Goal: Task Accomplishment & Management: Complete application form

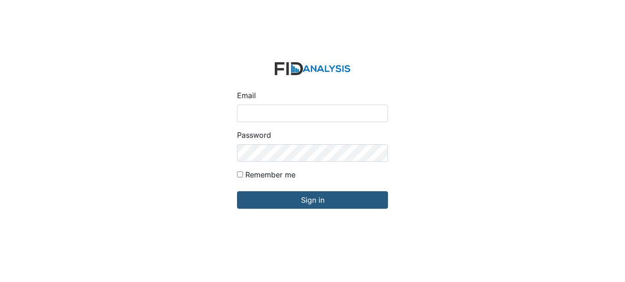
click at [270, 112] on input "Email" at bounding box center [312, 112] width 151 height 17
type input "[EMAIL_ADDRESS][DOMAIN_NAME]"
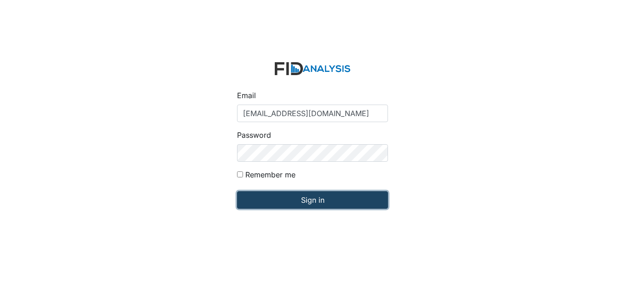
click at [308, 199] on input "Sign in" at bounding box center [312, 199] width 151 height 17
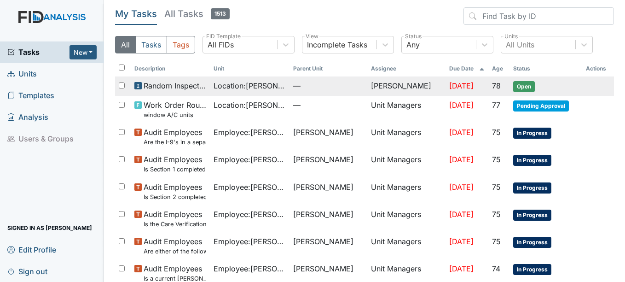
click at [516, 85] on span "Open" at bounding box center [524, 86] width 22 height 11
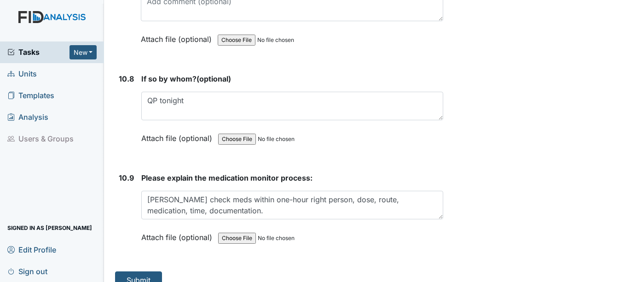
scroll to position [12661, 0]
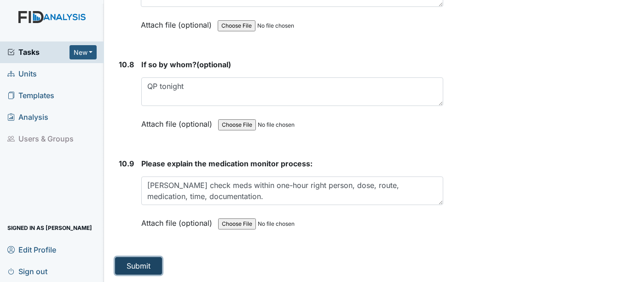
click at [141, 265] on button "Submit" at bounding box center [138, 265] width 47 height 17
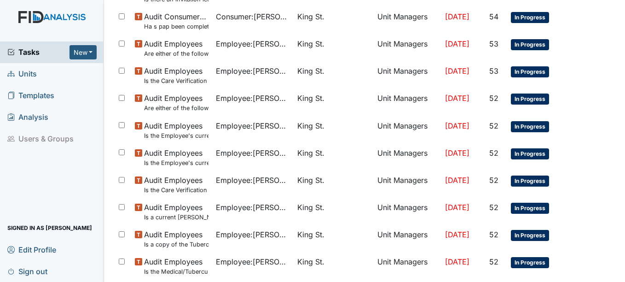
scroll to position [682, 0]
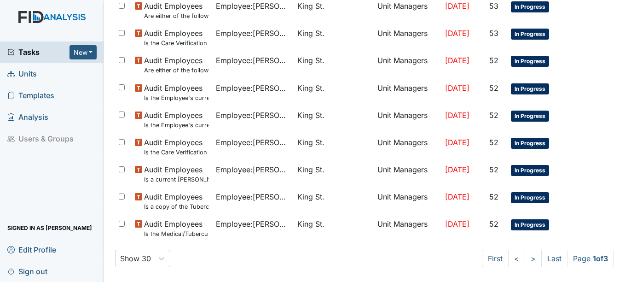
click at [31, 72] on span "Units" at bounding box center [21, 74] width 29 height 14
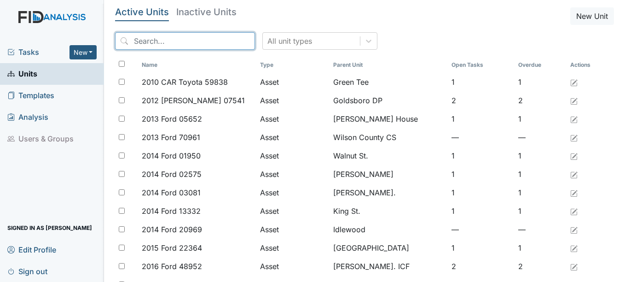
click at [167, 40] on input "search" at bounding box center [185, 40] width 140 height 17
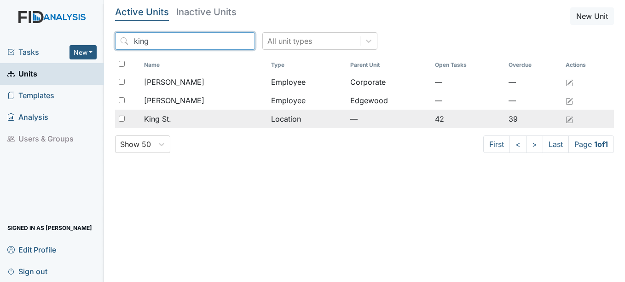
type input "king"
click at [170, 119] on span "King St." at bounding box center [157, 118] width 27 height 11
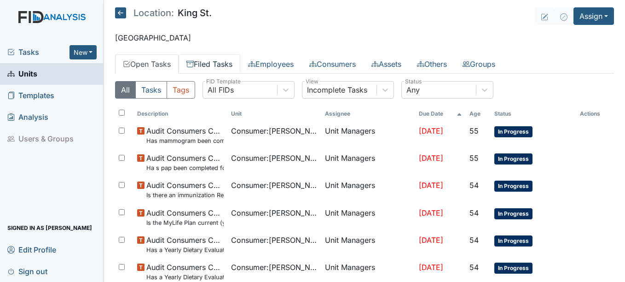
click at [230, 63] on link "Filed Tasks" at bounding box center [209, 63] width 62 height 19
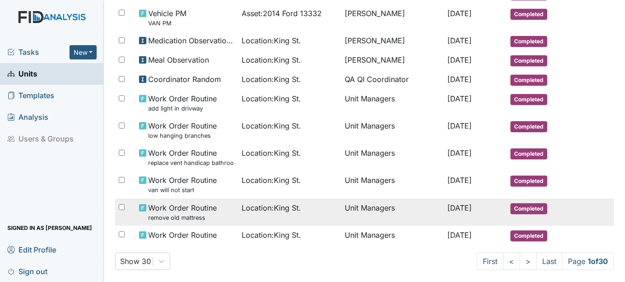
scroll to position [538, 0]
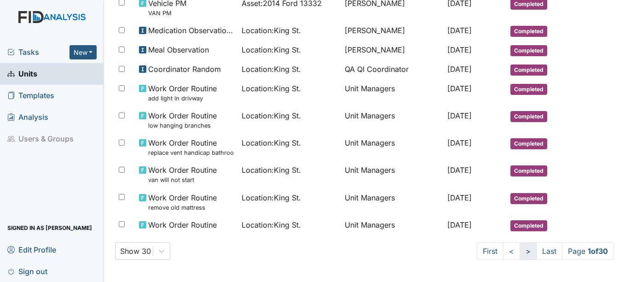
click at [519, 250] on link ">" at bounding box center [527, 250] width 17 height 17
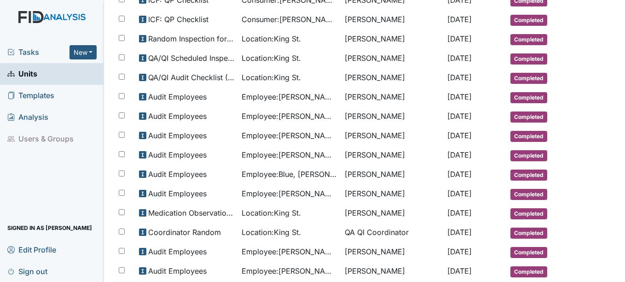
scroll to position [530, 0]
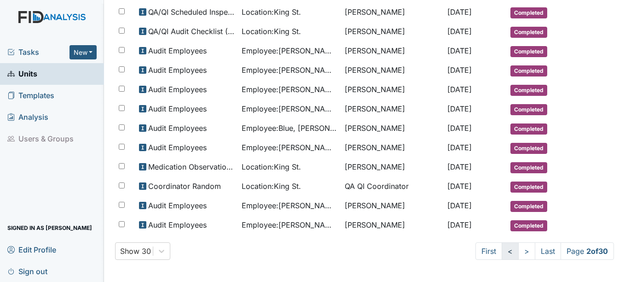
click at [501, 251] on link "<" at bounding box center [509, 250] width 17 height 17
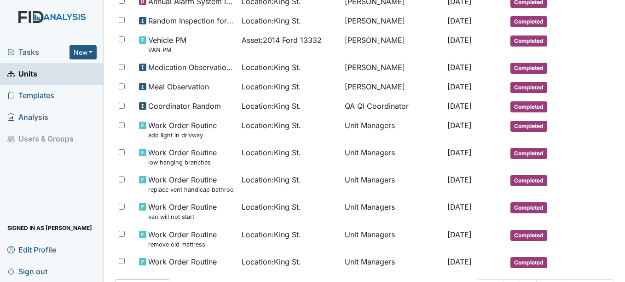
scroll to position [538, 0]
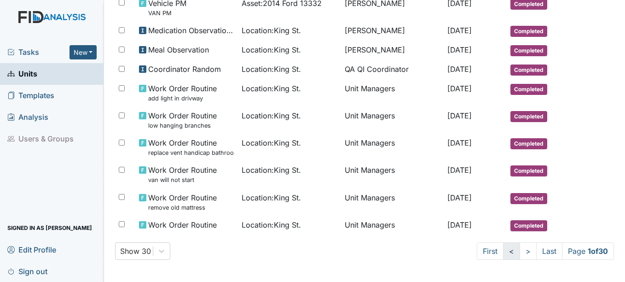
click at [503, 253] on link "<" at bounding box center [511, 250] width 17 height 17
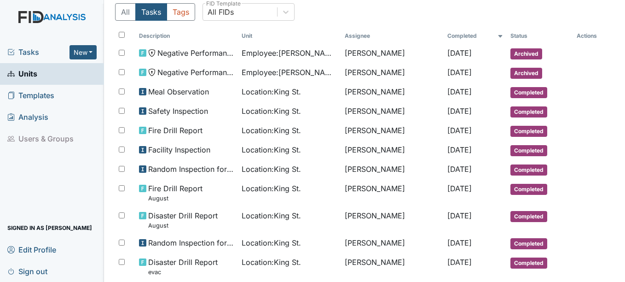
scroll to position [0, 0]
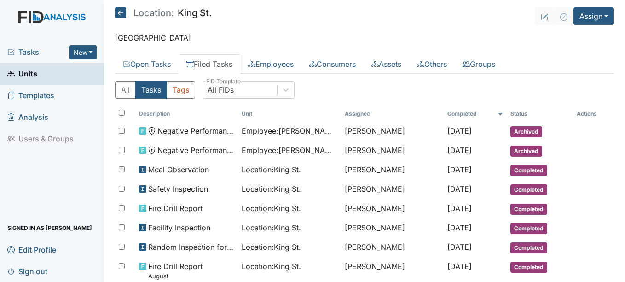
click at [119, 10] on icon at bounding box center [120, 12] width 11 height 11
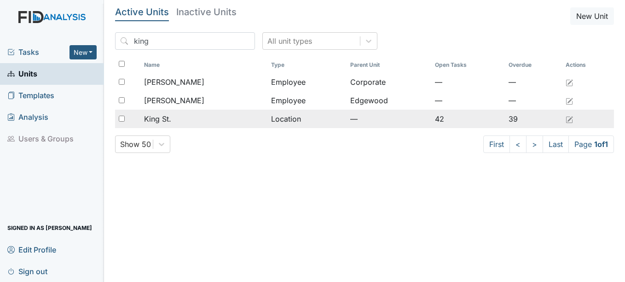
click at [158, 117] on span "King St." at bounding box center [157, 118] width 27 height 11
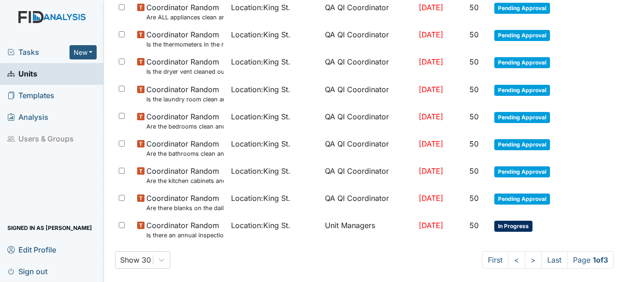
scroll to position [704, 0]
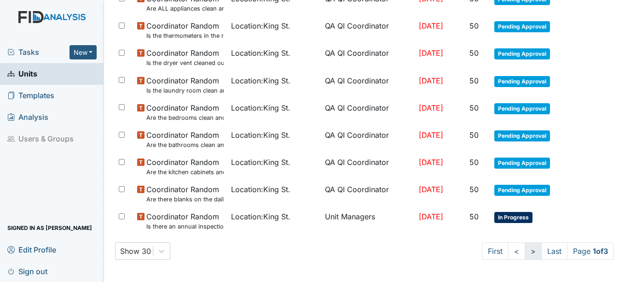
click at [524, 249] on link ">" at bounding box center [532, 250] width 17 height 17
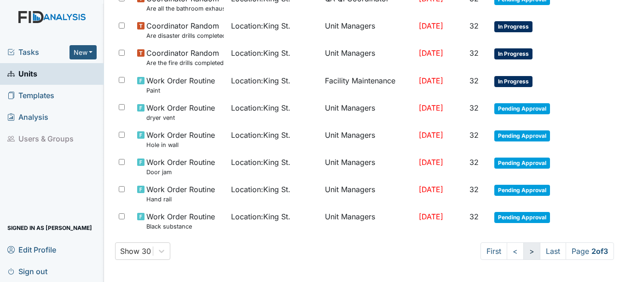
click at [523, 252] on link ">" at bounding box center [531, 250] width 17 height 17
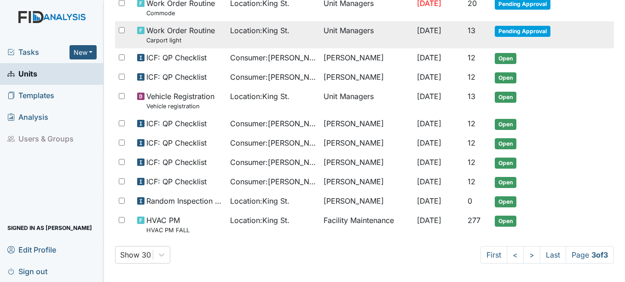
scroll to position [240, 0]
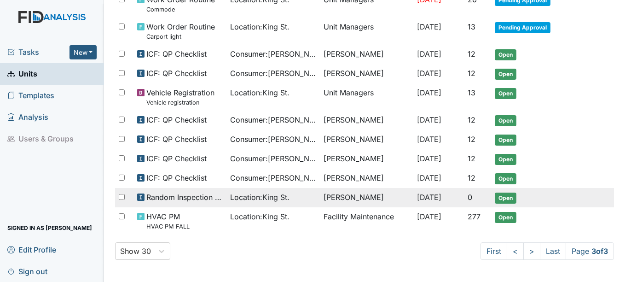
click at [505, 196] on span "Open" at bounding box center [506, 197] width 22 height 11
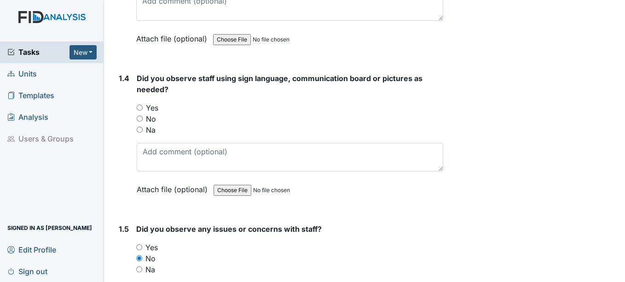
scroll to position [460, 0]
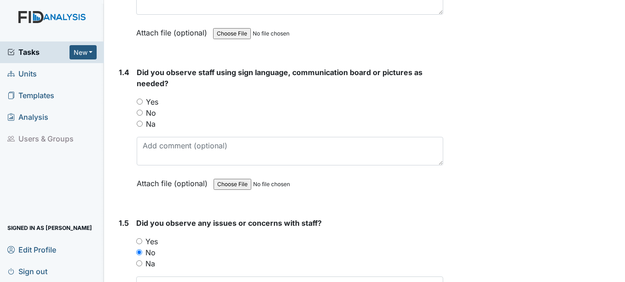
click at [139, 102] on input "Yes" at bounding box center [140, 101] width 6 height 6
radio input "true"
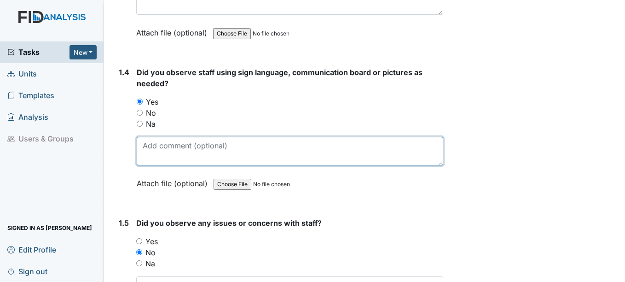
click at [152, 150] on textarea at bounding box center [290, 151] width 306 height 29
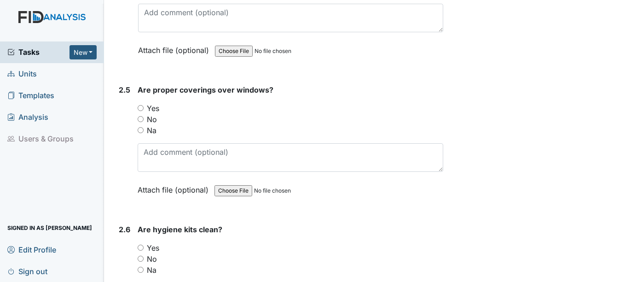
scroll to position [1426, 0]
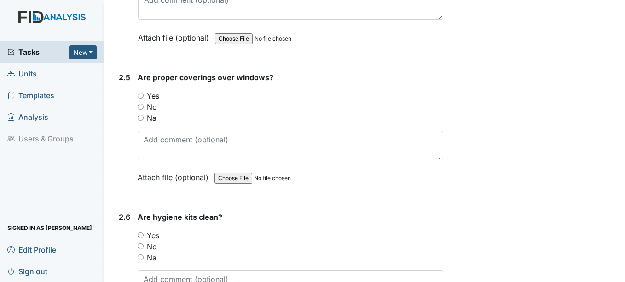
type textarea "medication pass, mealtime"
click at [142, 106] on input "No" at bounding box center [141, 107] width 6 height 6
radio input "true"
click at [142, 97] on input "Yes" at bounding box center [141, 95] width 6 height 6
radio input "true"
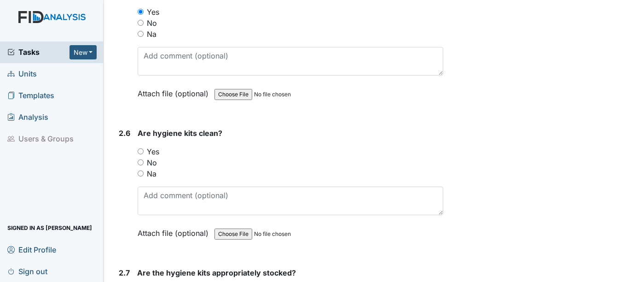
scroll to position [1518, 0]
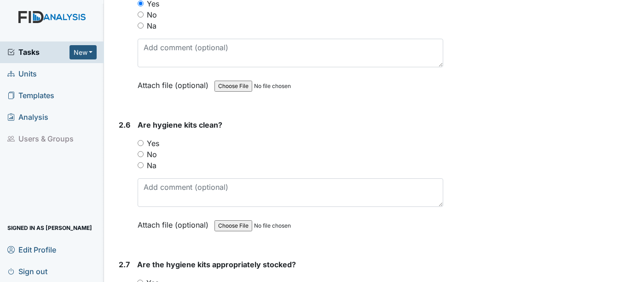
click at [140, 143] on input "Yes" at bounding box center [141, 143] width 6 height 6
radio input "true"
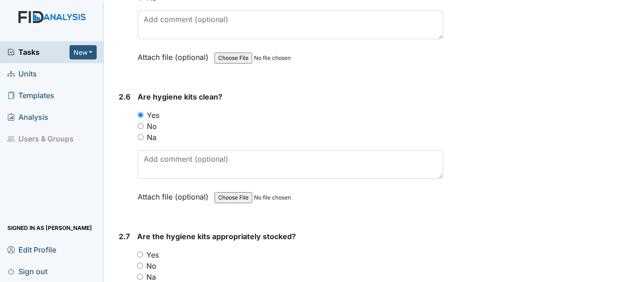
scroll to position [1656, 0]
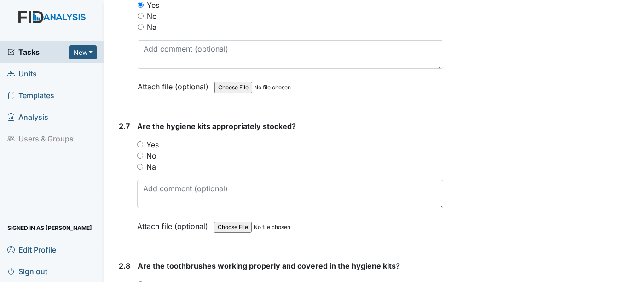
click at [141, 144] on input "Yes" at bounding box center [140, 144] width 6 height 6
radio input "true"
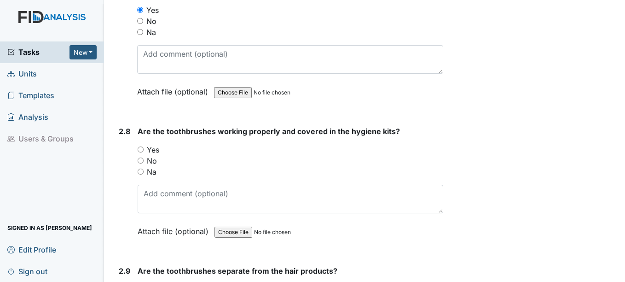
scroll to position [1794, 0]
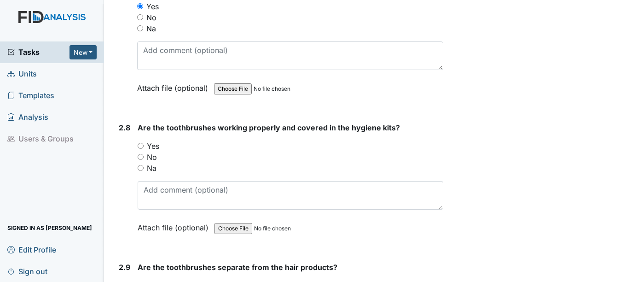
click at [141, 144] on input "Yes" at bounding box center [141, 146] width 6 height 6
radio input "true"
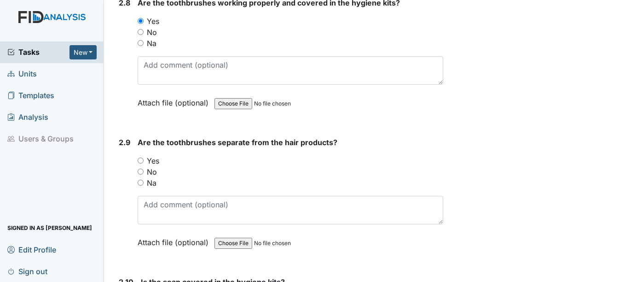
scroll to position [1932, 0]
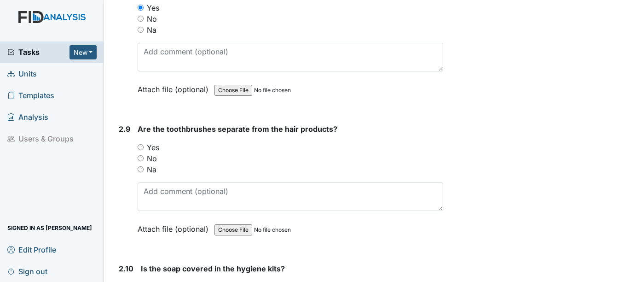
click at [139, 147] on input "Yes" at bounding box center [141, 147] width 6 height 6
radio input "true"
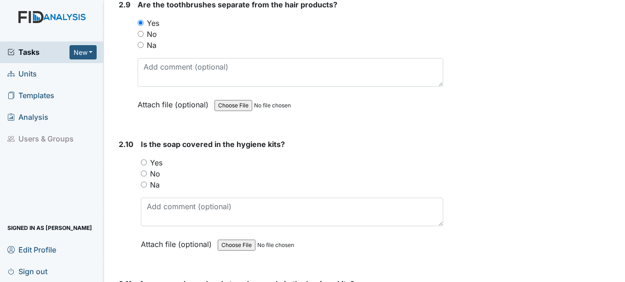
scroll to position [2070, 0]
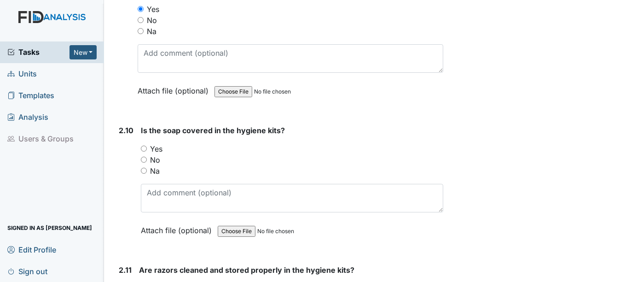
click at [144, 147] on input "Yes" at bounding box center [144, 148] width 6 height 6
radio input "true"
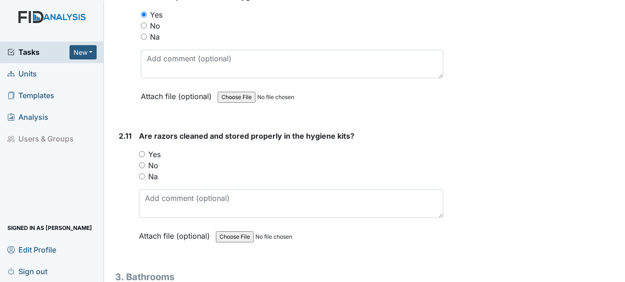
scroll to position [2208, 0]
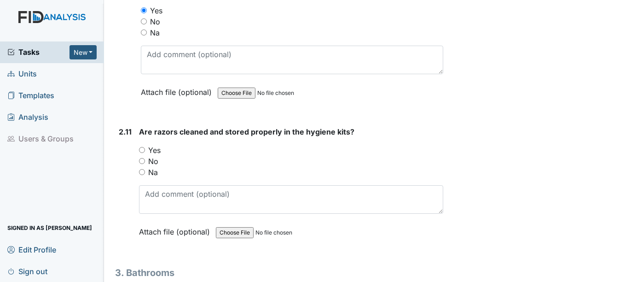
click at [143, 171] on input "Na" at bounding box center [142, 172] width 6 height 6
radio input "true"
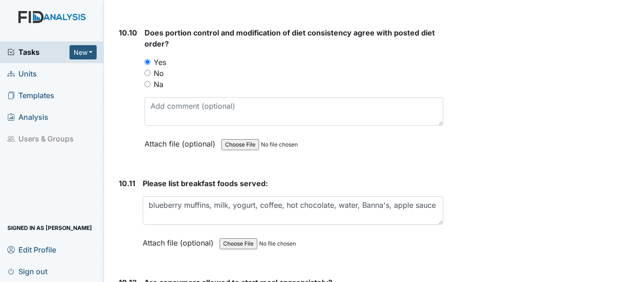
scroll to position [9155, 0]
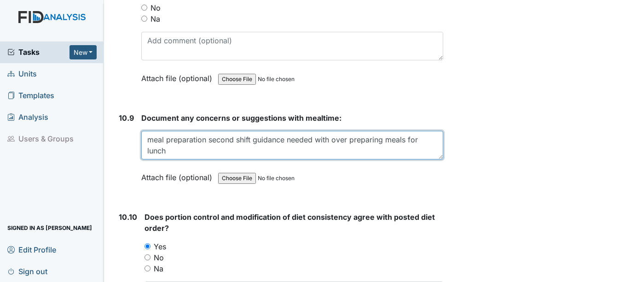
click at [420, 139] on textarea "meal preparation second shift guidance needed with over preparing meals for lun…" at bounding box center [291, 145] width 301 height 29
click at [426, 138] on textarea "meal preparation second shift guidance needed with over preparing meals for lun…" at bounding box center [291, 145] width 301 height 29
click at [280, 148] on textarea "meal preparation second shift guidance needed with over preparing meals for lun…" at bounding box center [291, 145] width 301 height 29
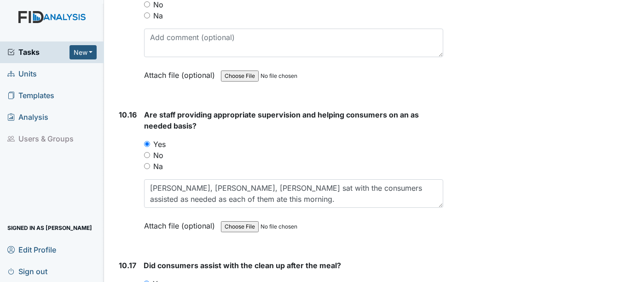
scroll to position [10167, 0]
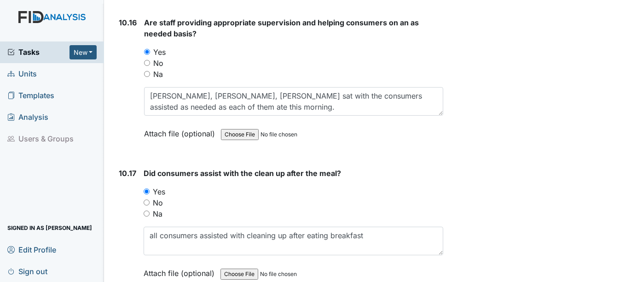
type textarea "meal preparation second shift guidance needed with over preparing to much food …"
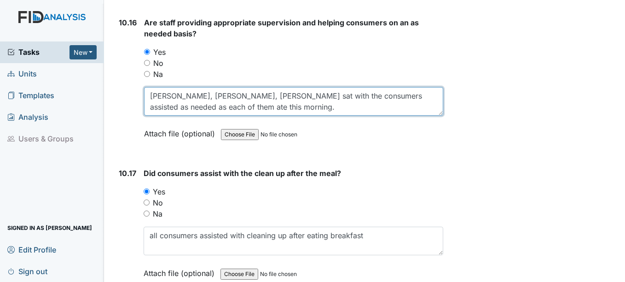
click at [429, 95] on textarea "Loretta, Samantha, Alyssia sat with the consumers assisted as needed as each of…" at bounding box center [293, 101] width 299 height 29
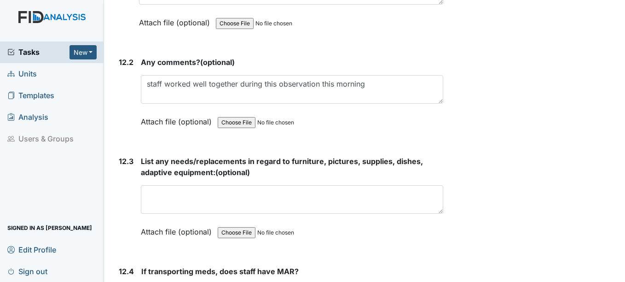
scroll to position [14860, 0]
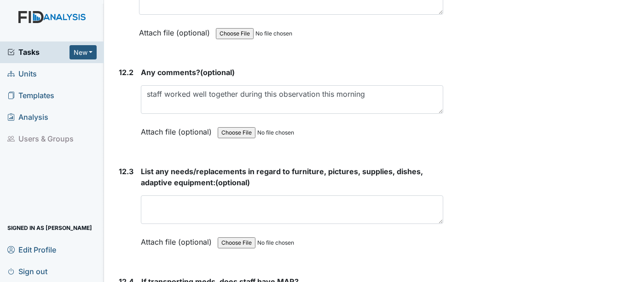
type textarea "Loretta, Samantha, Alyssia sat with the consumers assisted as needed as each co…"
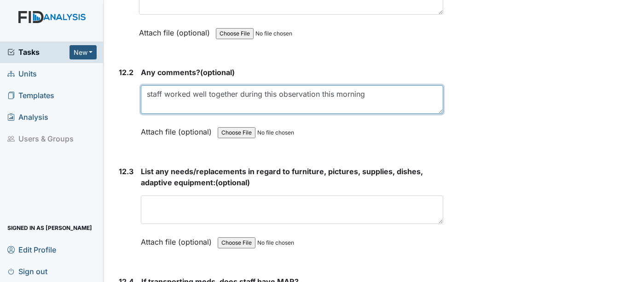
click at [372, 94] on textarea "staff worked well together during this observation this morning" at bounding box center [292, 99] width 302 height 29
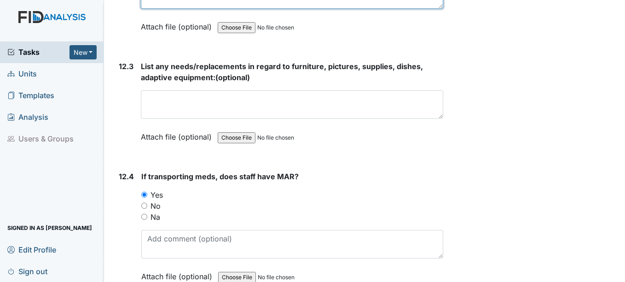
scroll to position [14998, 0]
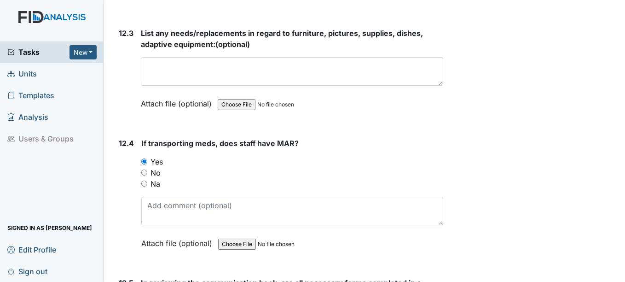
type textarea "staff worked well together during this observation"
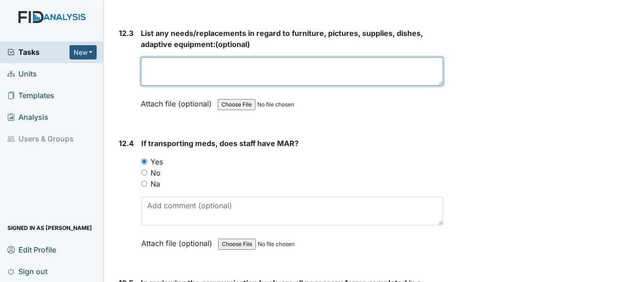
click at [155, 72] on textarea at bounding box center [292, 71] width 302 height 29
click at [282, 66] on textarea "pictures, 3 rocker knives, 1 book shelf" at bounding box center [292, 71] width 302 height 29
click at [264, 65] on textarea "pictures, 3 rocker knives, 1 book shelf," at bounding box center [292, 71] width 302 height 29
click at [293, 65] on textarea "pictures, 3 rocker knives, 1 bookshelf," at bounding box center [292, 71] width 302 height 29
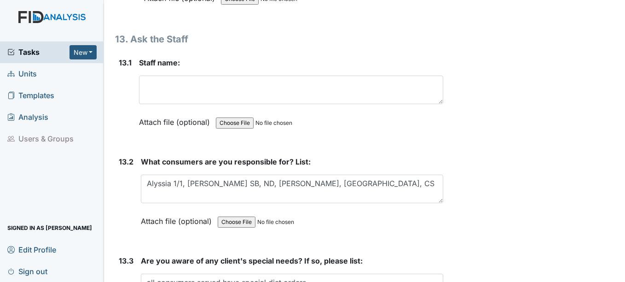
scroll to position [16102, 0]
type textarea "pictures, 3 rocker knives, 1 bookshelf,"
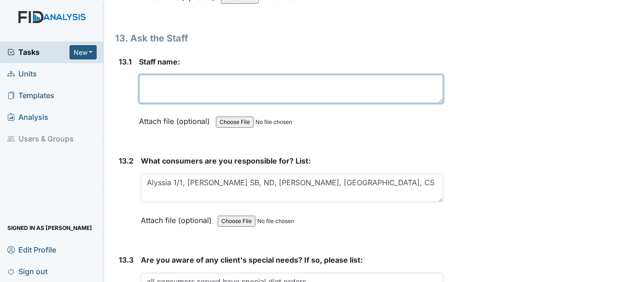
click at [156, 88] on textarea at bounding box center [291, 89] width 304 height 29
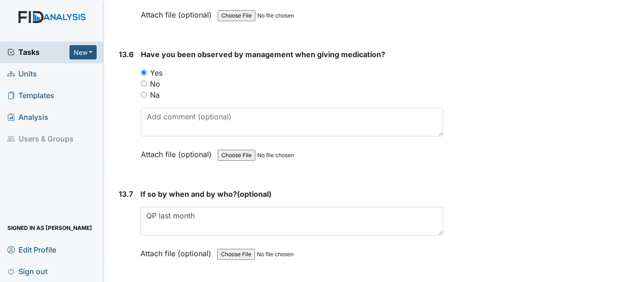
scroll to position [16654, 0]
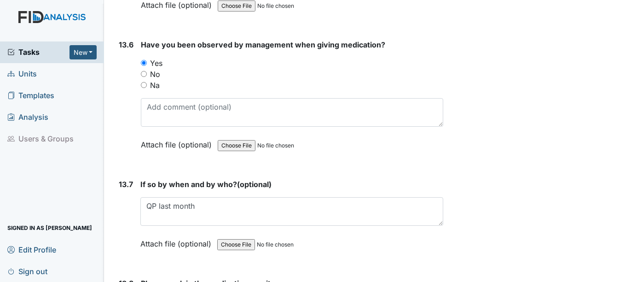
type textarea "Loretta"
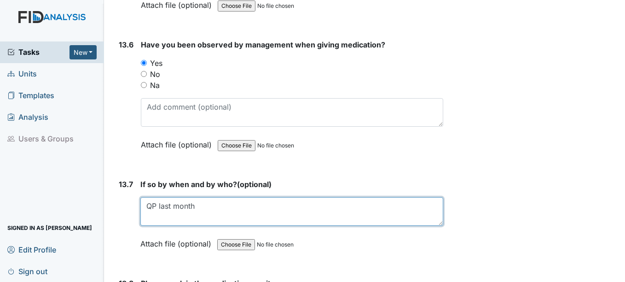
click at [215, 210] on textarea "QP last month" at bounding box center [291, 211] width 302 height 29
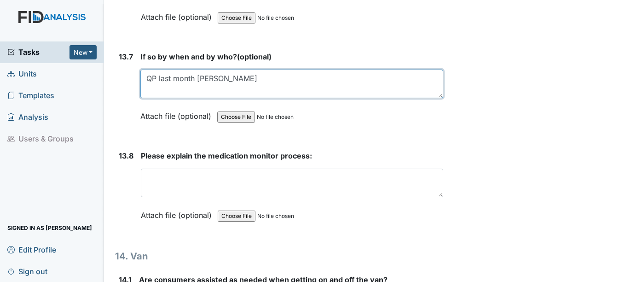
scroll to position [16792, 0]
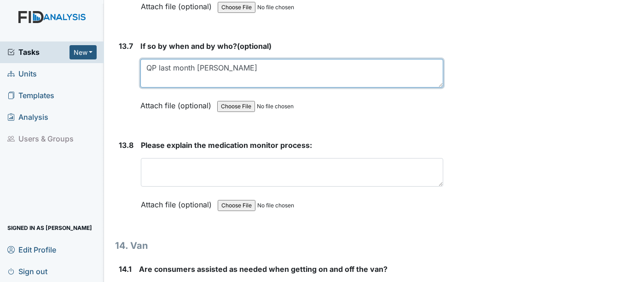
type textarea "QP last month Samantha"
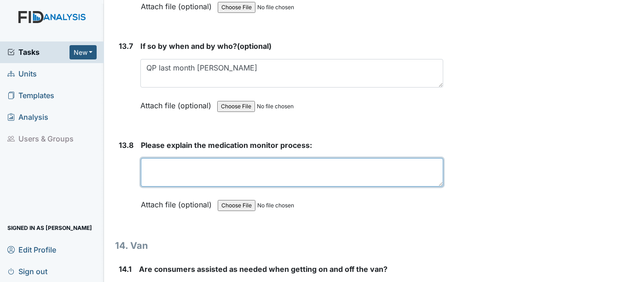
click at [157, 165] on textarea at bounding box center [292, 172] width 302 height 29
click at [349, 167] on textarea "check meds within one hour to ensure all meds have been given at the right time" at bounding box center [292, 172] width 302 height 29
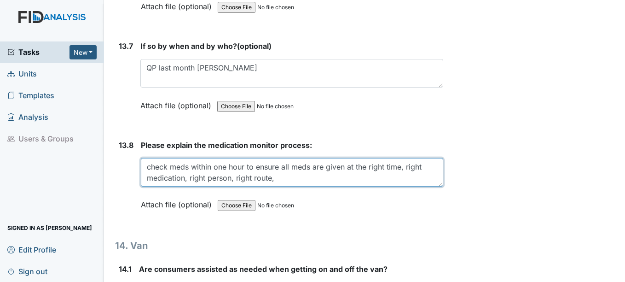
click at [310, 177] on textarea "check meds within one hour to ensure all meds are given at the right time, righ…" at bounding box center [292, 172] width 302 height 29
click at [310, 177] on textarea "check meds within one hour to ensure all meds are right, given at the r" at bounding box center [292, 172] width 302 height 29
click at [310, 177] on textarea "check meds within one hour to ensure all meds are given to the right person, ti…" at bounding box center [292, 172] width 302 height 29
click at [295, 179] on textarea "check meds within one hour to ensure all meds are given to the right person, ti…" at bounding box center [292, 172] width 302 height 29
click at [221, 176] on textarea "check meds within one hour to ensure all meds are given to the right person, ti…" at bounding box center [292, 172] width 302 height 29
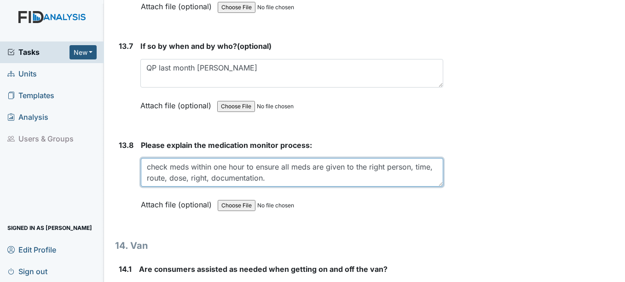
click at [292, 178] on textarea "check meds within one hour to ensure all meds are given to the right person, ti…" at bounding box center [292, 172] width 302 height 29
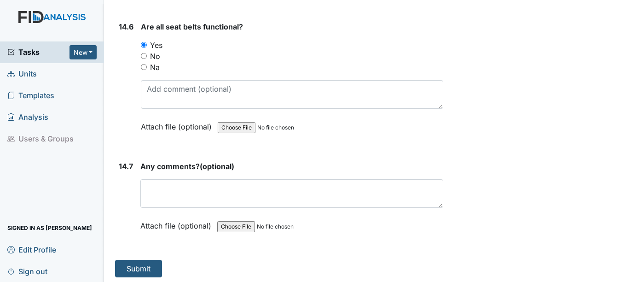
scroll to position [17734, 0]
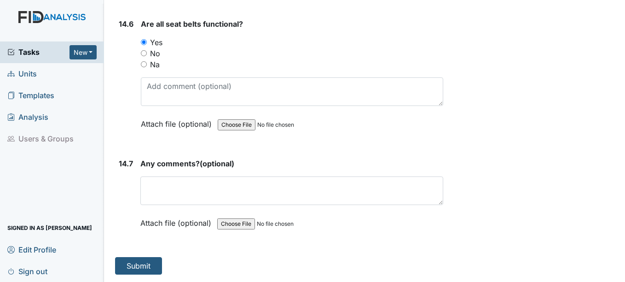
type textarea "check meds within one hour to ensure all meds are given to the right person, ti…"
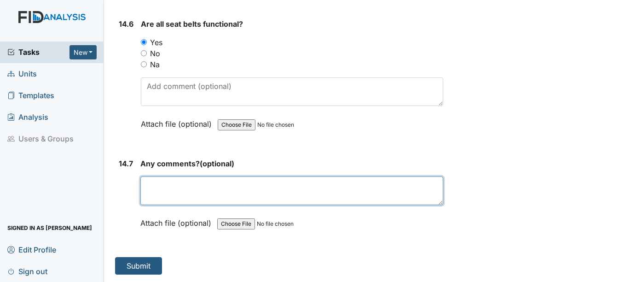
click at [180, 191] on textarea at bounding box center [291, 190] width 302 height 29
type textarea "no not at this time"
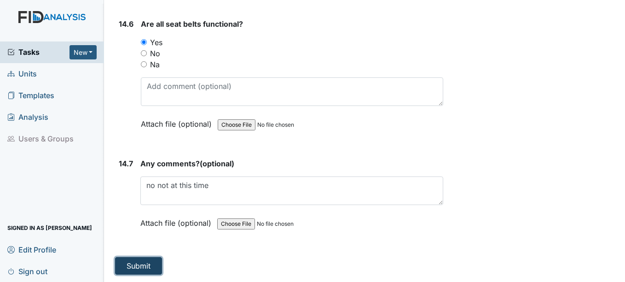
click at [145, 265] on button "Submit" at bounding box center [138, 265] width 47 height 17
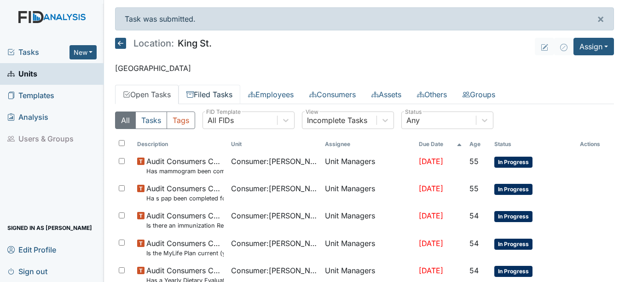
click at [221, 95] on link "Filed Tasks" at bounding box center [209, 94] width 62 height 19
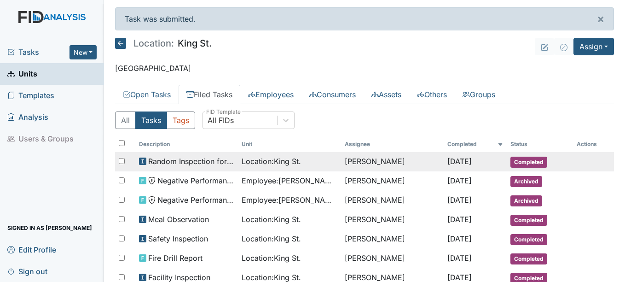
click at [534, 160] on span "Completed" at bounding box center [528, 161] width 37 height 11
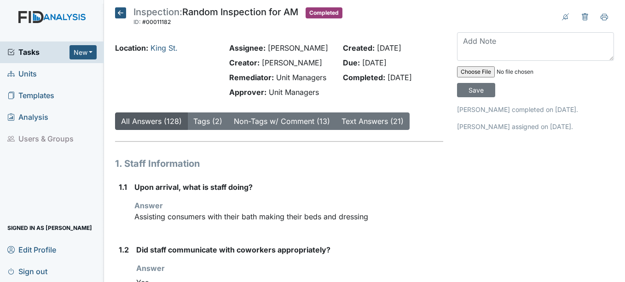
click at [119, 10] on icon at bounding box center [120, 12] width 11 height 11
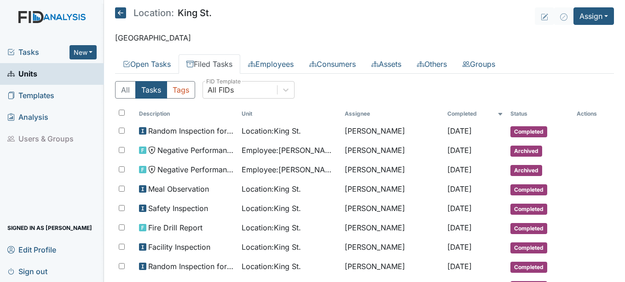
click at [27, 72] on span "Units" at bounding box center [22, 74] width 30 height 14
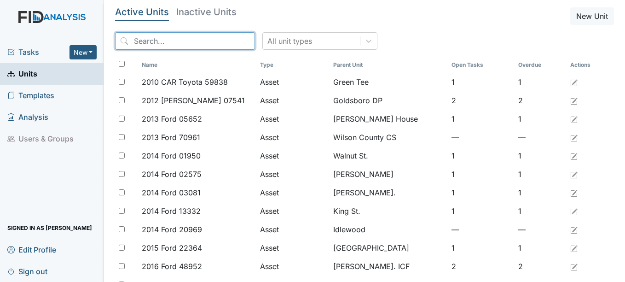
click at [172, 38] on input "search" at bounding box center [185, 40] width 140 height 17
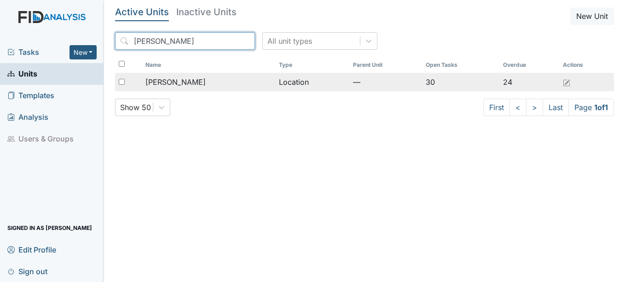
type input "mcfarland"
click at [176, 83] on span "[PERSON_NAME]" at bounding box center [175, 81] width 60 height 11
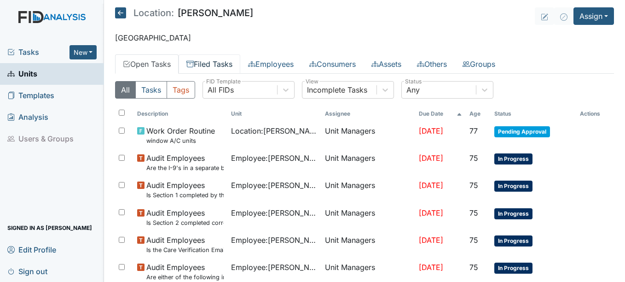
click at [232, 64] on link "Filed Tasks" at bounding box center [209, 63] width 62 height 19
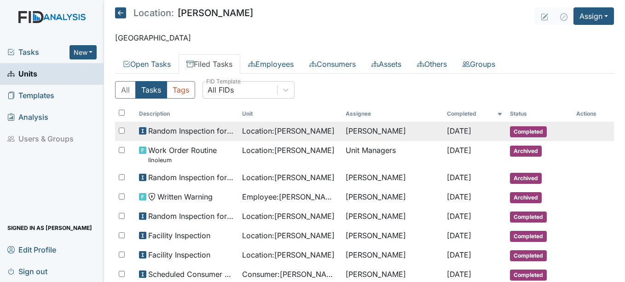
click at [450, 129] on span "[DATE]" at bounding box center [459, 130] width 24 height 9
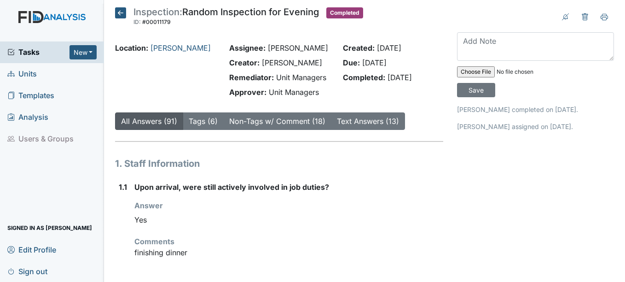
click at [119, 13] on icon at bounding box center [120, 12] width 11 height 11
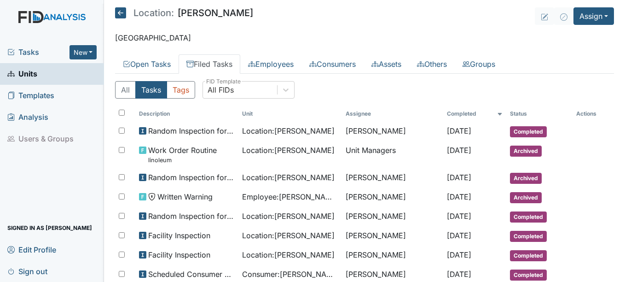
click at [122, 10] on icon at bounding box center [120, 12] width 11 height 11
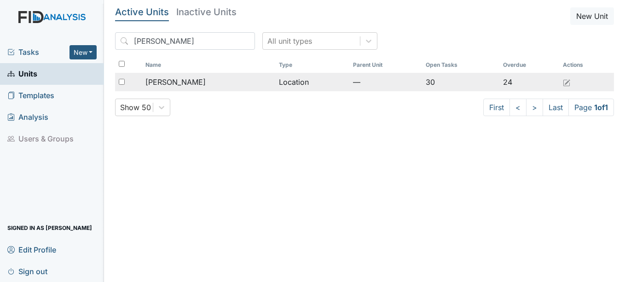
click at [175, 81] on span "[PERSON_NAME]" at bounding box center [175, 81] width 60 height 11
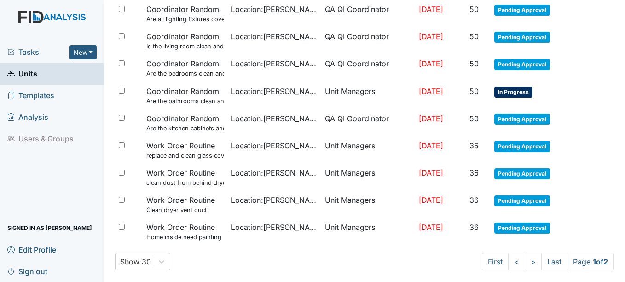
scroll to position [704, 0]
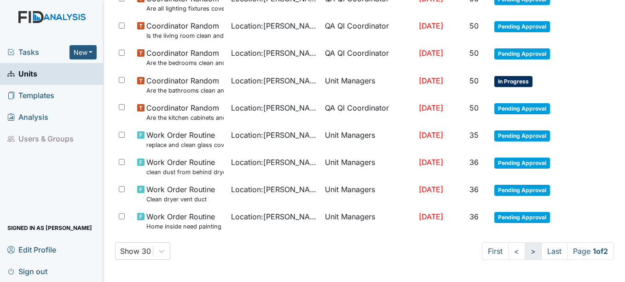
click at [524, 252] on link ">" at bounding box center [532, 250] width 17 height 17
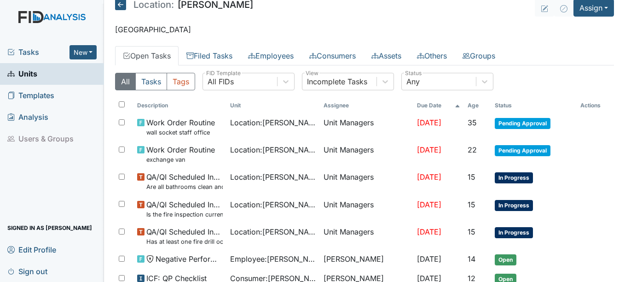
scroll to position [0, 0]
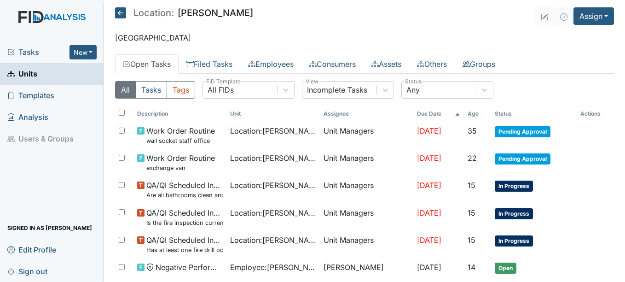
click at [29, 74] on span "Units" at bounding box center [22, 74] width 30 height 14
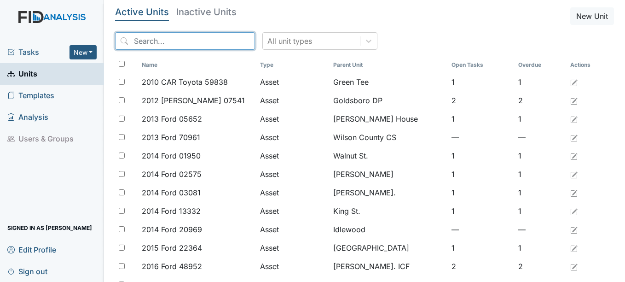
click at [166, 39] on input "search" at bounding box center [185, 40] width 140 height 17
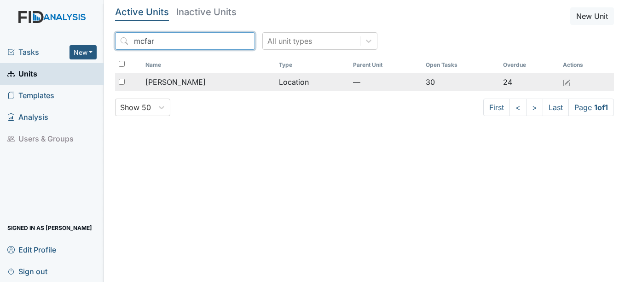
type input "mcfar"
click at [181, 80] on span "[PERSON_NAME]" at bounding box center [175, 81] width 60 height 11
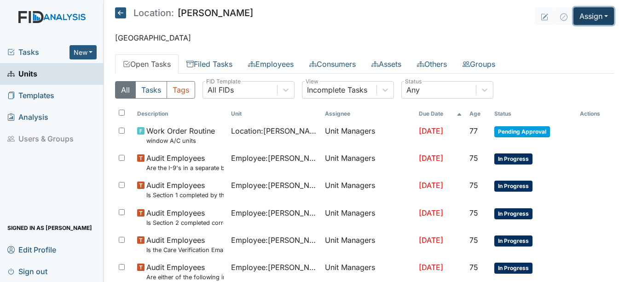
click at [599, 16] on button "Assign" at bounding box center [593, 15] width 40 height 17
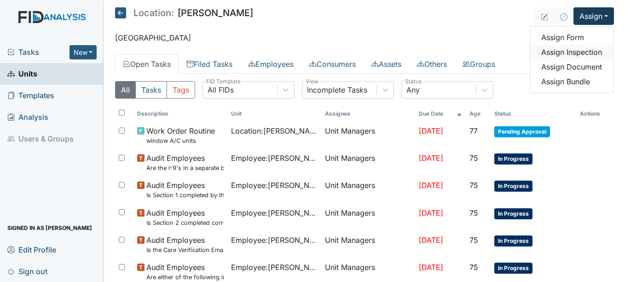
click at [576, 52] on link "Assign Inspection" at bounding box center [571, 52] width 83 height 15
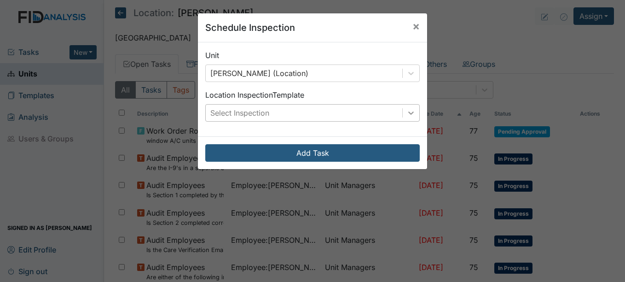
click at [406, 114] on icon at bounding box center [410, 112] width 9 height 9
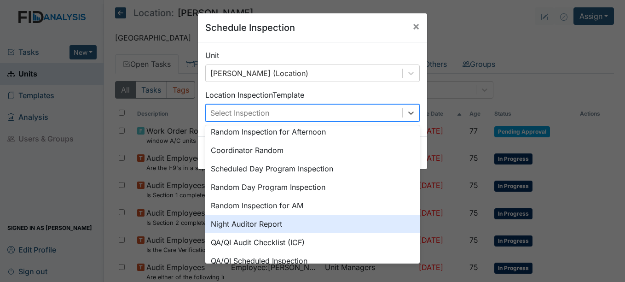
scroll to position [113, 0]
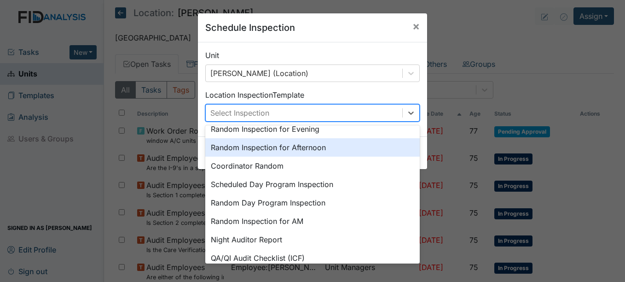
click at [310, 147] on div "Random Inspection for Afternoon" at bounding box center [312, 147] width 214 height 18
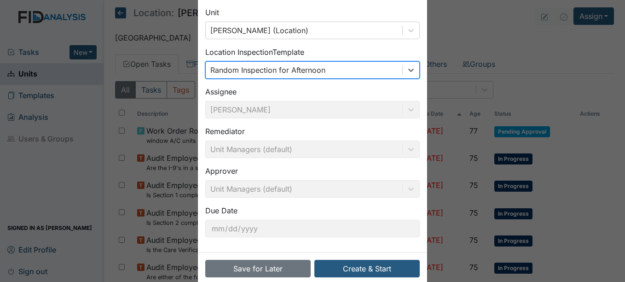
scroll to position [59, 0]
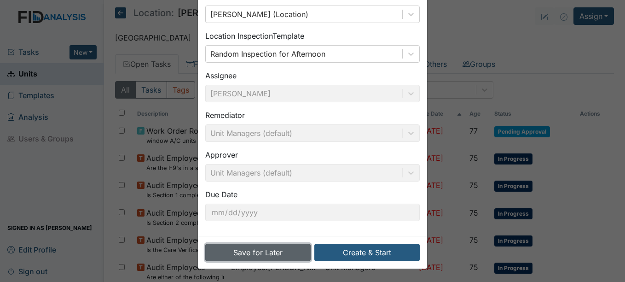
click at [278, 251] on button "Save for Later" at bounding box center [257, 251] width 105 height 17
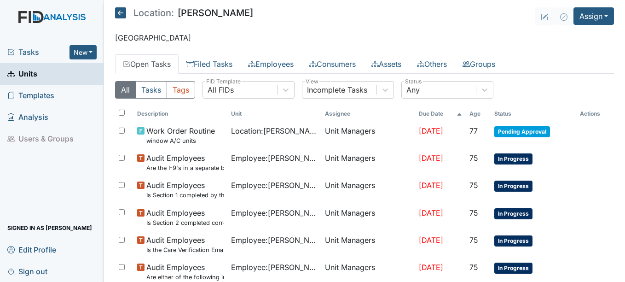
click at [31, 72] on span "Units" at bounding box center [22, 74] width 30 height 14
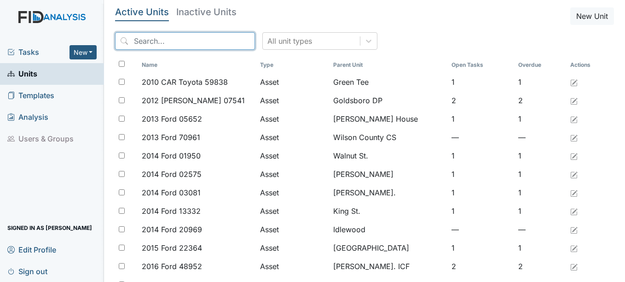
click at [185, 41] on input "search" at bounding box center [185, 40] width 140 height 17
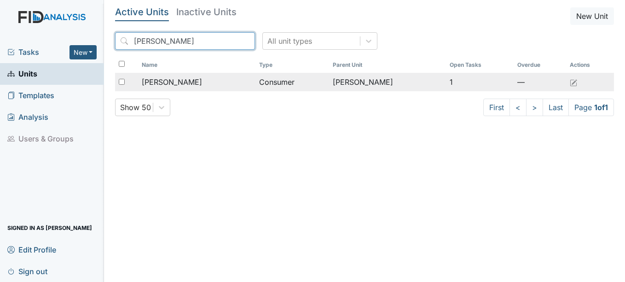
type input "ronnie"
click at [190, 80] on span "[PERSON_NAME]" at bounding box center [172, 81] width 60 height 11
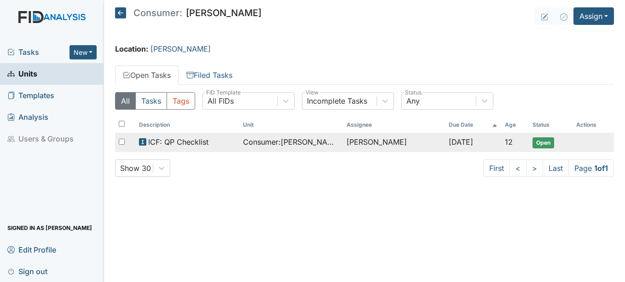
click at [190, 140] on span "ICF: QP Checklist" at bounding box center [178, 141] width 60 height 11
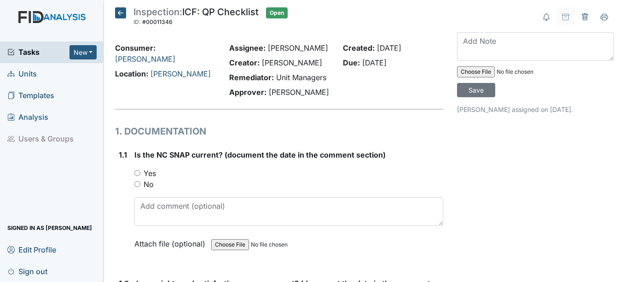
click at [28, 73] on span "Units" at bounding box center [21, 74] width 29 height 14
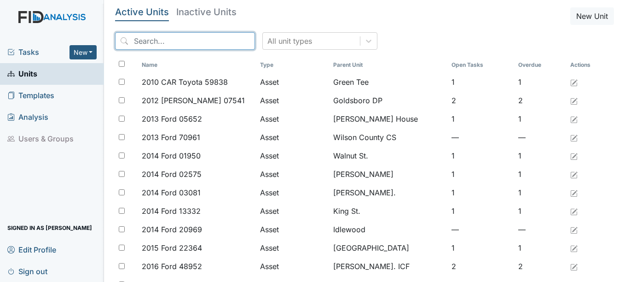
click at [156, 40] on input "search" at bounding box center [185, 40] width 140 height 17
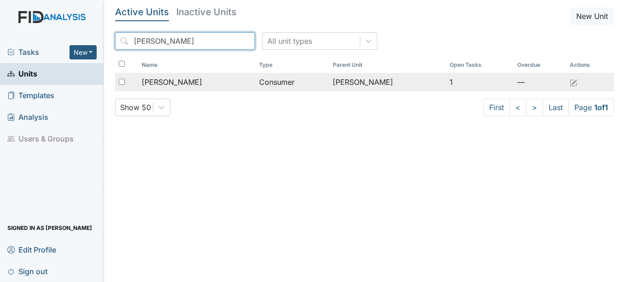
type input "[PERSON_NAME]"
click at [188, 79] on span "[PERSON_NAME]" at bounding box center [172, 81] width 60 height 11
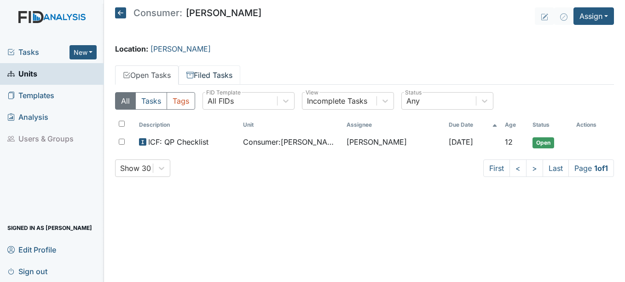
click at [233, 75] on link "Filed Tasks" at bounding box center [209, 74] width 62 height 19
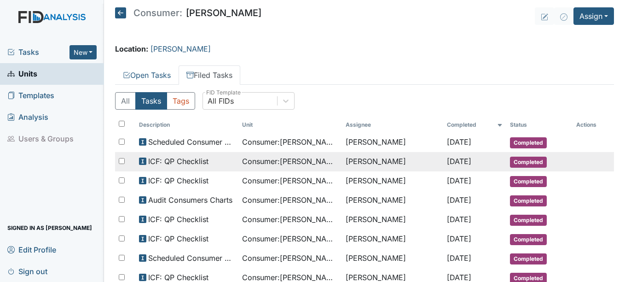
click at [456, 162] on span "[DATE]" at bounding box center [459, 160] width 24 height 9
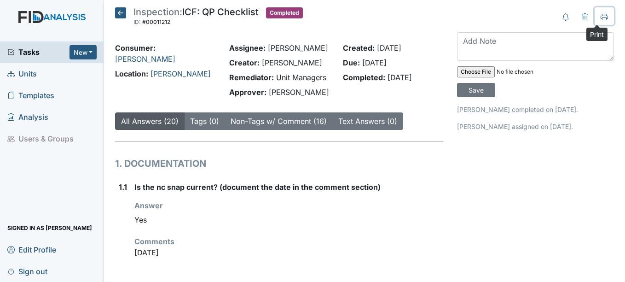
click at [600, 16] on icon at bounding box center [603, 16] width 7 height 5
click at [25, 72] on span "Units" at bounding box center [21, 74] width 29 height 14
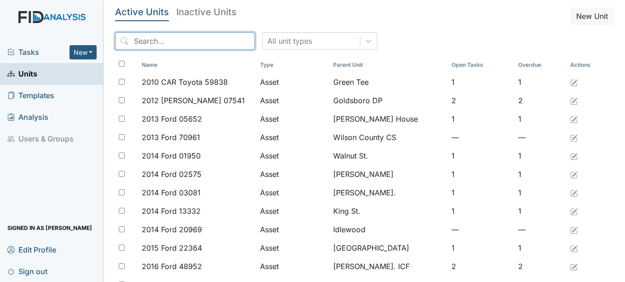
click at [167, 40] on input "search" at bounding box center [185, 40] width 140 height 17
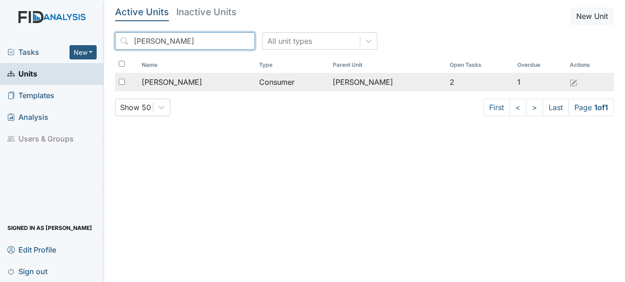
type input "[PERSON_NAME]"
click at [188, 82] on span "[PERSON_NAME]" at bounding box center [172, 81] width 60 height 11
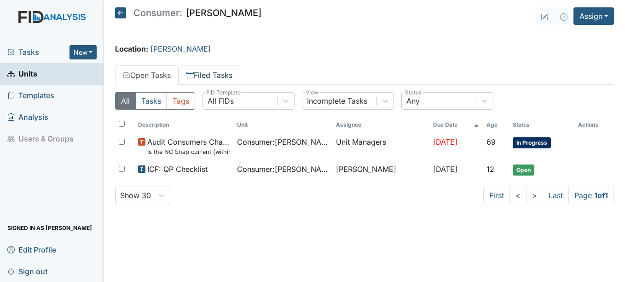
click at [232, 75] on link "Filed Tasks" at bounding box center [209, 74] width 62 height 19
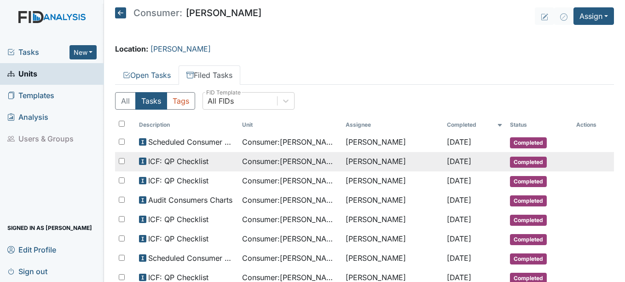
click at [450, 159] on span "[DATE]" at bounding box center [459, 160] width 24 height 9
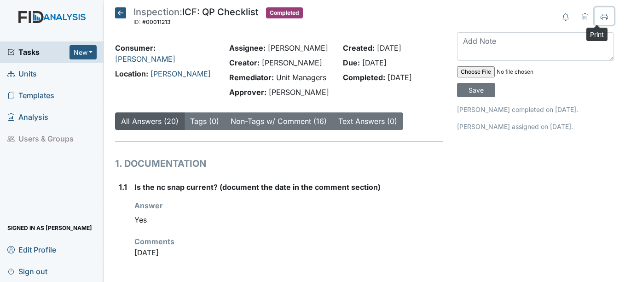
click at [600, 17] on icon at bounding box center [603, 16] width 7 height 7
click at [29, 71] on span "Units" at bounding box center [21, 74] width 29 height 14
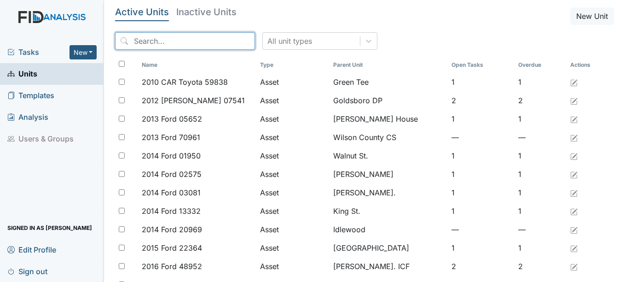
click at [167, 39] on input "search" at bounding box center [185, 40] width 140 height 17
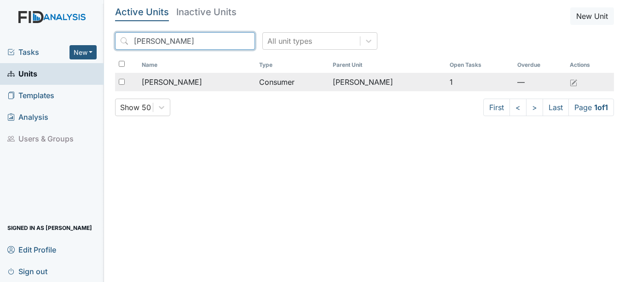
type input "[PERSON_NAME]"
click at [180, 81] on span "[PERSON_NAME]" at bounding box center [172, 81] width 60 height 11
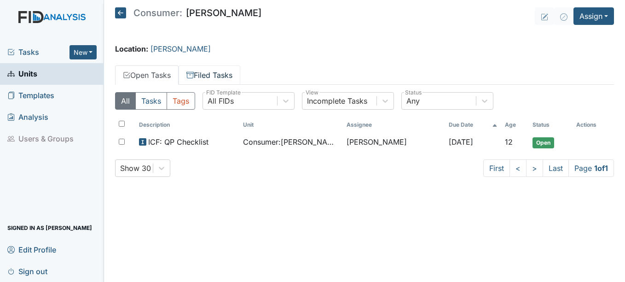
click at [215, 75] on link "Filed Tasks" at bounding box center [209, 74] width 62 height 19
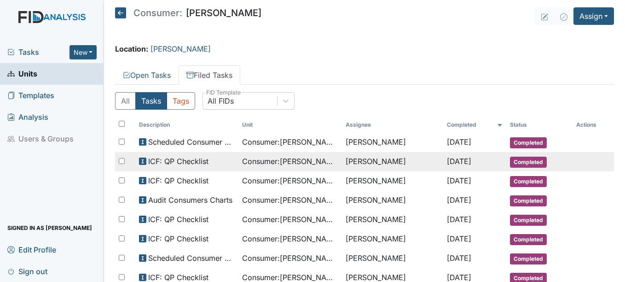
click at [447, 162] on span "[DATE]" at bounding box center [459, 160] width 24 height 9
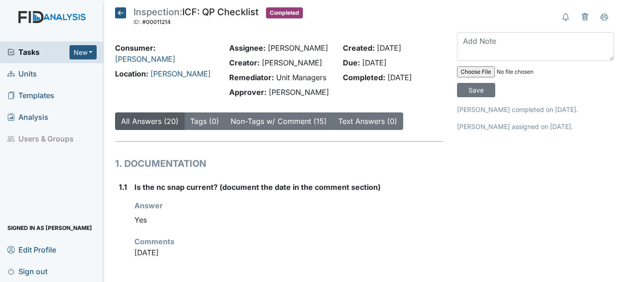
click at [124, 13] on icon at bounding box center [120, 12] width 11 height 11
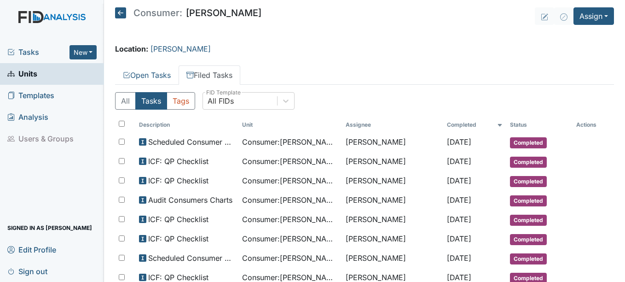
click at [34, 72] on span "Units" at bounding box center [22, 74] width 30 height 14
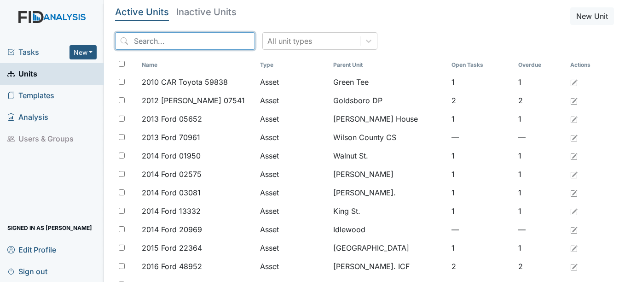
click at [181, 39] on input "search" at bounding box center [185, 40] width 140 height 17
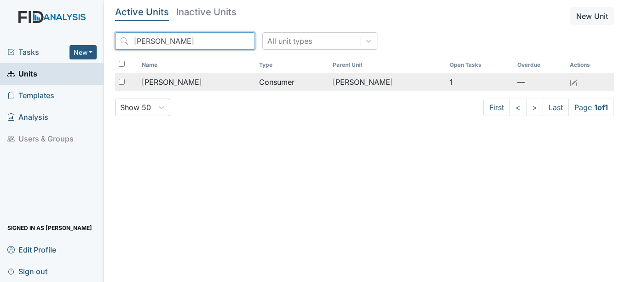
type input "[PERSON_NAME]"
click at [184, 79] on span "[PERSON_NAME]" at bounding box center [172, 81] width 60 height 11
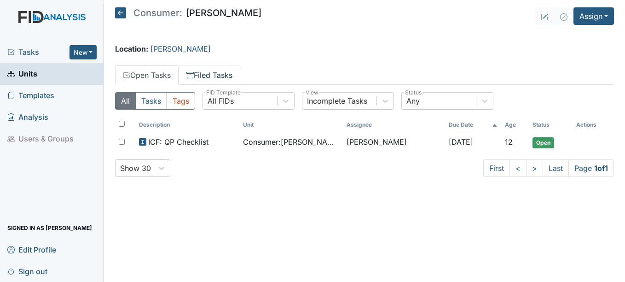
click at [216, 76] on link "Filed Tasks" at bounding box center [209, 74] width 62 height 19
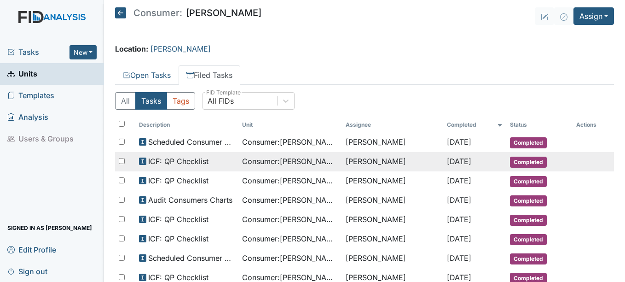
click at [452, 157] on span "[DATE]" at bounding box center [459, 160] width 24 height 9
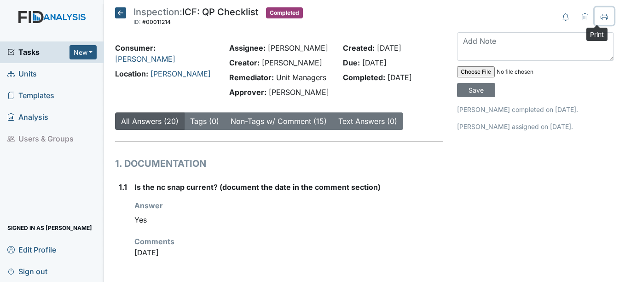
click at [600, 16] on icon at bounding box center [603, 16] width 7 height 7
click at [121, 13] on icon at bounding box center [120, 12] width 11 height 11
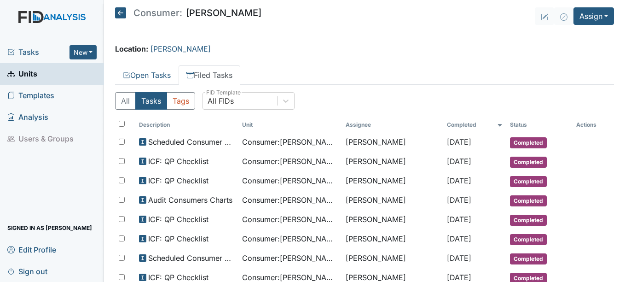
click at [25, 72] on span "Units" at bounding box center [22, 74] width 30 height 14
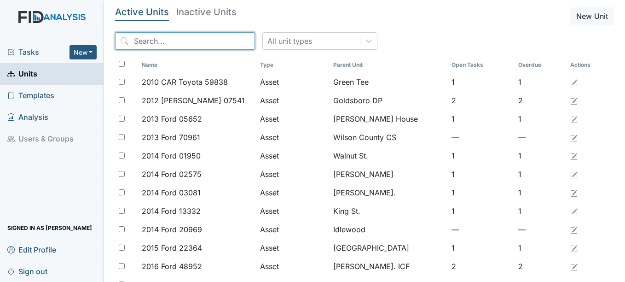
click at [199, 42] on input "search" at bounding box center [185, 40] width 140 height 17
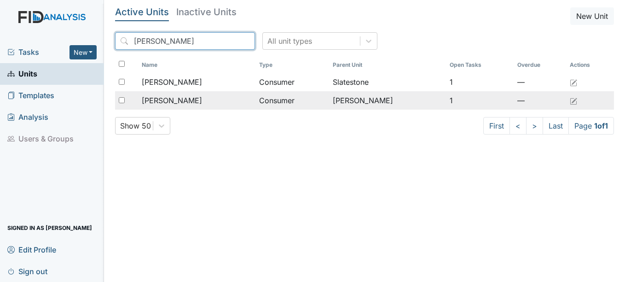
type input "david"
click at [193, 98] on span "[PERSON_NAME]" at bounding box center [172, 100] width 60 height 11
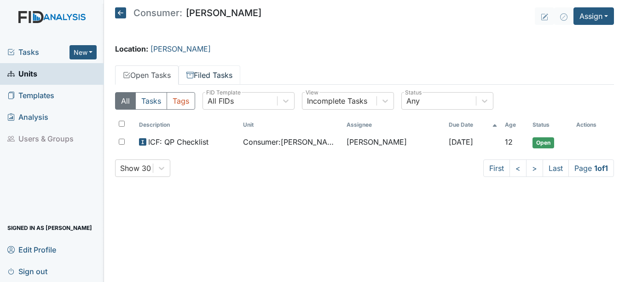
click at [221, 73] on link "Filed Tasks" at bounding box center [209, 74] width 62 height 19
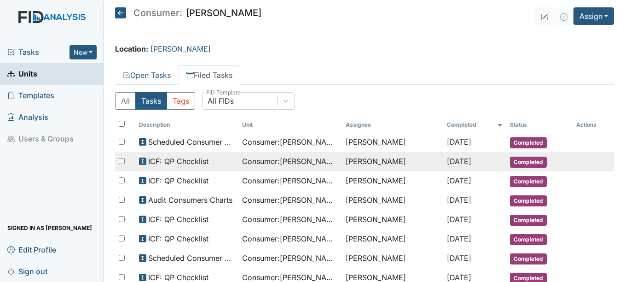
click at [461, 157] on span "Sep 25, 2025" at bounding box center [459, 160] width 24 height 9
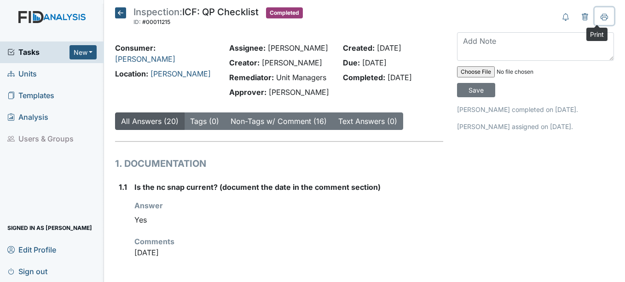
click at [600, 17] on icon at bounding box center [603, 16] width 7 height 7
click at [28, 74] on span "Units" at bounding box center [21, 74] width 29 height 14
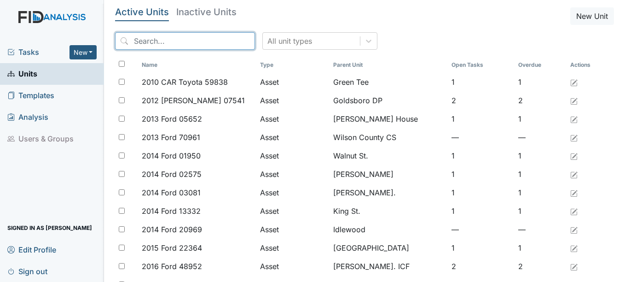
click at [181, 40] on input "search" at bounding box center [185, 40] width 140 height 17
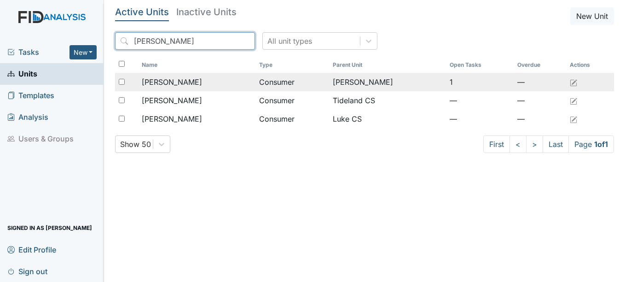
type input "[PERSON_NAME]"
click at [184, 83] on span "[PERSON_NAME]" at bounding box center [172, 81] width 60 height 11
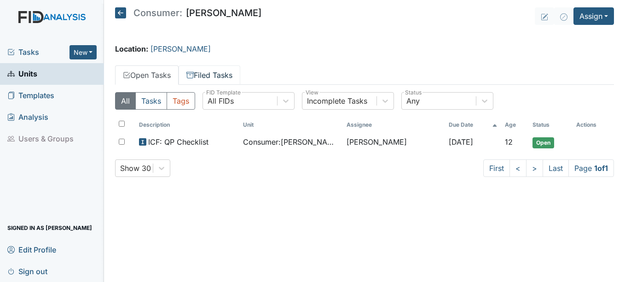
click at [222, 73] on link "Filed Tasks" at bounding box center [209, 74] width 62 height 19
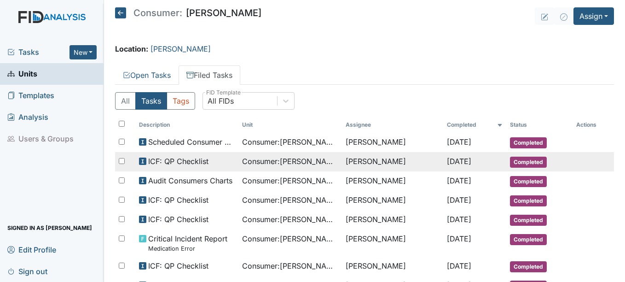
click at [458, 160] on span "[DATE]" at bounding box center [459, 160] width 24 height 9
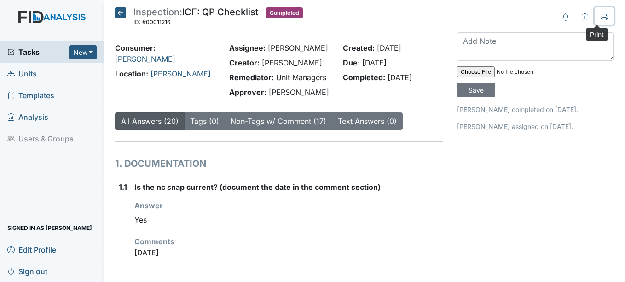
click at [600, 16] on icon at bounding box center [603, 16] width 7 height 7
click at [30, 74] on span "Units" at bounding box center [21, 74] width 29 height 14
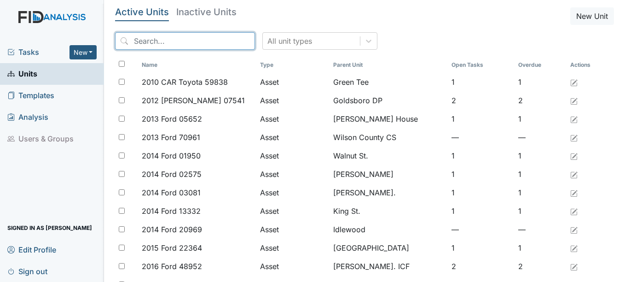
click at [152, 40] on input "search" at bounding box center [185, 40] width 140 height 17
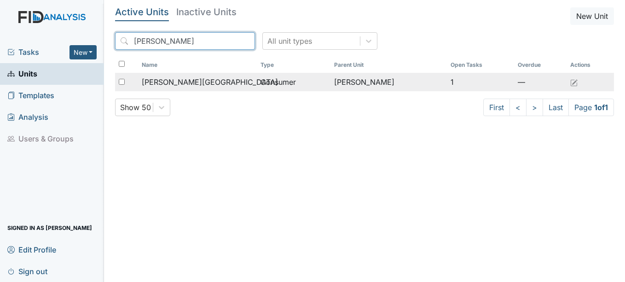
type input "tyrone"
click at [179, 80] on span "Ellis, Tyrone" at bounding box center [210, 81] width 136 height 11
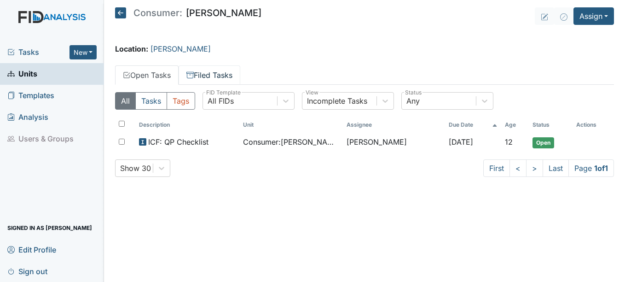
click at [231, 75] on link "Filed Tasks" at bounding box center [209, 74] width 62 height 19
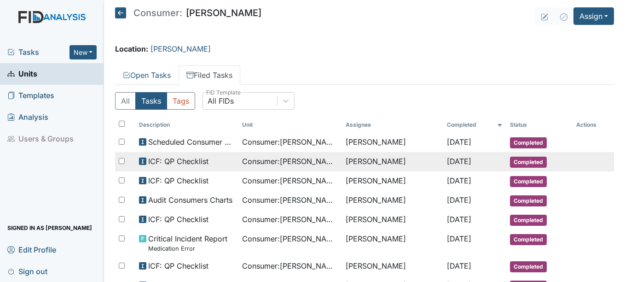
click at [457, 161] on span "Sep 25, 2025" at bounding box center [459, 160] width 24 height 9
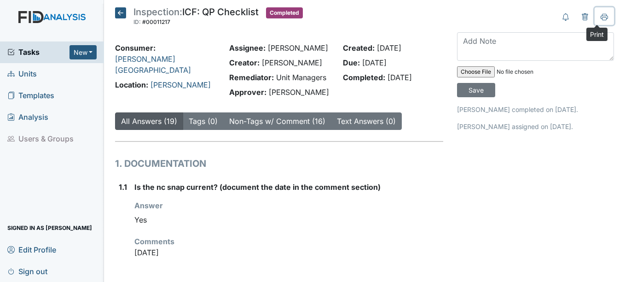
drag, startPoint x: 597, startPoint y: 17, endPoint x: 62, endPoint y: 227, distance: 574.9
click at [600, 16] on icon at bounding box center [603, 16] width 7 height 7
click at [30, 71] on span "Units" at bounding box center [21, 74] width 29 height 14
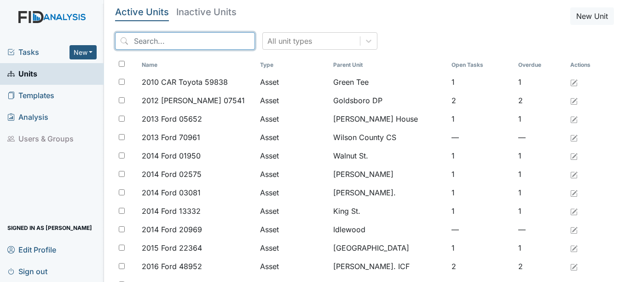
click at [144, 40] on input "search" at bounding box center [185, 40] width 140 height 17
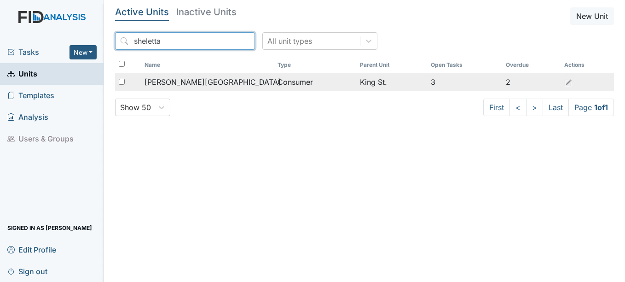
type input "sheletta"
click at [175, 82] on span "[PERSON_NAME][GEOGRAPHIC_DATA]" at bounding box center [212, 81] width 136 height 11
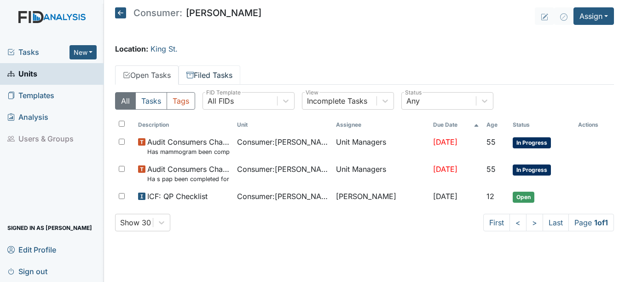
click at [221, 75] on link "Filed Tasks" at bounding box center [209, 74] width 62 height 19
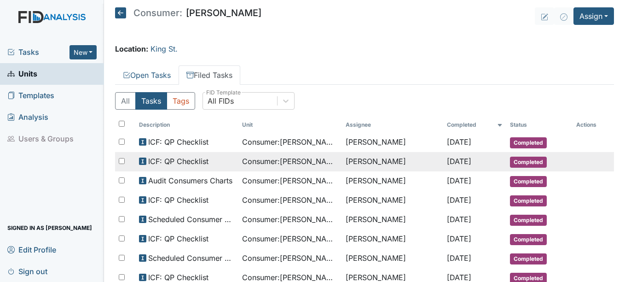
click at [380, 159] on td "[PERSON_NAME]" at bounding box center [392, 161] width 101 height 19
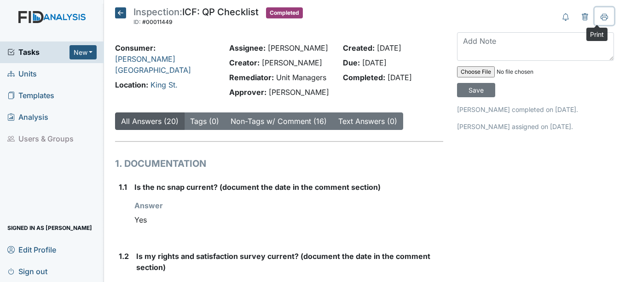
click at [602, 17] on icon at bounding box center [604, 18] width 5 height 3
click at [29, 74] on span "Units" at bounding box center [21, 74] width 29 height 14
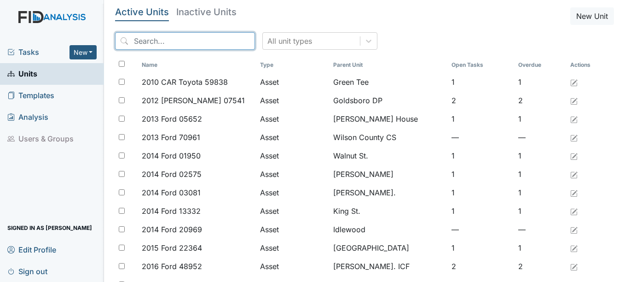
click at [164, 40] on input "search" at bounding box center [185, 40] width 140 height 17
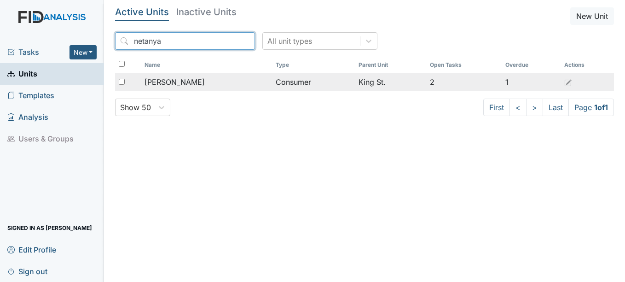
type input "netanya"
click at [190, 84] on span "[PERSON_NAME]" at bounding box center [174, 81] width 60 height 11
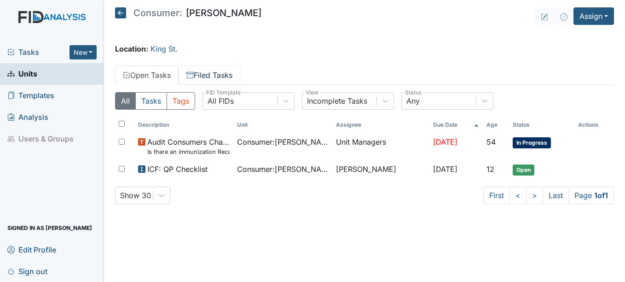
click at [225, 76] on link "Filed Tasks" at bounding box center [209, 74] width 62 height 19
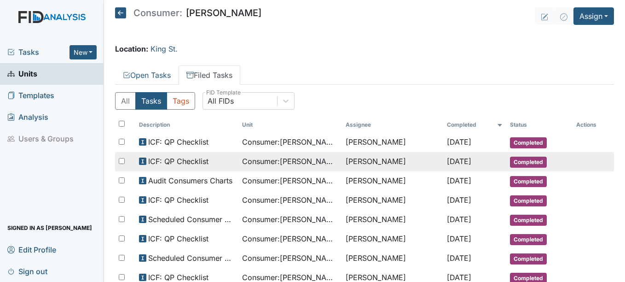
click at [450, 157] on span "[DATE]" at bounding box center [459, 160] width 24 height 9
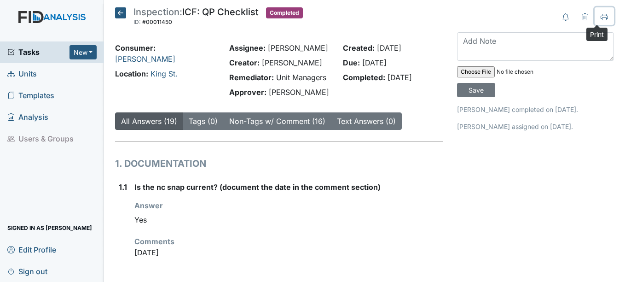
click at [600, 16] on icon at bounding box center [603, 16] width 7 height 5
click at [28, 73] on span "Units" at bounding box center [21, 74] width 29 height 14
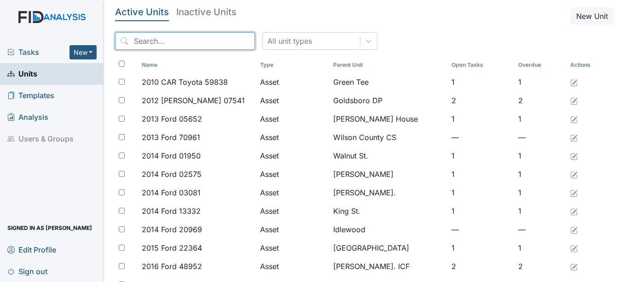
click at [179, 45] on input "search" at bounding box center [185, 40] width 140 height 17
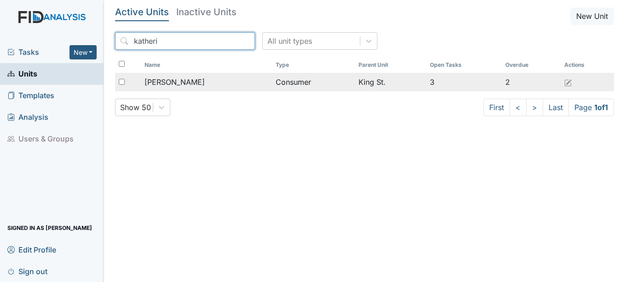
type input "katheri"
click at [196, 79] on span "Nash, Katherine" at bounding box center [174, 81] width 60 height 11
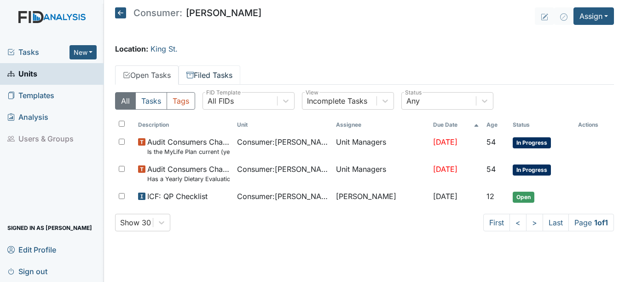
click at [232, 76] on link "Filed Tasks" at bounding box center [209, 74] width 62 height 19
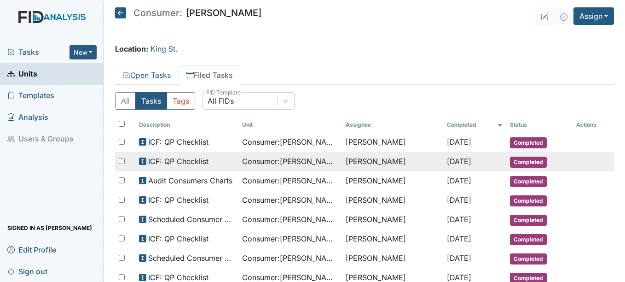
click at [455, 161] on span "[DATE]" at bounding box center [459, 160] width 24 height 9
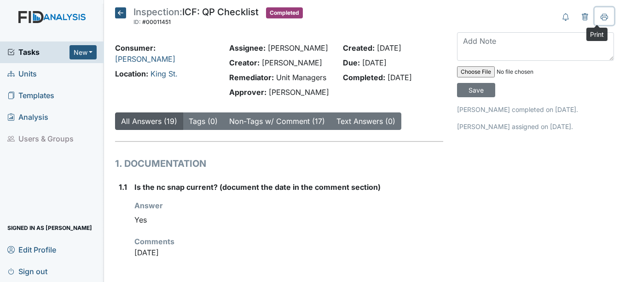
click at [602, 17] on icon at bounding box center [604, 18] width 5 height 3
click at [33, 74] on span "Units" at bounding box center [21, 74] width 29 height 14
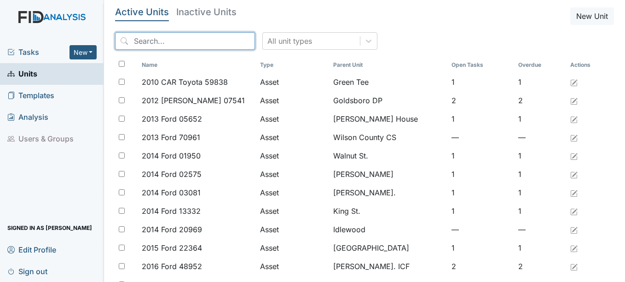
click at [180, 42] on input "search" at bounding box center [185, 40] width 140 height 17
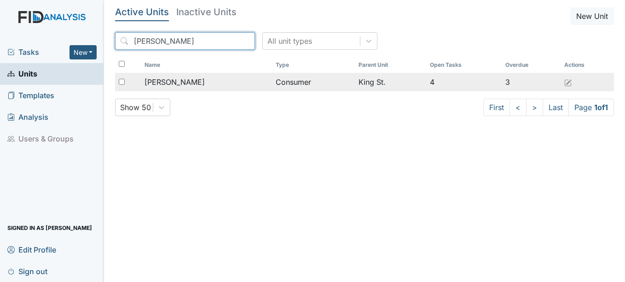
type input "cassidy"
click at [193, 81] on span "Smith, Cassidy" at bounding box center [174, 81] width 60 height 11
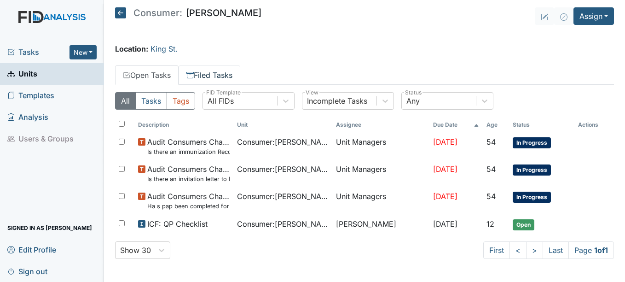
click at [215, 74] on link "Filed Tasks" at bounding box center [209, 74] width 62 height 19
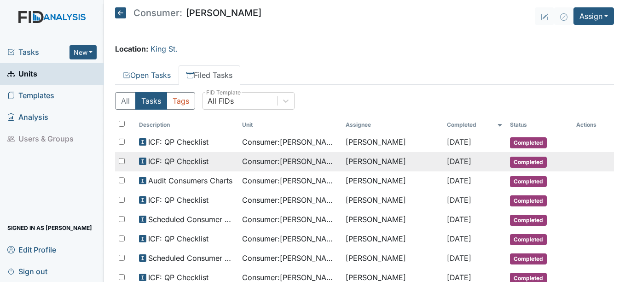
click at [461, 162] on span "Aug 26, 2025" at bounding box center [459, 160] width 24 height 9
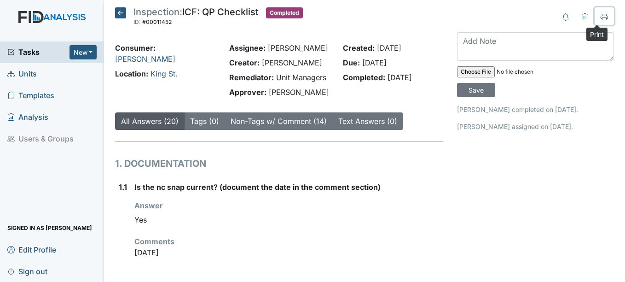
click at [602, 17] on icon at bounding box center [604, 18] width 5 height 3
click at [26, 71] on span "Units" at bounding box center [21, 74] width 29 height 14
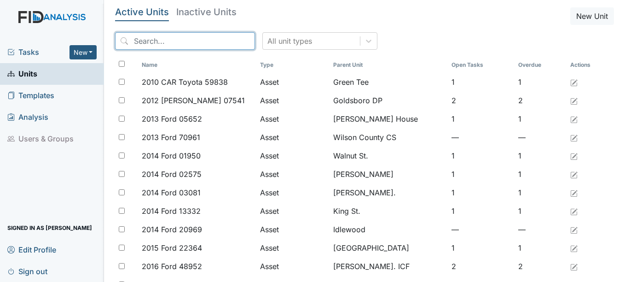
click at [164, 37] on input "search" at bounding box center [185, 40] width 140 height 17
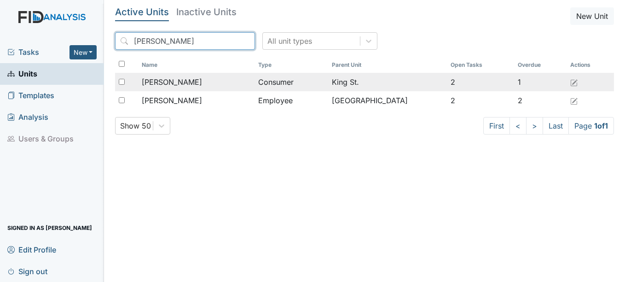
type input "Judy"
click at [183, 81] on span "[PERSON_NAME]" at bounding box center [172, 81] width 60 height 11
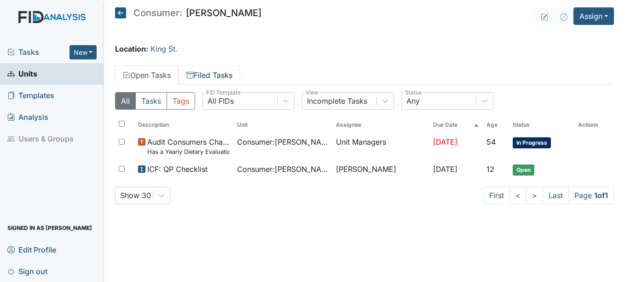
click at [207, 73] on link "Filed Tasks" at bounding box center [209, 74] width 62 height 19
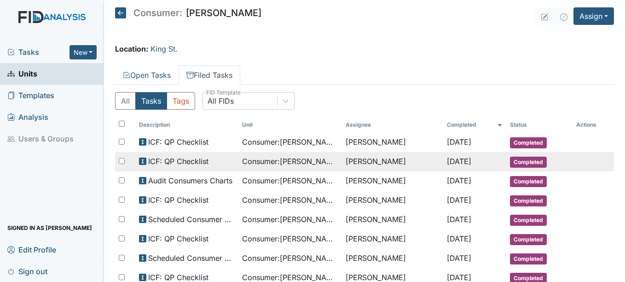
click at [461, 159] on span "[DATE]" at bounding box center [459, 160] width 24 height 9
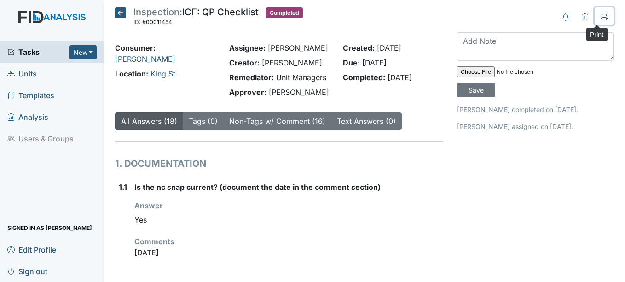
click at [600, 14] on icon at bounding box center [603, 16] width 7 height 5
click at [30, 72] on span "Units" at bounding box center [21, 74] width 29 height 14
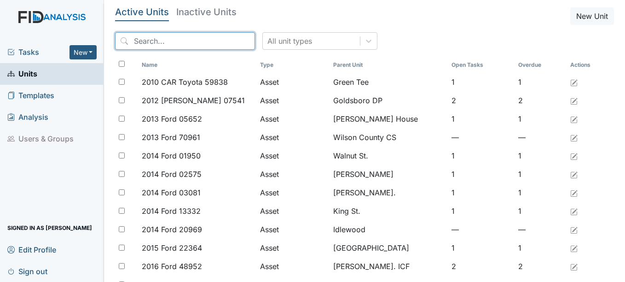
click at [184, 42] on input "search" at bounding box center [185, 40] width 140 height 17
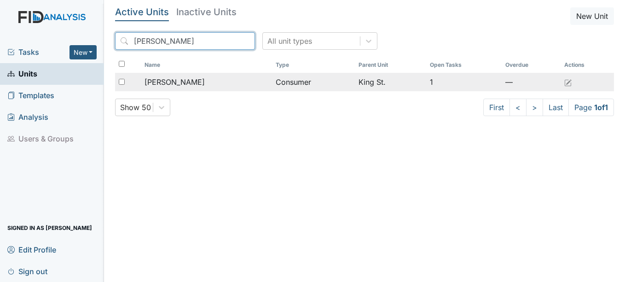
type input "nina"
click at [180, 80] on span "[PERSON_NAME]" at bounding box center [174, 81] width 60 height 11
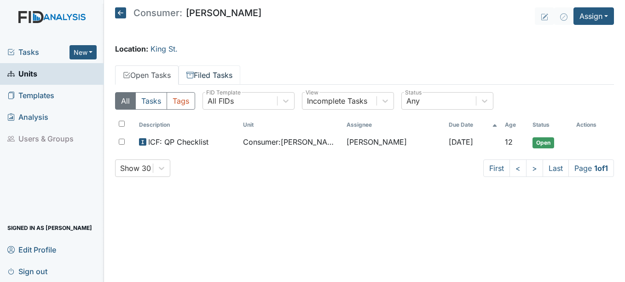
click at [218, 75] on link "Filed Tasks" at bounding box center [209, 74] width 62 height 19
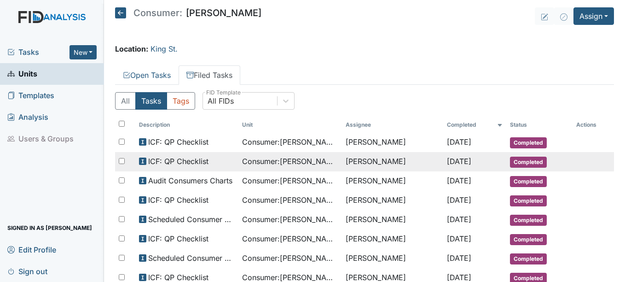
click at [449, 161] on span "[DATE]" at bounding box center [459, 160] width 24 height 9
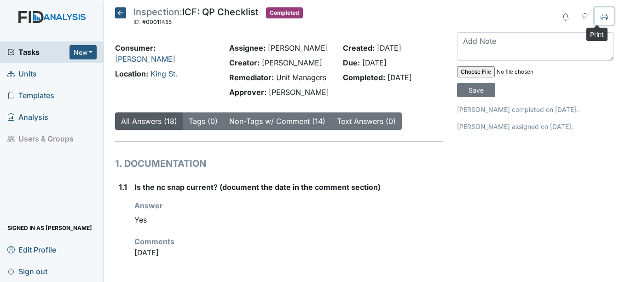
click at [600, 18] on icon at bounding box center [603, 16] width 7 height 7
click at [30, 74] on span "Units" at bounding box center [21, 74] width 29 height 14
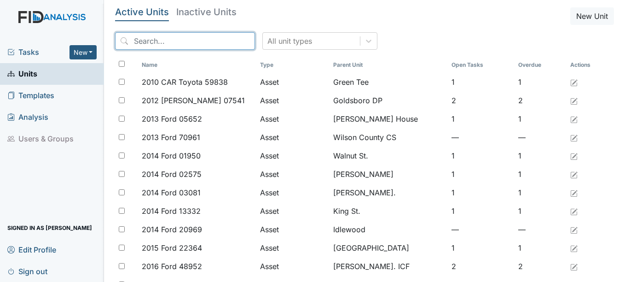
click at [144, 40] on input "search" at bounding box center [185, 40] width 140 height 17
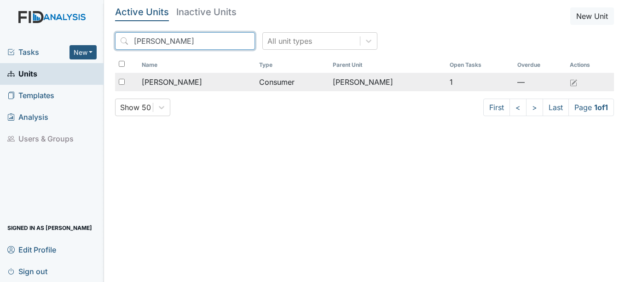
type input "ronnie"
click at [184, 81] on span "[PERSON_NAME]" at bounding box center [172, 81] width 60 height 11
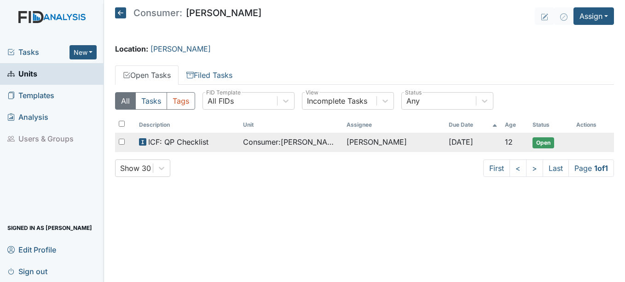
click at [382, 141] on td "[PERSON_NAME]" at bounding box center [394, 141] width 102 height 19
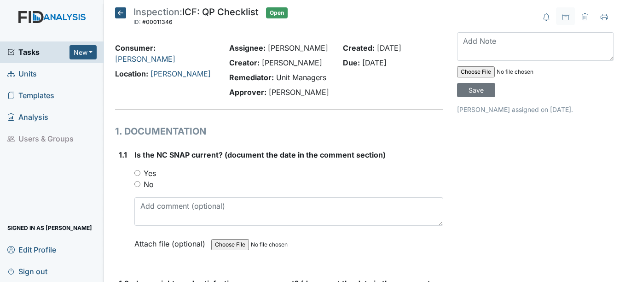
click at [138, 172] on input "Yes" at bounding box center [137, 173] width 6 height 6
radio input "true"
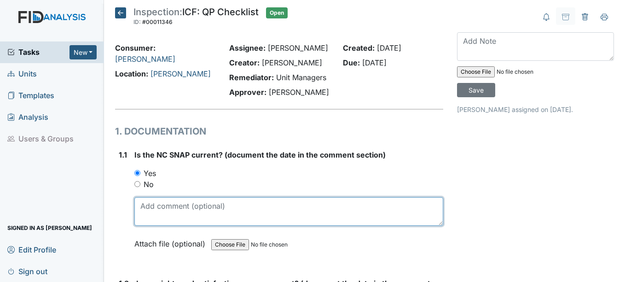
click at [169, 211] on textarea at bounding box center [288, 211] width 308 height 29
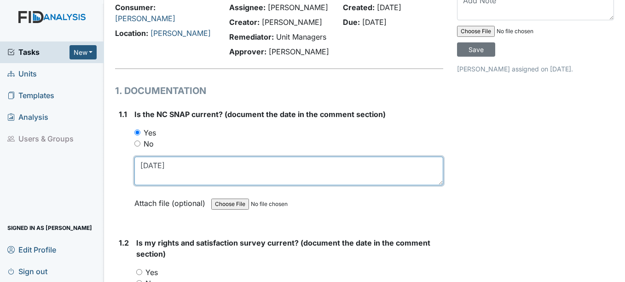
scroll to position [92, 0]
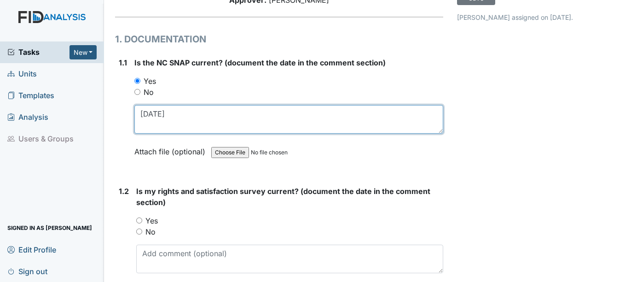
type textarea "07-4-2026"
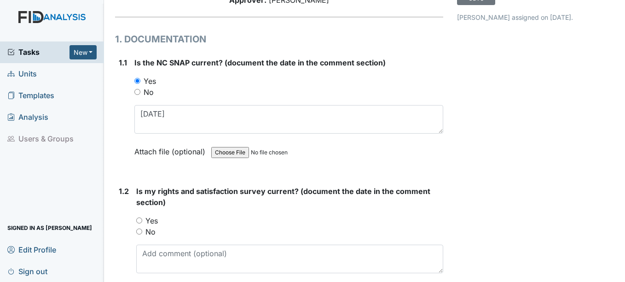
click at [139, 221] on input "Yes" at bounding box center [139, 220] width 6 height 6
radio input "true"
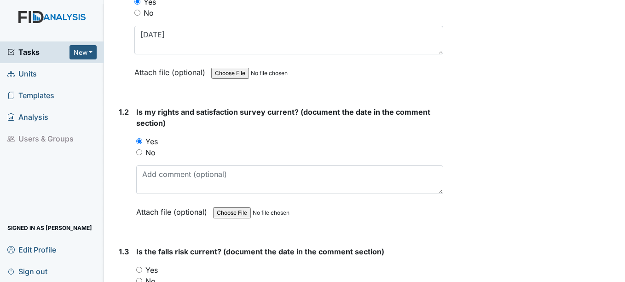
scroll to position [184, 0]
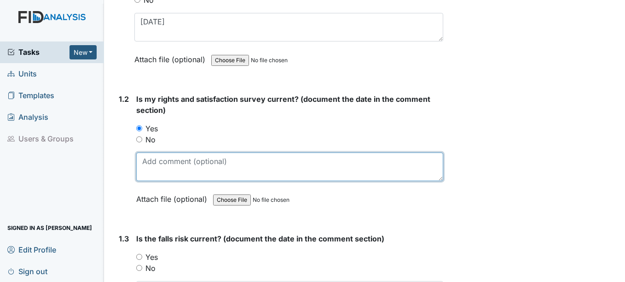
click at [149, 173] on textarea at bounding box center [289, 166] width 306 height 29
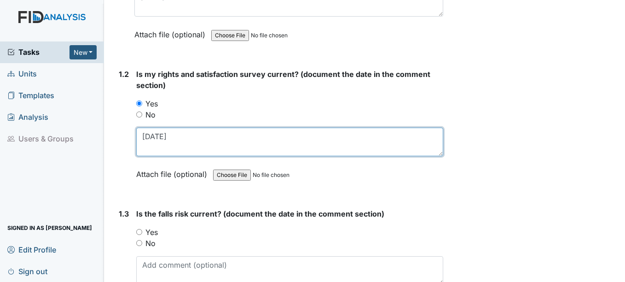
scroll to position [230, 0]
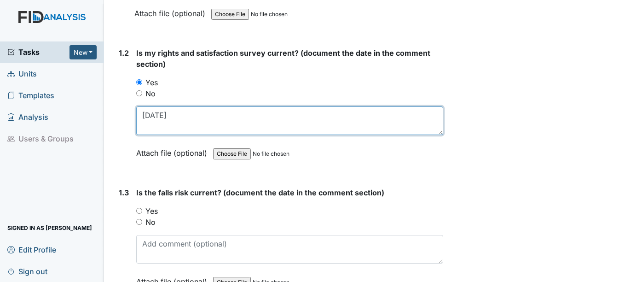
type textarea "04-3-2025"
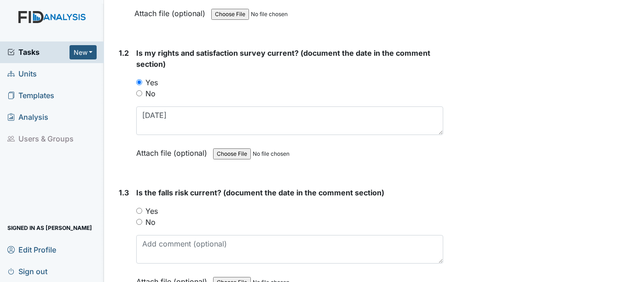
click at [140, 211] on input "Yes" at bounding box center [139, 210] width 6 height 6
radio input "true"
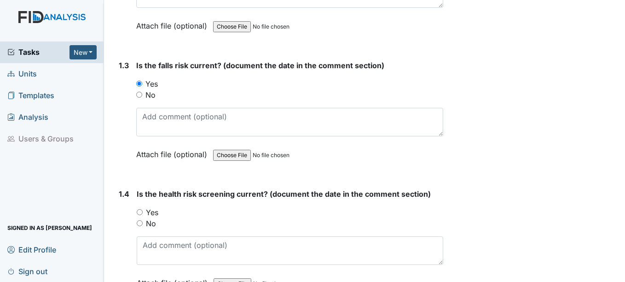
scroll to position [368, 0]
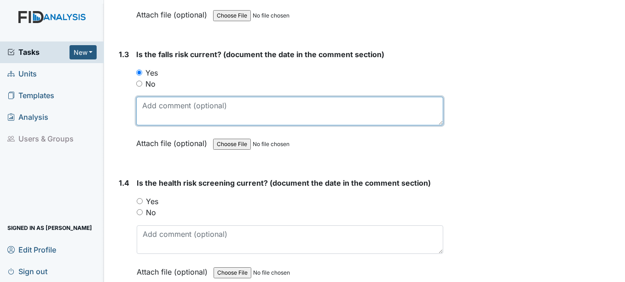
click at [163, 110] on textarea at bounding box center [289, 111] width 306 height 29
type textarea "08-1-2025"
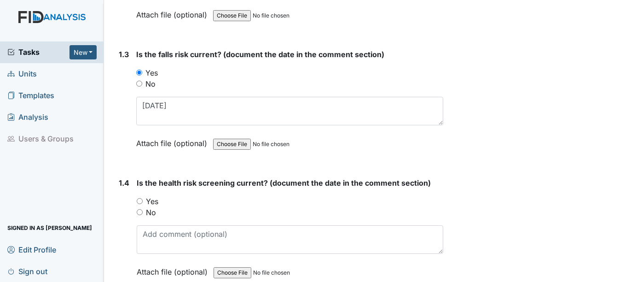
click at [140, 200] on input "Yes" at bounding box center [140, 201] width 6 height 6
radio input "true"
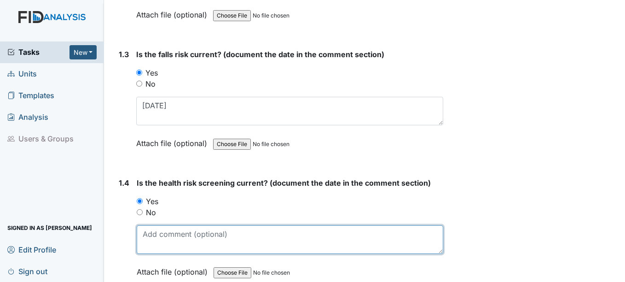
click at [145, 236] on textarea at bounding box center [290, 239] width 306 height 29
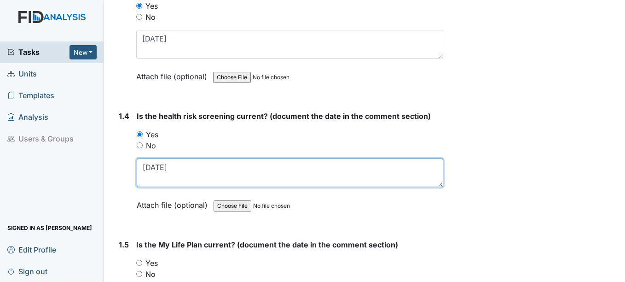
scroll to position [506, 0]
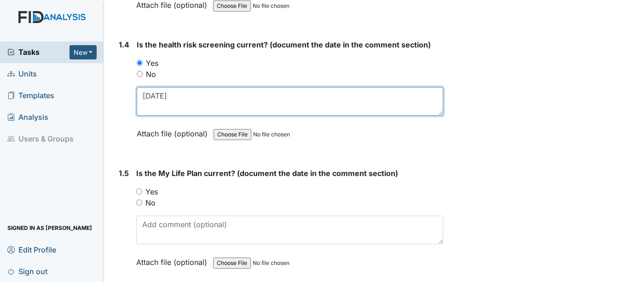
type textarea "04-23-2025"
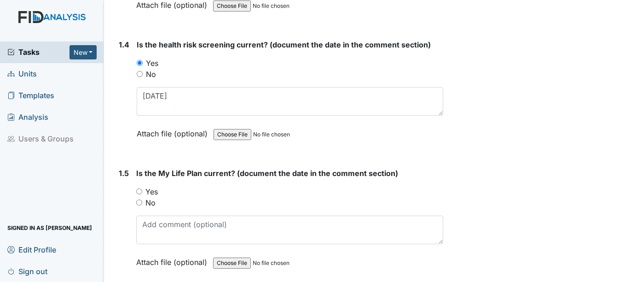
click at [141, 193] on input "Yes" at bounding box center [139, 191] width 6 height 6
radio input "true"
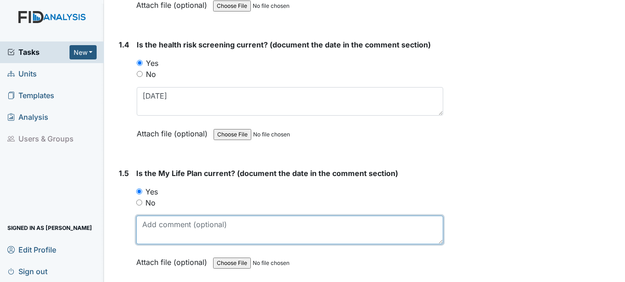
click at [153, 231] on textarea at bounding box center [289, 229] width 306 height 29
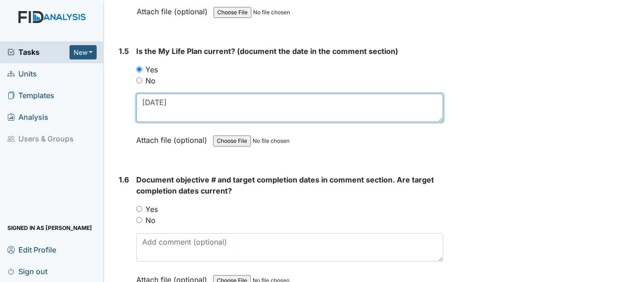
scroll to position [644, 0]
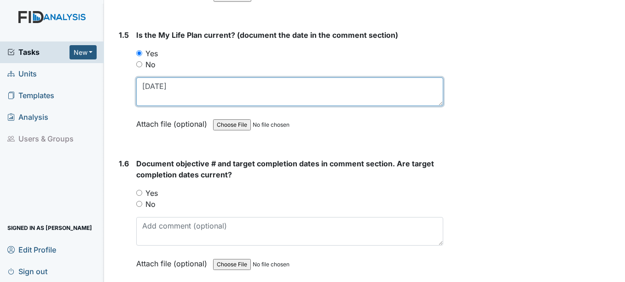
type textarea "04-23-2025"
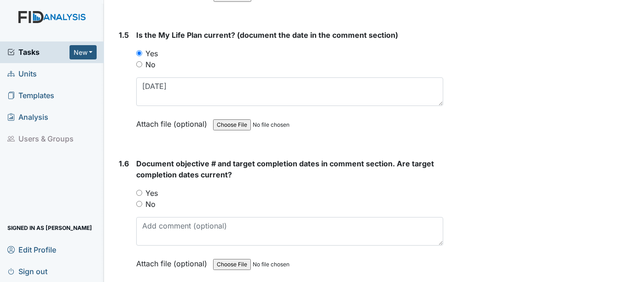
click at [140, 193] on input "Yes" at bounding box center [139, 193] width 6 height 6
radio input "true"
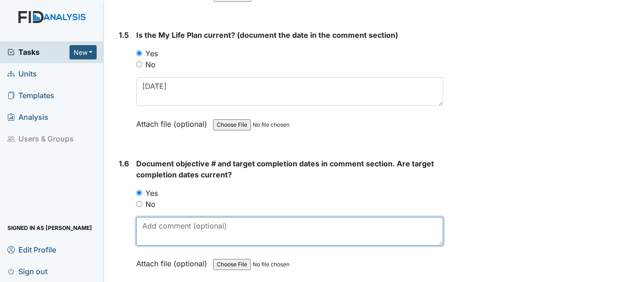
click at [153, 230] on textarea at bounding box center [289, 231] width 306 height 29
click at [153, 230] on textarea "SC 081 2-15-26, HS011 2-15-26, DIL057 12-15-25, SC082 12-15-25, FA045" at bounding box center [289, 231] width 306 height 29
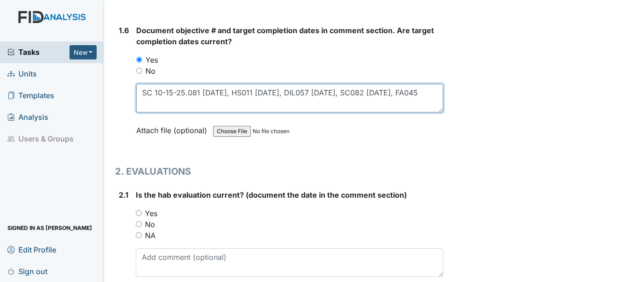
scroll to position [782, 0]
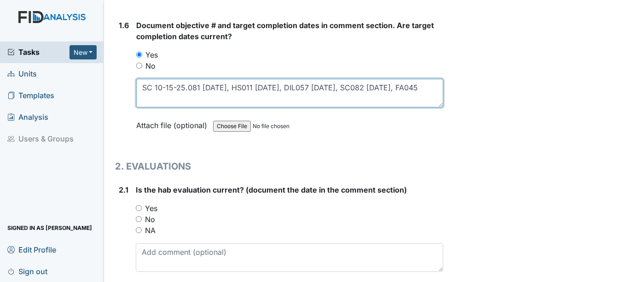
type textarea "SC 10-15-25.081 2-15-26, HS011 2-15-26, DIL057 12-15-25, SC082 12-15-25, FA045"
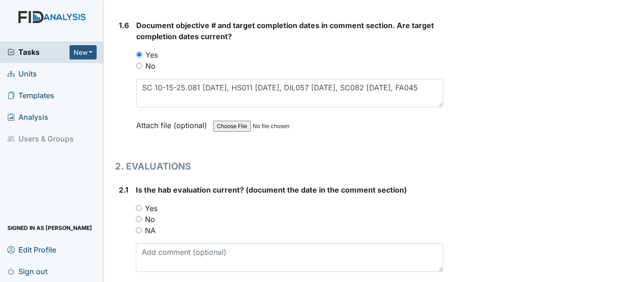
click at [140, 207] on input "Yes" at bounding box center [139, 208] width 6 height 6
radio input "true"
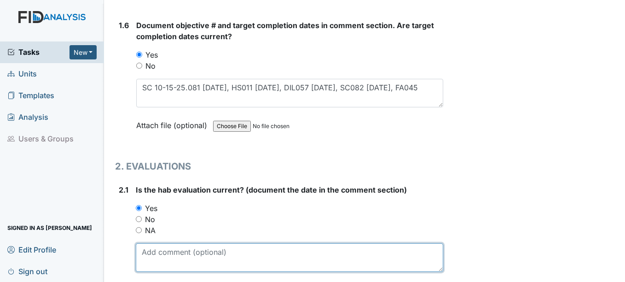
click at [159, 253] on textarea at bounding box center [289, 257] width 307 height 29
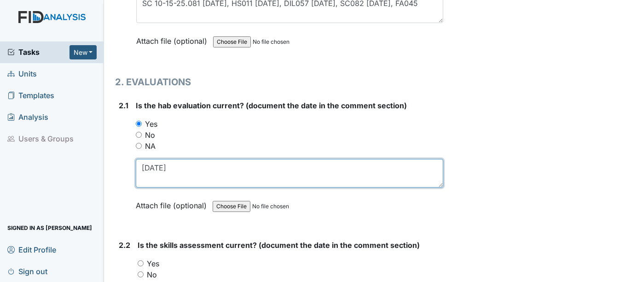
scroll to position [874, 0]
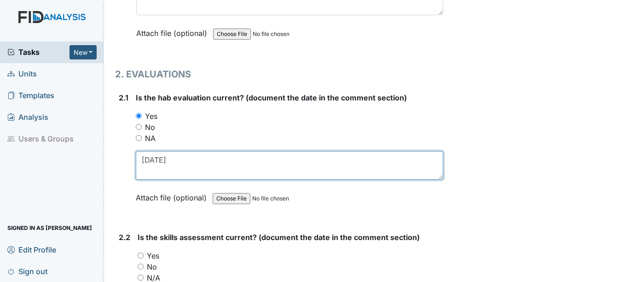
type textarea "04-1-2025"
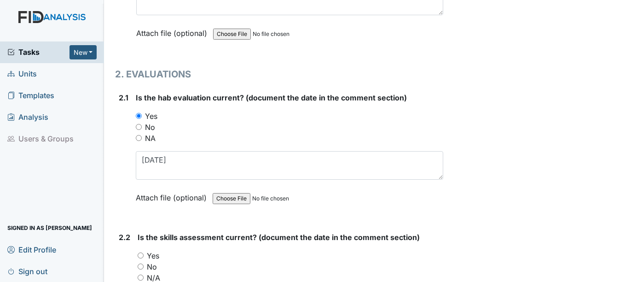
click at [140, 255] on input "Yes" at bounding box center [141, 255] width 6 height 6
radio input "true"
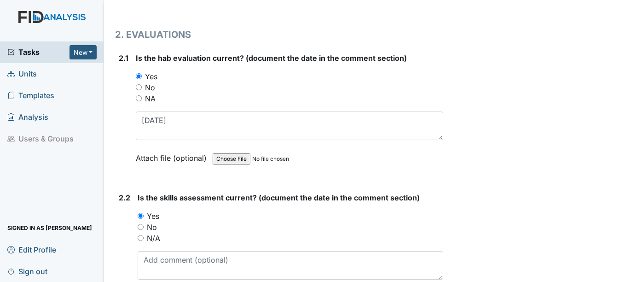
scroll to position [966, 0]
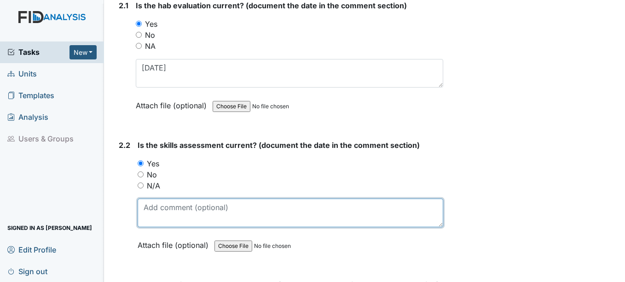
click at [146, 213] on textarea at bounding box center [290, 212] width 305 height 29
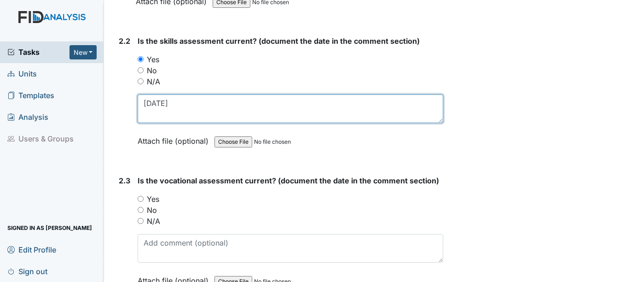
scroll to position [1104, 0]
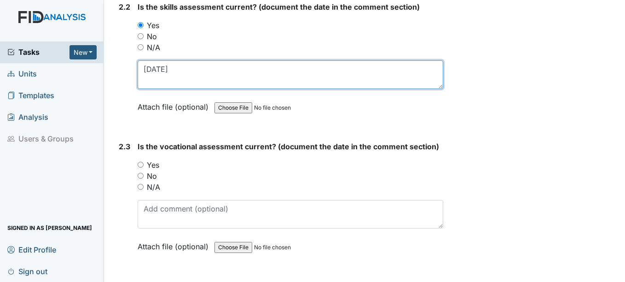
type textarea "04-14-2025"
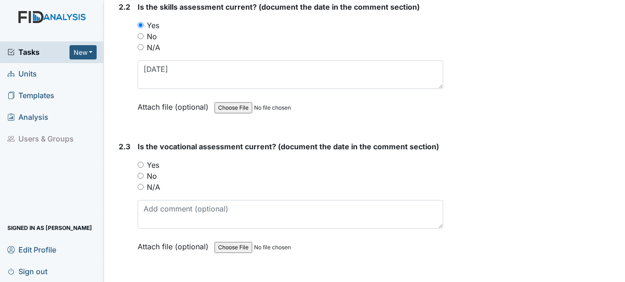
drag, startPoint x: 140, startPoint y: 163, endPoint x: 143, endPoint y: 170, distance: 7.0
click at [140, 164] on input "Yes" at bounding box center [141, 164] width 6 height 6
radio input "true"
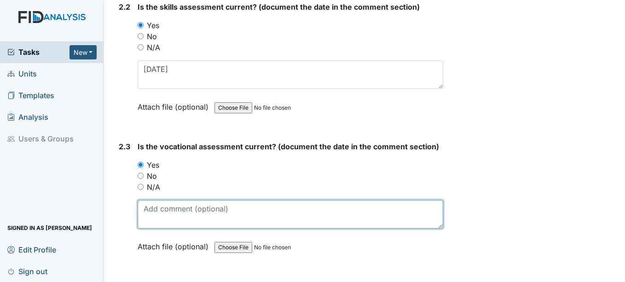
click at [172, 218] on textarea at bounding box center [290, 214] width 305 height 29
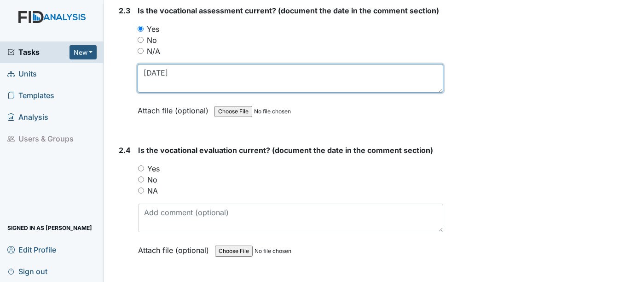
scroll to position [1242, 0]
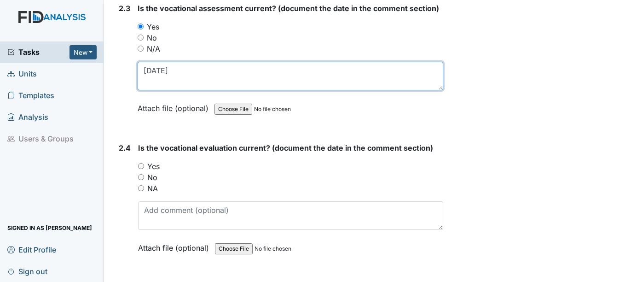
type textarea "04-14-2025"
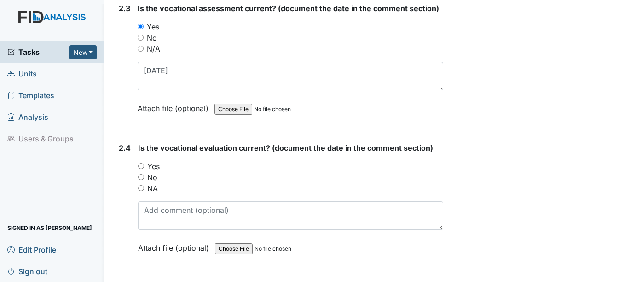
click at [142, 165] on input "Yes" at bounding box center [141, 166] width 6 height 6
radio input "true"
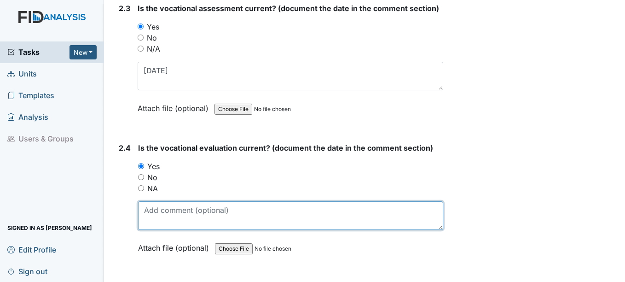
click at [156, 218] on textarea at bounding box center [290, 215] width 305 height 29
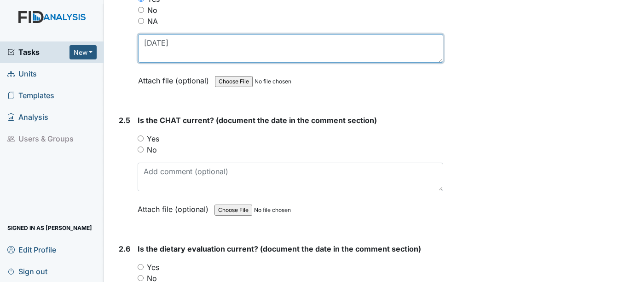
scroll to position [1426, 0]
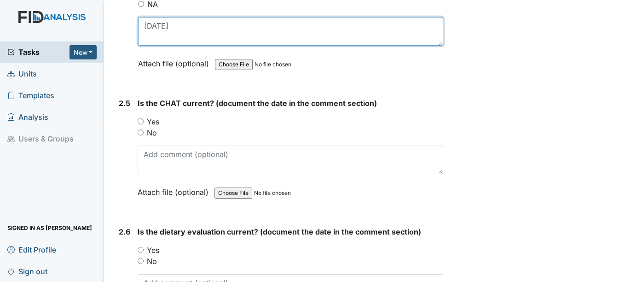
type textarea "04-14-2025"
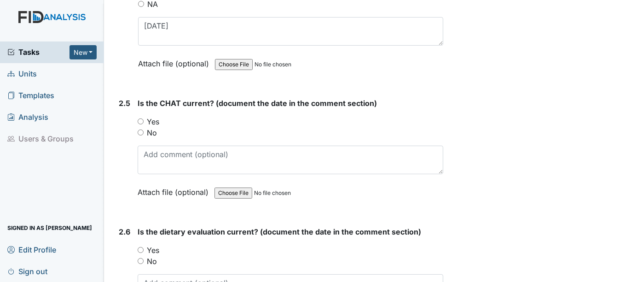
click at [139, 122] on input "Yes" at bounding box center [141, 121] width 6 height 6
radio input "true"
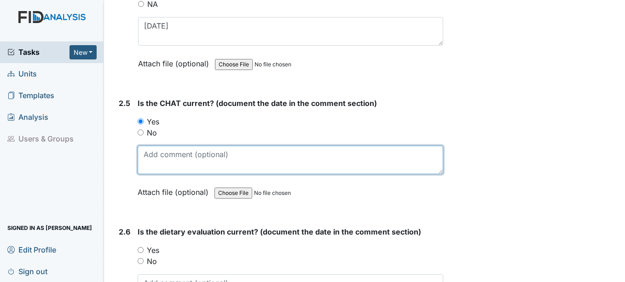
click at [157, 157] on textarea at bounding box center [290, 159] width 305 height 29
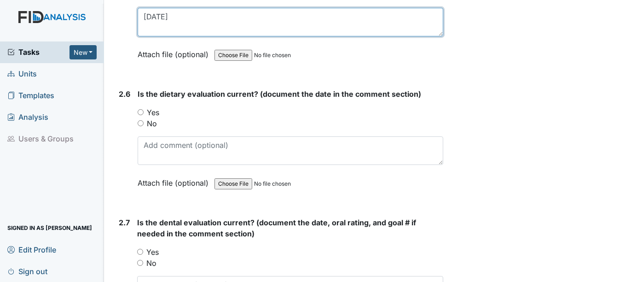
scroll to position [1564, 0]
type textarea "04-1-2025"
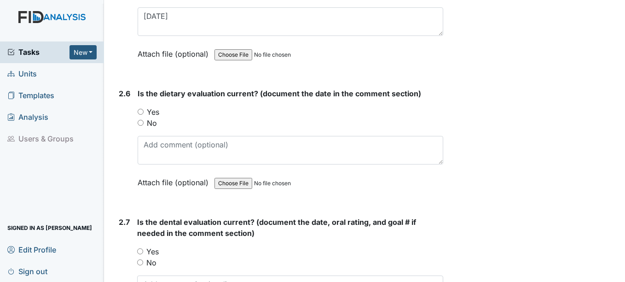
click at [142, 112] on input "Yes" at bounding box center [141, 112] width 6 height 6
radio input "true"
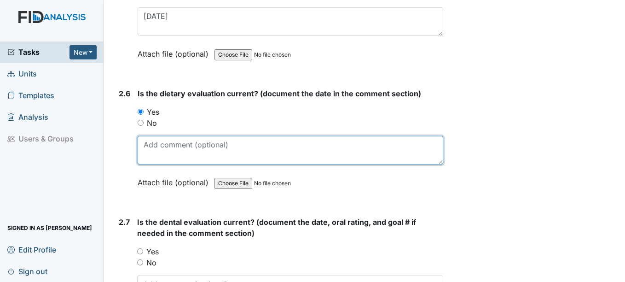
click at [160, 150] on textarea at bounding box center [290, 150] width 305 height 29
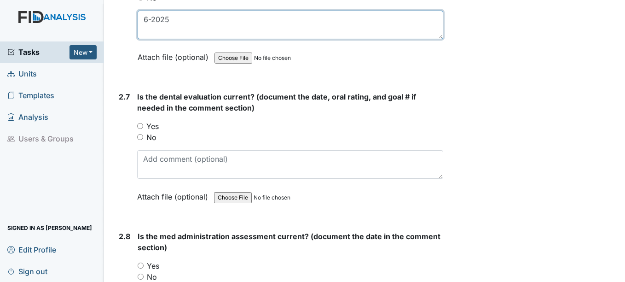
scroll to position [1702, 0]
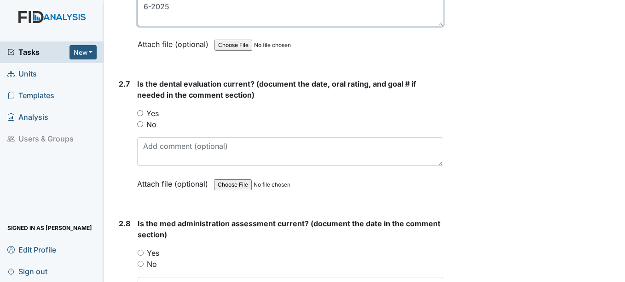
type textarea "6-2025"
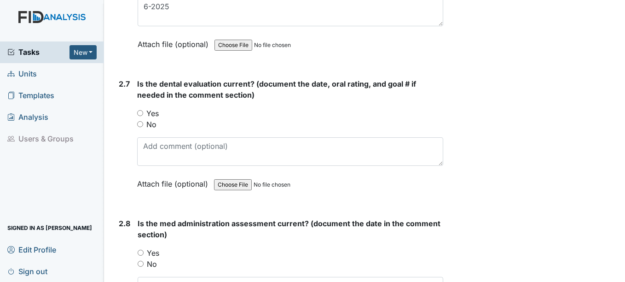
drag, startPoint x: 140, startPoint y: 110, endPoint x: 143, endPoint y: 123, distance: 12.7
click at [140, 111] on input "Yes" at bounding box center [140, 113] width 6 height 6
radio input "true"
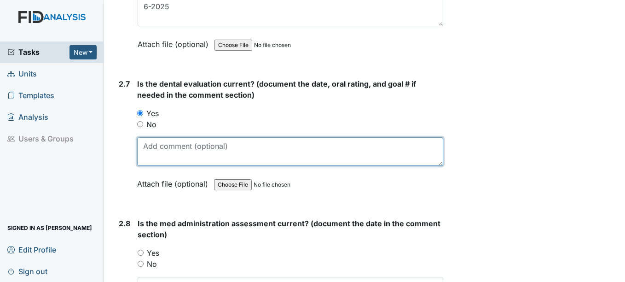
click at [168, 147] on textarea at bounding box center [289, 151] width 305 height 29
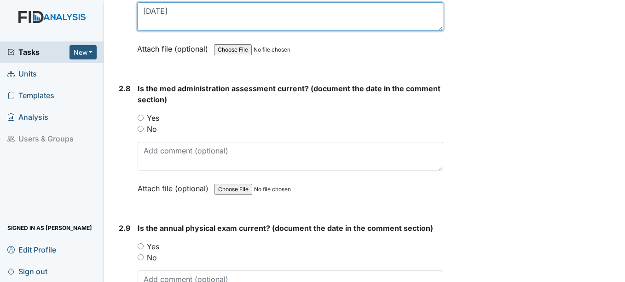
scroll to position [1840, 0]
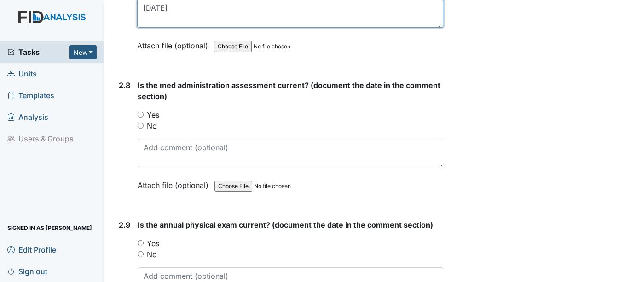
type textarea "04-7-2025"
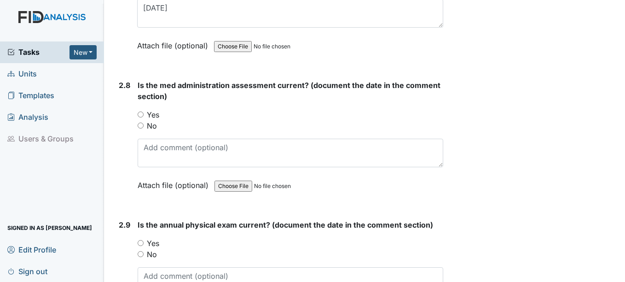
click at [141, 115] on input "Yes" at bounding box center [141, 114] width 6 height 6
radio input "true"
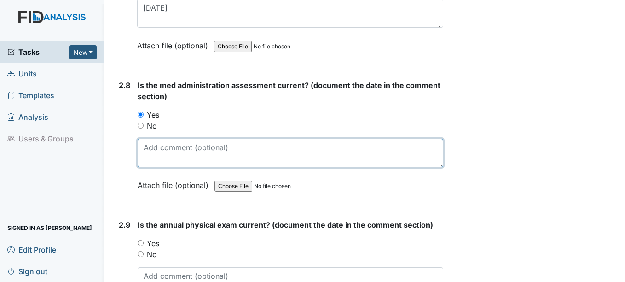
click at [150, 156] on textarea at bounding box center [290, 152] width 305 height 29
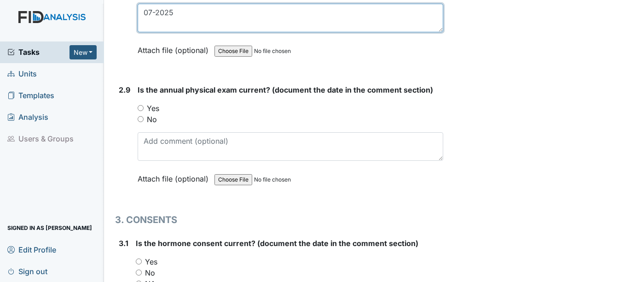
scroll to position [1978, 0]
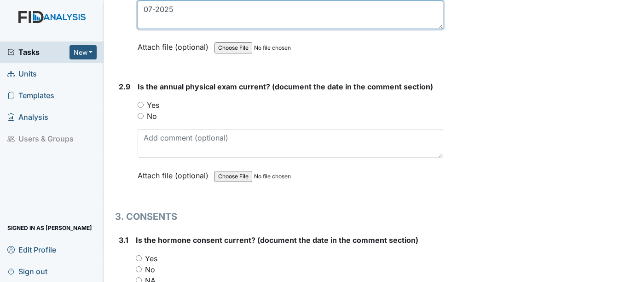
type textarea "07-2025"
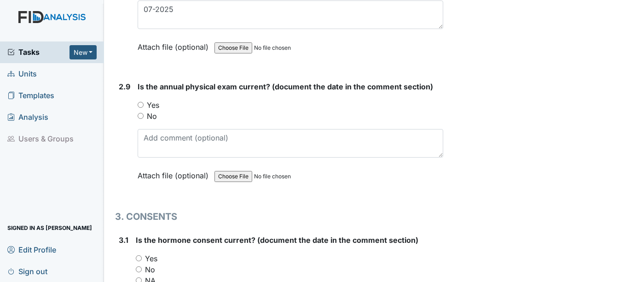
click at [140, 104] on input "Yes" at bounding box center [141, 105] width 6 height 6
radio input "true"
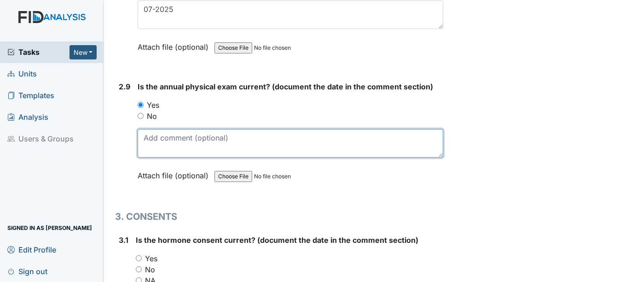
click at [156, 150] on textarea at bounding box center [290, 143] width 305 height 29
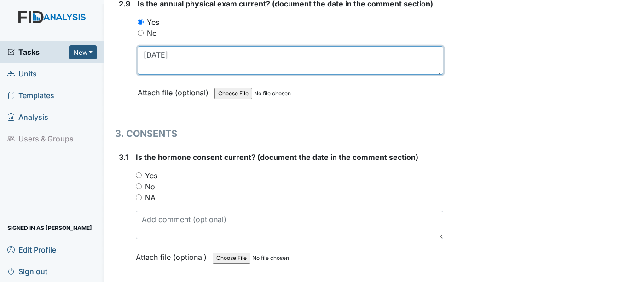
scroll to position [2116, 0]
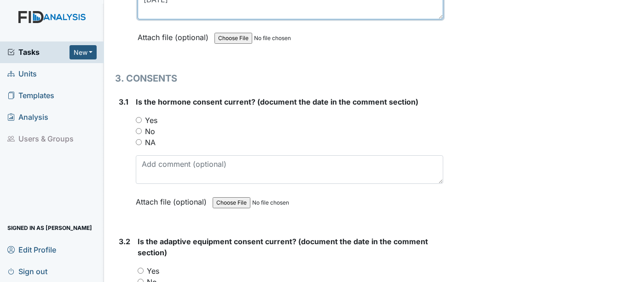
type textarea "02-6-2025"
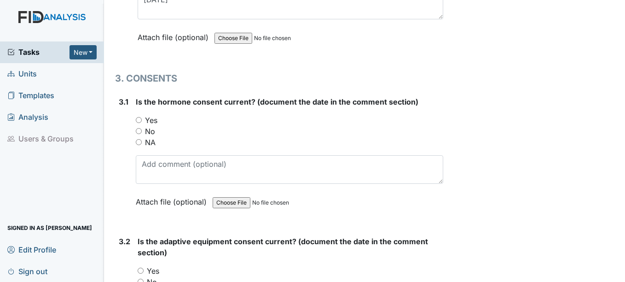
click at [139, 143] on input "NA" at bounding box center [139, 142] width 6 height 6
radio input "true"
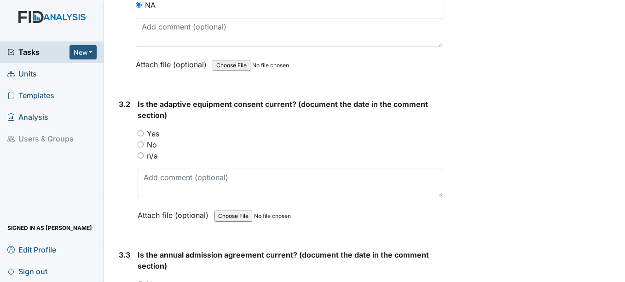
scroll to position [2254, 0]
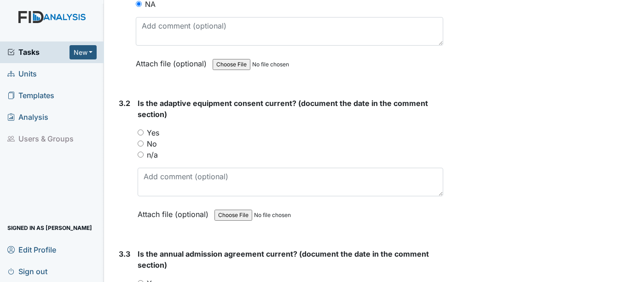
click at [143, 154] on input "n/a" at bounding box center [141, 154] width 6 height 6
radio input "true"
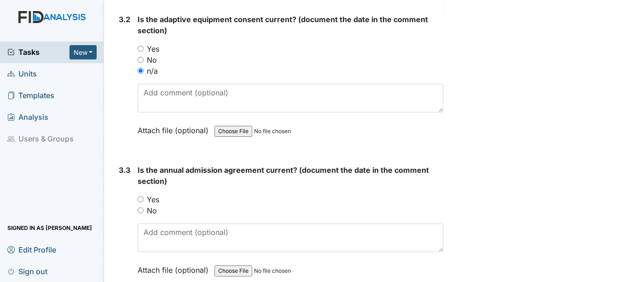
scroll to position [2346, 0]
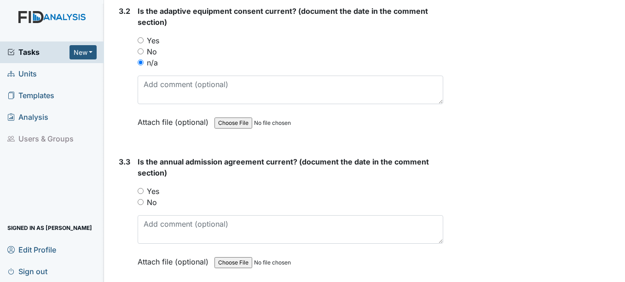
click at [140, 190] on input "Yes" at bounding box center [141, 191] width 6 height 6
radio input "true"
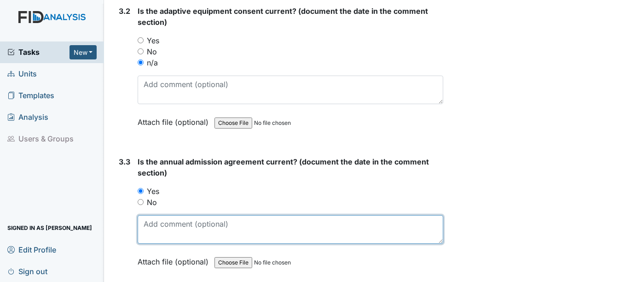
click at [167, 235] on textarea at bounding box center [290, 229] width 305 height 29
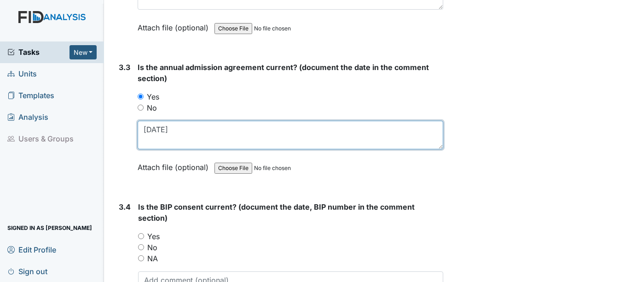
scroll to position [2484, 0]
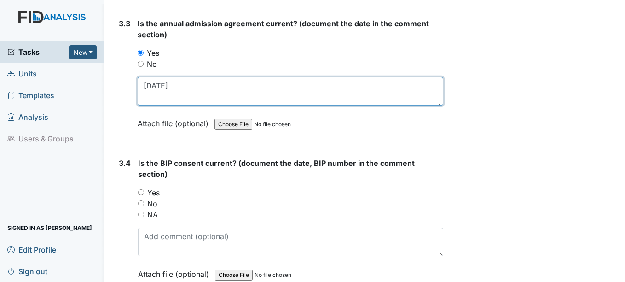
type textarea "07-26-2025"
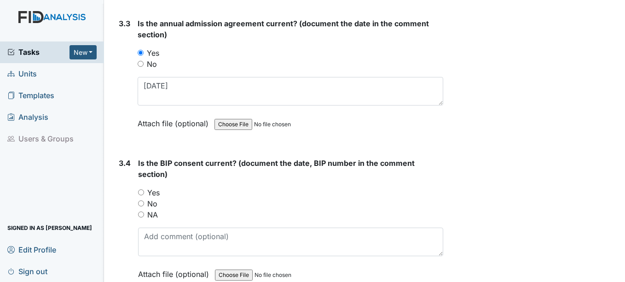
click at [141, 213] on input "NA" at bounding box center [141, 214] width 6 height 6
radio input "true"
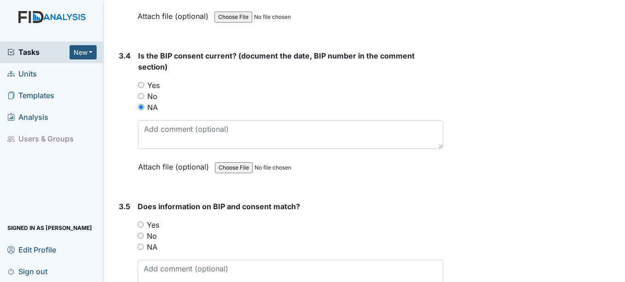
scroll to position [2622, 0]
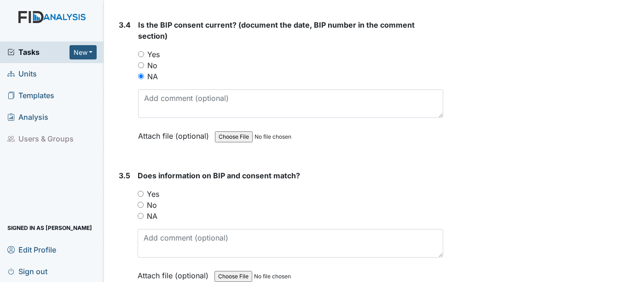
click at [141, 215] on input "NA" at bounding box center [141, 216] width 6 height 6
radio input "true"
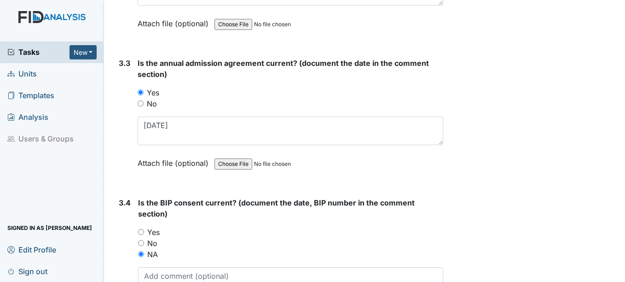
scroll to position [2675, 0]
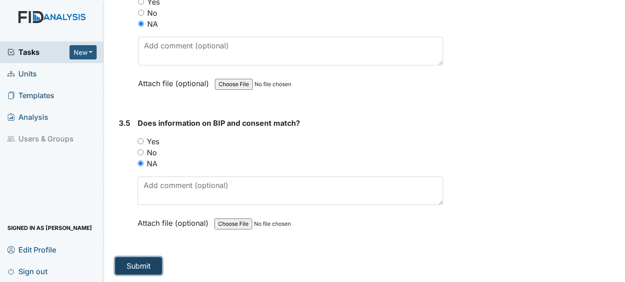
click at [147, 268] on button "Submit" at bounding box center [138, 265] width 47 height 17
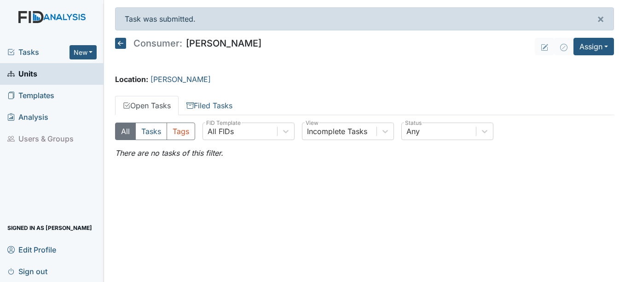
click at [30, 73] on span "Units" at bounding box center [22, 74] width 30 height 14
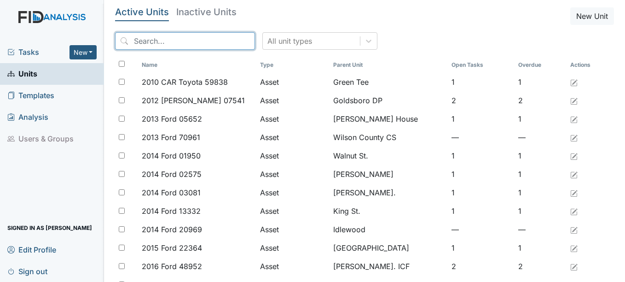
click at [168, 37] on input "search" at bounding box center [185, 40] width 140 height 17
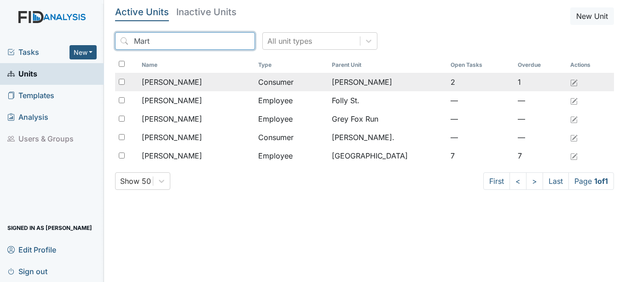
type input "Mart"
click at [179, 80] on span "[PERSON_NAME]" at bounding box center [172, 81] width 60 height 11
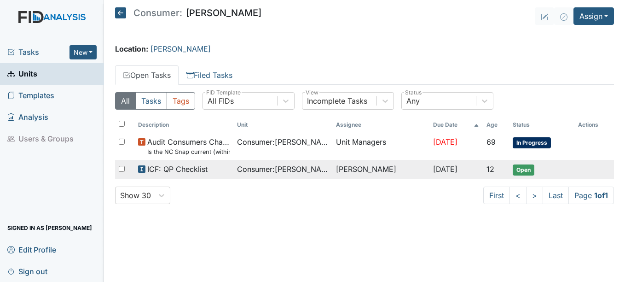
click at [448, 169] on span "[DATE]" at bounding box center [445, 168] width 24 height 9
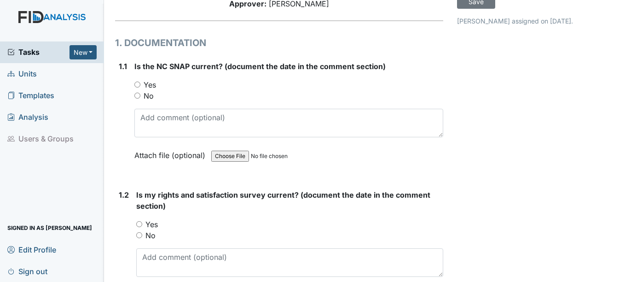
scroll to position [92, 0]
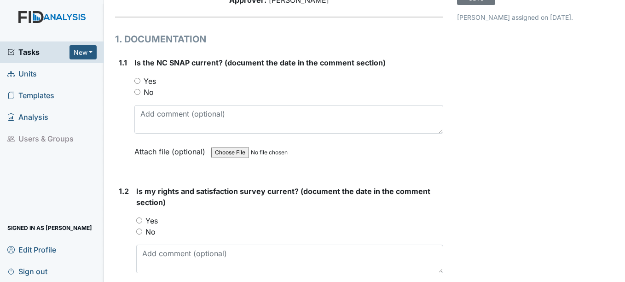
click at [138, 80] on input "Yes" at bounding box center [137, 81] width 6 height 6
radio input "true"
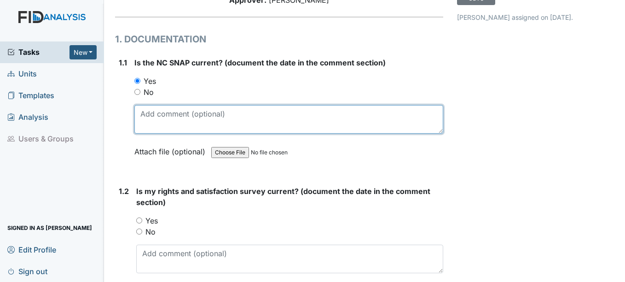
click at [148, 117] on textarea at bounding box center [288, 119] width 308 height 29
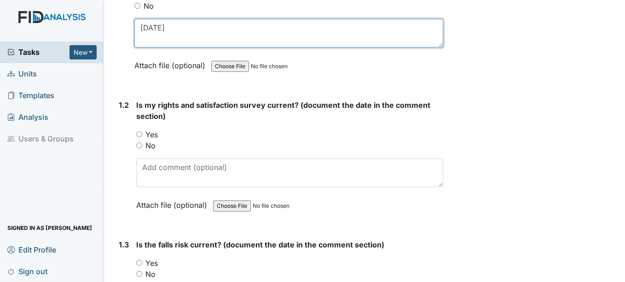
scroll to position [184, 0]
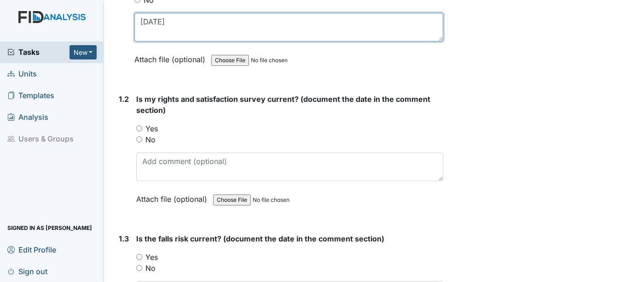
type textarea "06-24-2025"
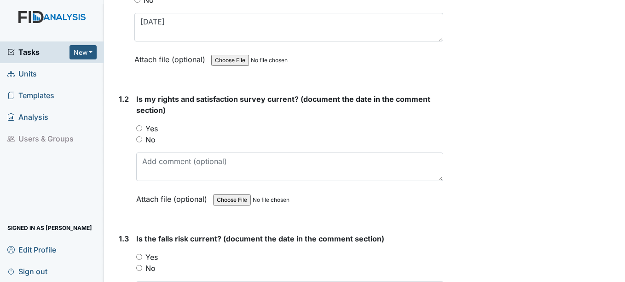
click at [138, 127] on input "Yes" at bounding box center [139, 128] width 6 height 6
radio input "true"
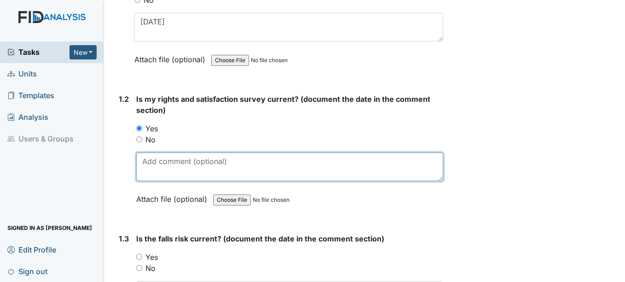
click at [155, 165] on textarea at bounding box center [289, 166] width 306 height 29
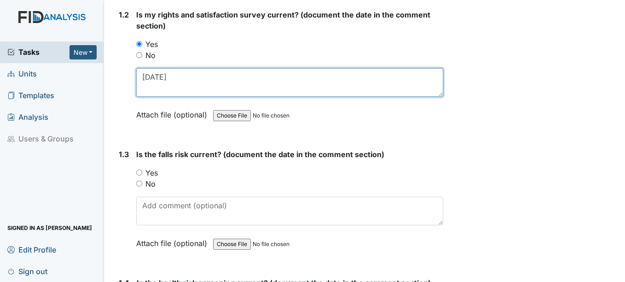
scroll to position [276, 0]
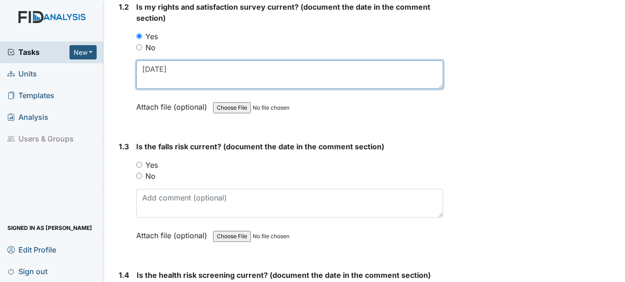
type textarea "[DATE]"
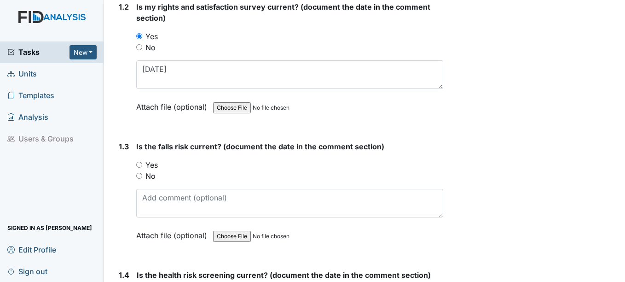
click at [141, 164] on input "Yes" at bounding box center [139, 164] width 6 height 6
radio input "true"
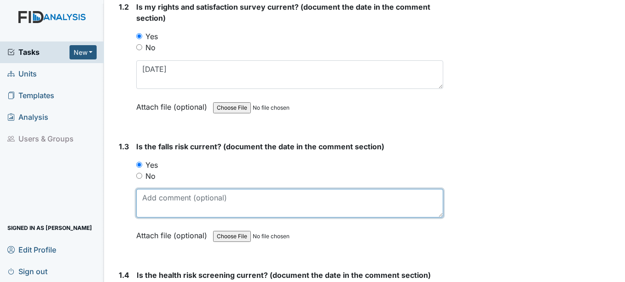
click at [141, 199] on textarea at bounding box center [289, 203] width 306 height 29
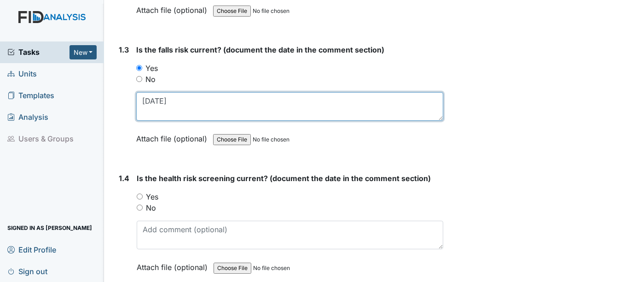
scroll to position [414, 0]
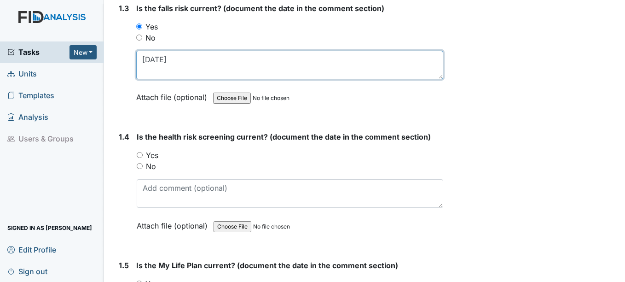
type textarea "12-16-2024"
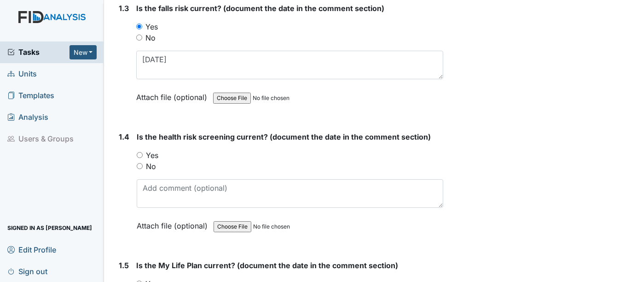
click at [139, 155] on input "Yes" at bounding box center [140, 155] width 6 height 6
radio input "true"
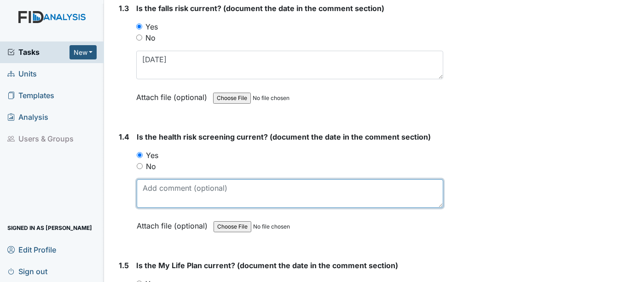
click at [149, 193] on textarea at bounding box center [290, 193] width 306 height 29
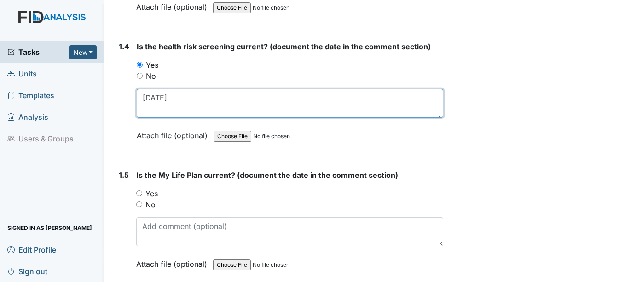
scroll to position [506, 0]
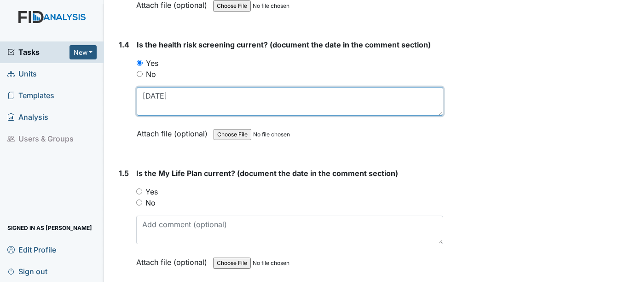
type textarea "12-16-2024"
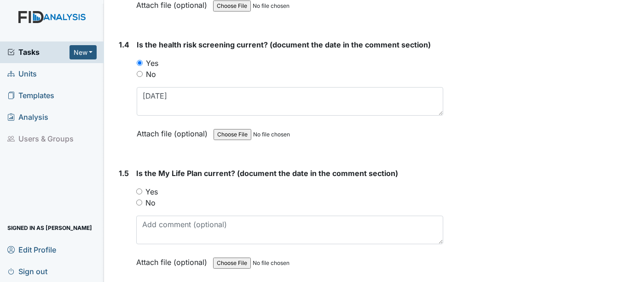
click at [140, 193] on input "Yes" at bounding box center [139, 191] width 6 height 6
radio input "true"
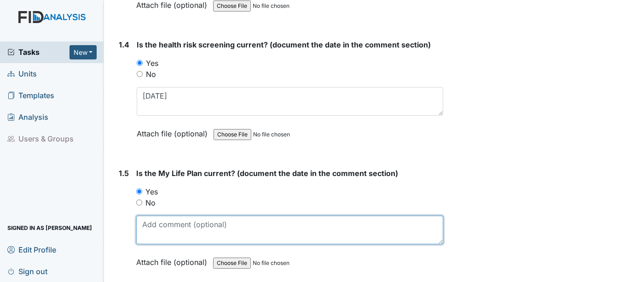
click at [168, 229] on textarea at bounding box center [289, 229] width 306 height 29
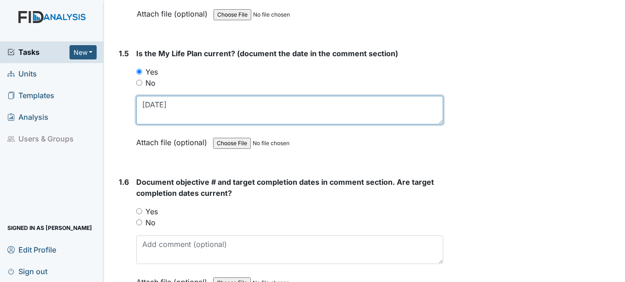
scroll to position [644, 0]
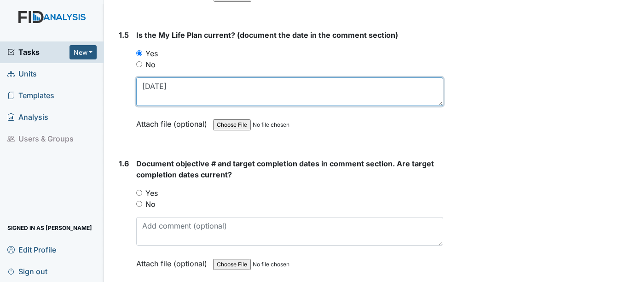
type textarea "12-16-2024"
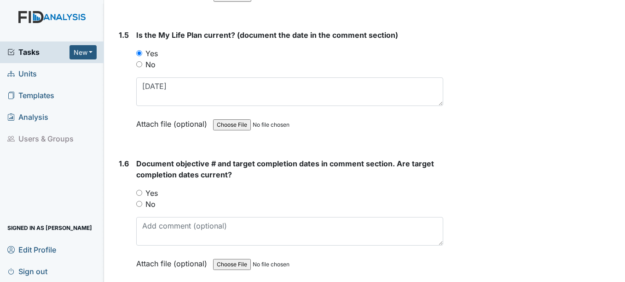
drag, startPoint x: 140, startPoint y: 194, endPoint x: 141, endPoint y: 200, distance: 6.1
click at [140, 194] on input "Yes" at bounding box center [139, 193] width 6 height 6
radio input "true"
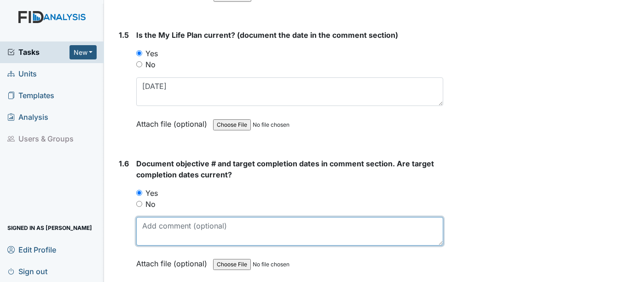
click at [147, 228] on textarea at bounding box center [289, 231] width 306 height 29
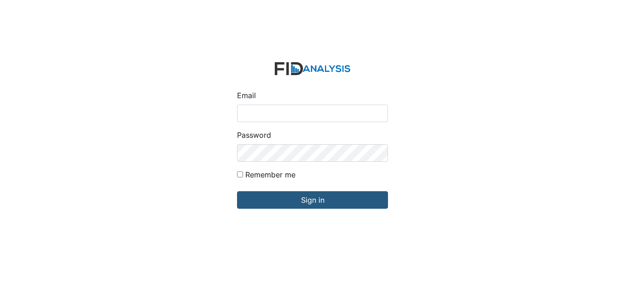
click at [265, 112] on input "Email" at bounding box center [312, 112] width 151 height 17
type input "[EMAIL_ADDRESS][DOMAIN_NAME]"
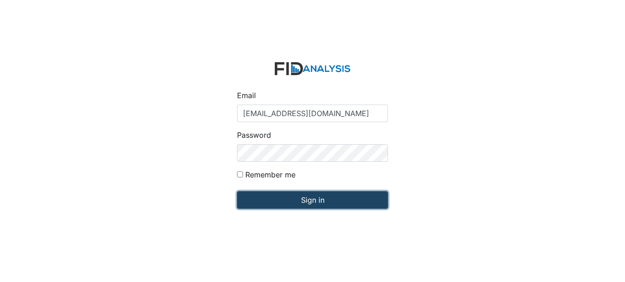
click at [322, 200] on input "Sign in" at bounding box center [312, 199] width 151 height 17
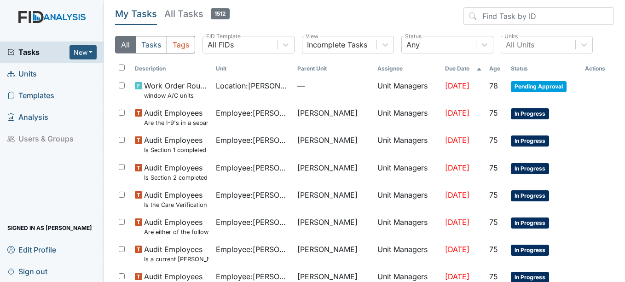
click at [26, 72] on span "Units" at bounding box center [21, 74] width 29 height 14
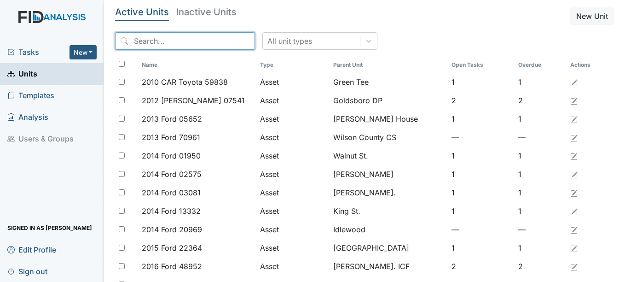
click at [192, 41] on input "search" at bounding box center [185, 40] width 140 height 17
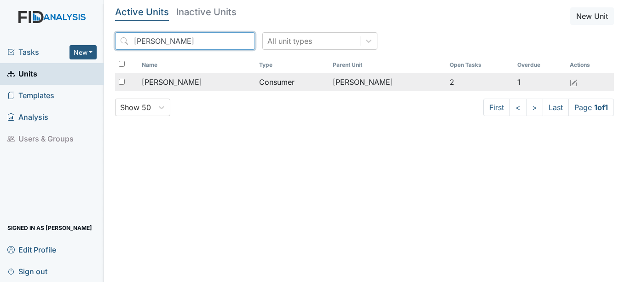
type input "martez"
click at [176, 81] on span "[PERSON_NAME]" at bounding box center [172, 81] width 60 height 11
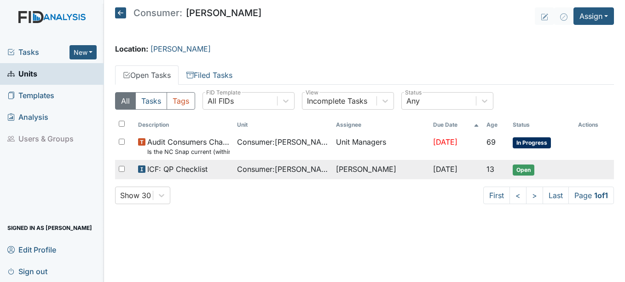
click at [440, 168] on span "[DATE]" at bounding box center [445, 168] width 24 height 9
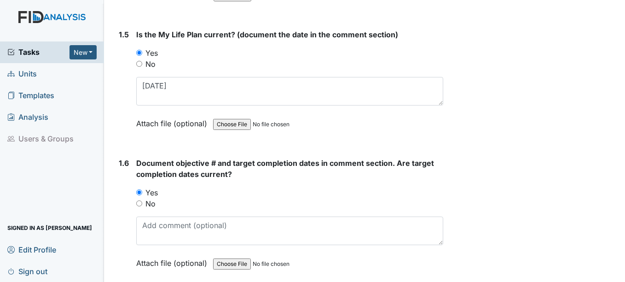
scroll to position [644, 0]
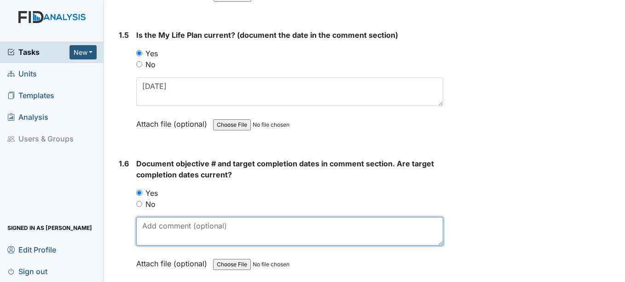
click at [162, 227] on textarea at bounding box center [289, 231] width 306 height 29
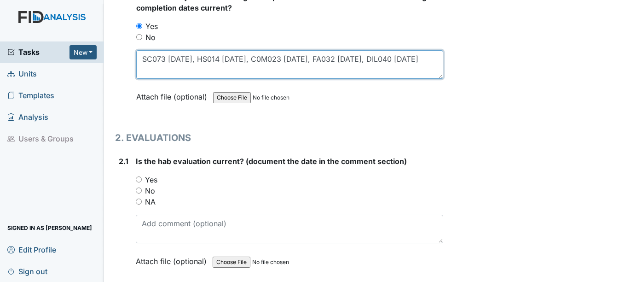
scroll to position [828, 0]
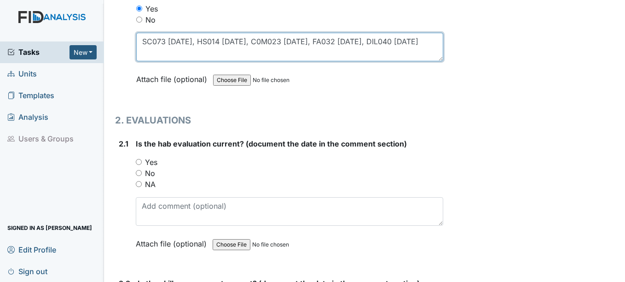
type textarea "SC073 03-15-2026, HS014 03-15-2026, C0M023 03-15-2026, FA032 10-15-2026, DIL040…"
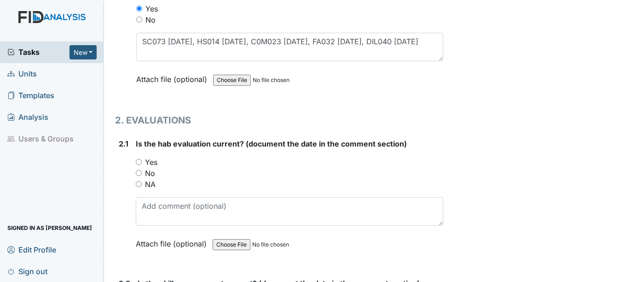
click at [138, 162] on input "Yes" at bounding box center [139, 162] width 6 height 6
radio input "true"
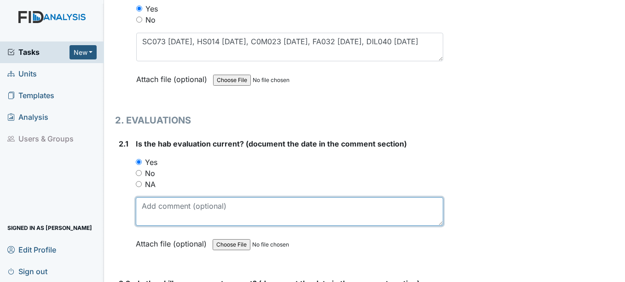
click at [157, 211] on textarea at bounding box center [289, 211] width 307 height 29
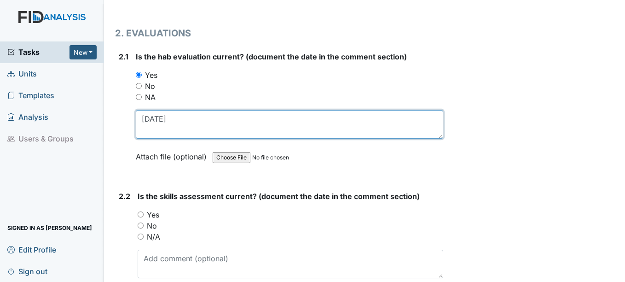
scroll to position [920, 0]
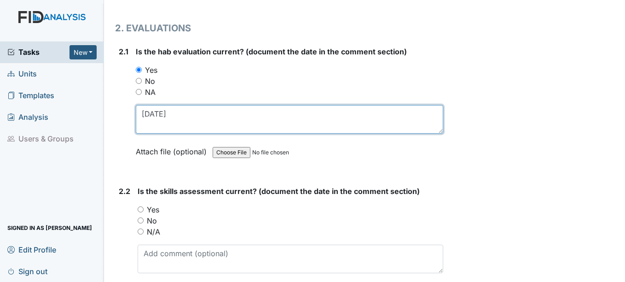
type textarea "12-2-2024"
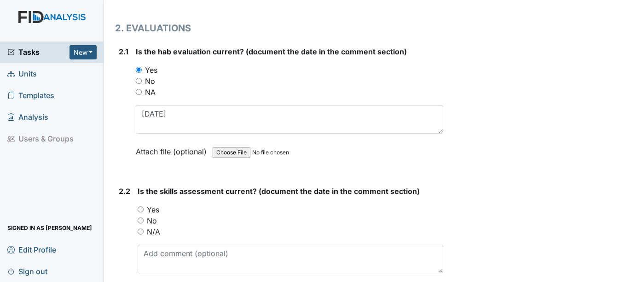
click at [139, 209] on input "Yes" at bounding box center [141, 209] width 6 height 6
radio input "true"
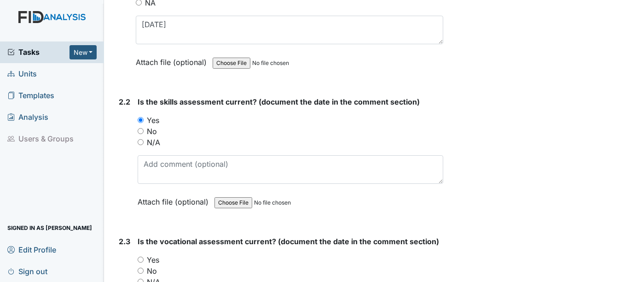
scroll to position [1012, 0]
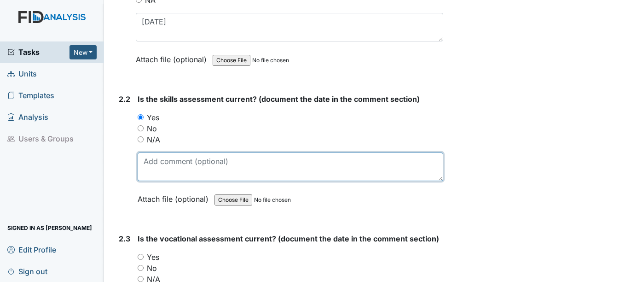
click at [159, 173] on textarea at bounding box center [290, 166] width 305 height 29
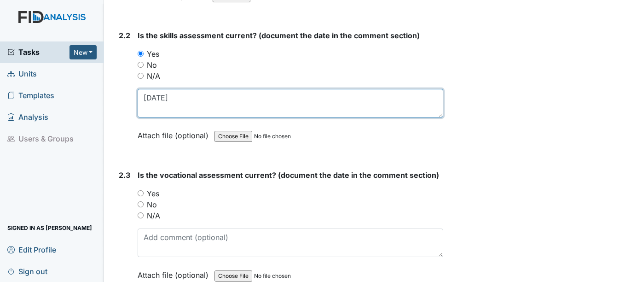
scroll to position [1104, 0]
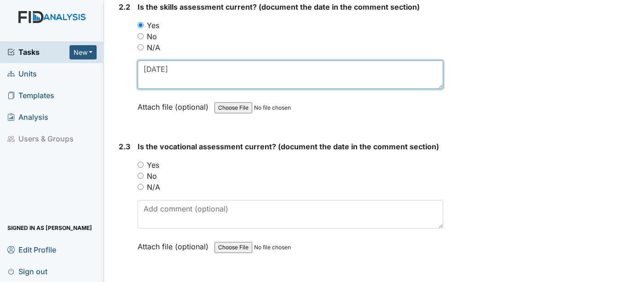
type textarea "12-1-2024"
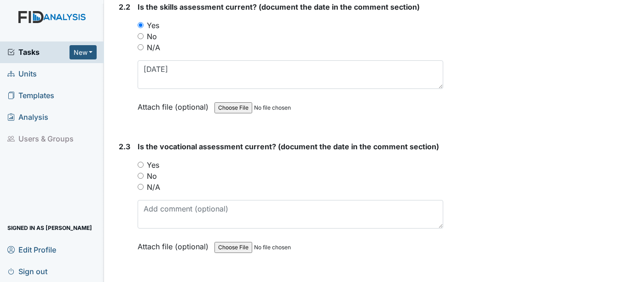
click at [141, 163] on input "Yes" at bounding box center [141, 164] width 6 height 6
radio input "true"
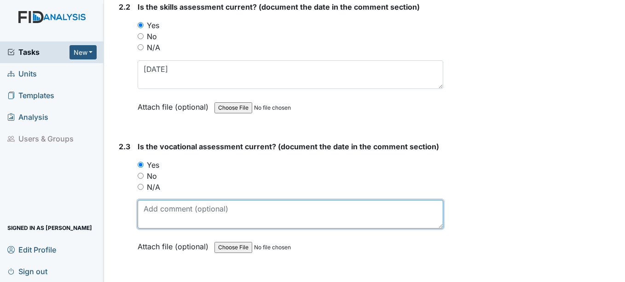
click at [159, 214] on textarea at bounding box center [290, 214] width 305 height 29
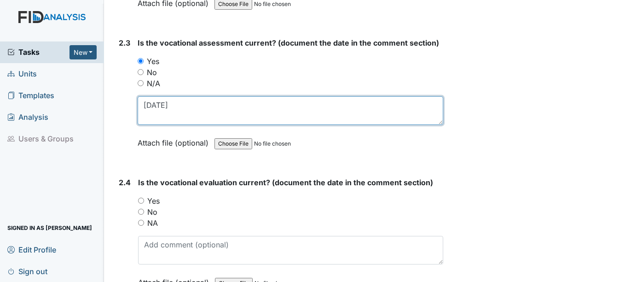
scroll to position [1288, 0]
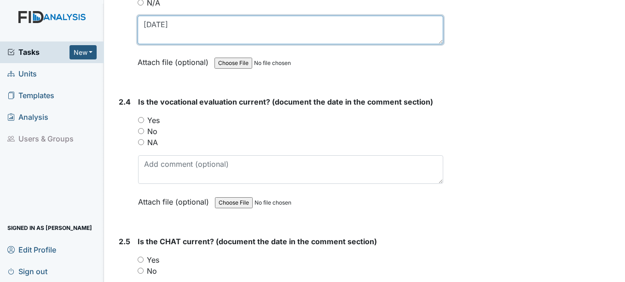
type textarea "12-2-2024"
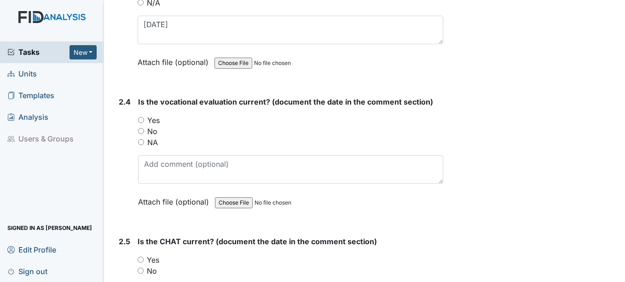
click at [142, 121] on input "Yes" at bounding box center [141, 120] width 6 height 6
radio input "true"
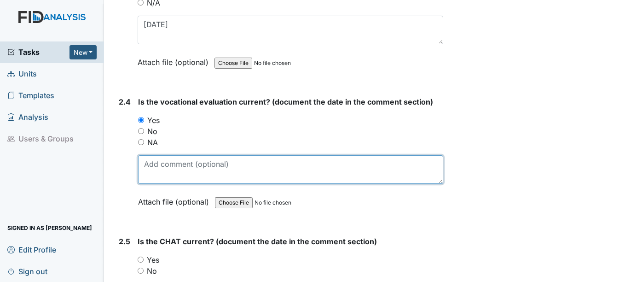
click at [147, 168] on textarea at bounding box center [290, 169] width 305 height 29
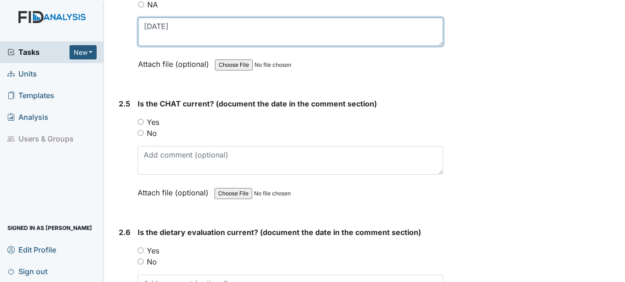
scroll to position [1426, 0]
type textarea "12-02-2024"
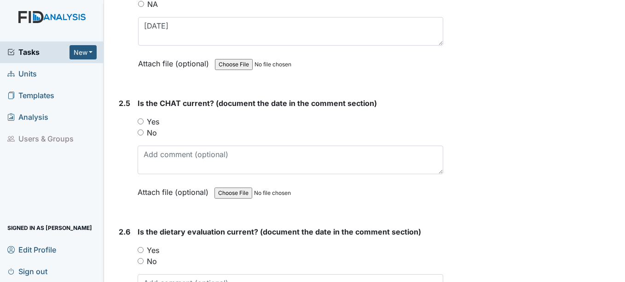
click at [143, 121] on input "Yes" at bounding box center [141, 121] width 6 height 6
radio input "true"
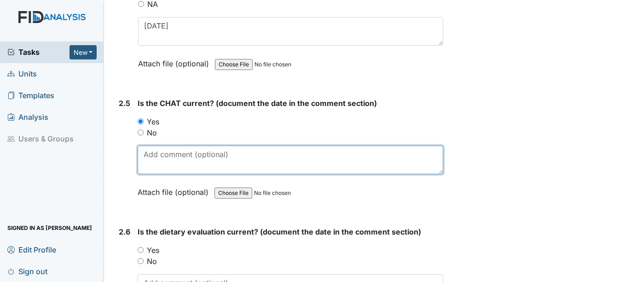
click at [156, 161] on textarea at bounding box center [290, 159] width 305 height 29
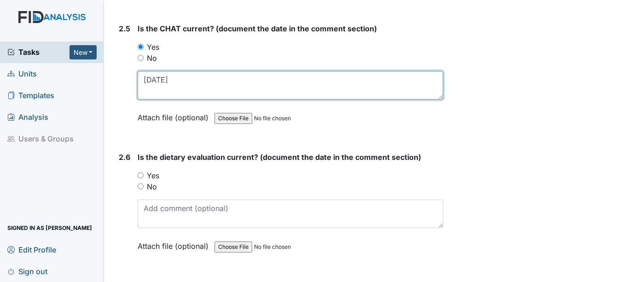
scroll to position [1518, 0]
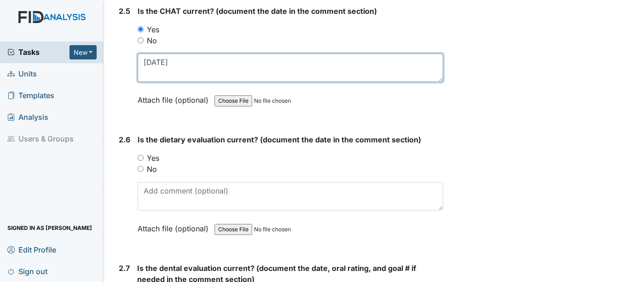
type textarea "12-01-2024"
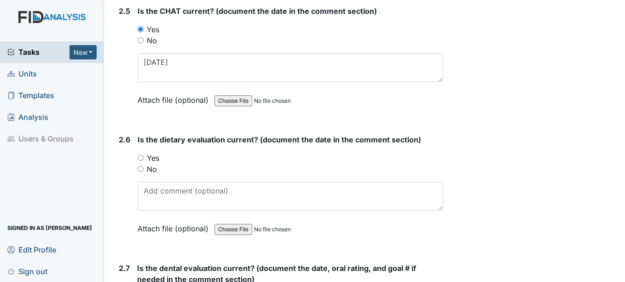
click at [142, 157] on input "Yes" at bounding box center [141, 158] width 6 height 6
radio input "true"
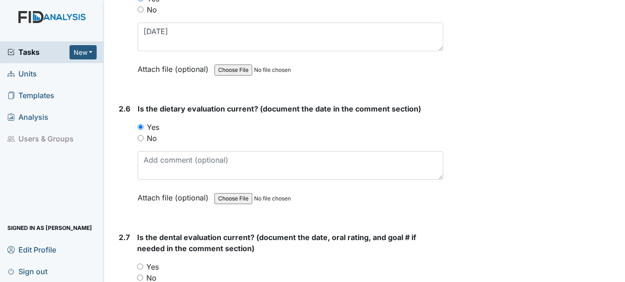
scroll to position [1564, 0]
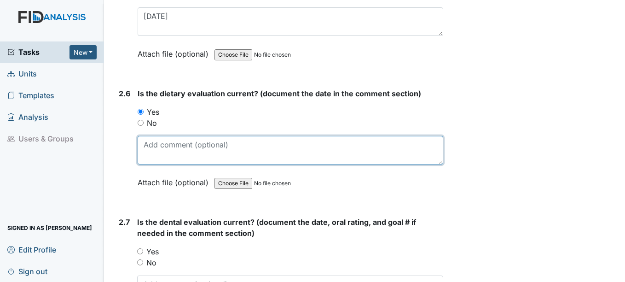
click at [158, 153] on textarea at bounding box center [290, 150] width 305 height 29
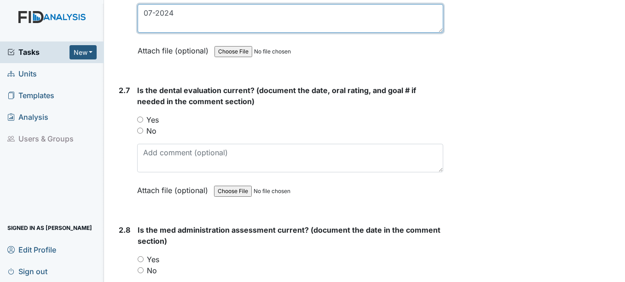
scroll to position [1702, 0]
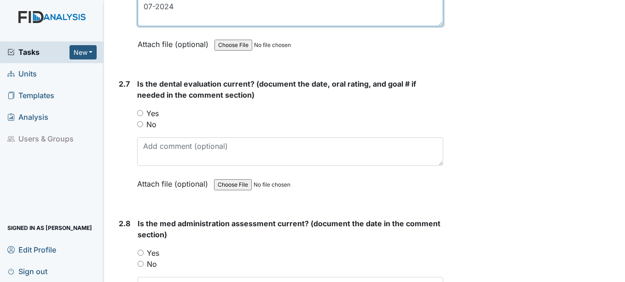
type textarea "07-2024"
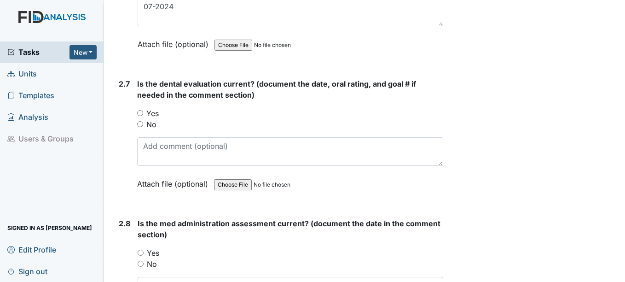
click at [142, 112] on input "Yes" at bounding box center [140, 113] width 6 height 6
radio input "true"
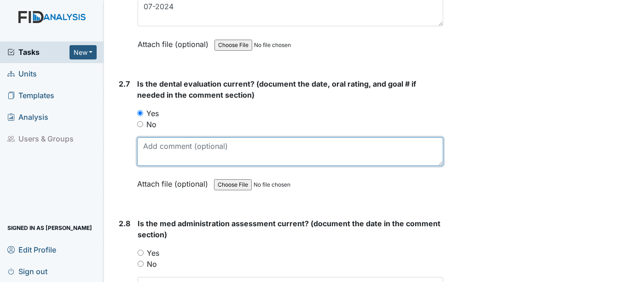
click at [151, 149] on textarea at bounding box center [289, 151] width 305 height 29
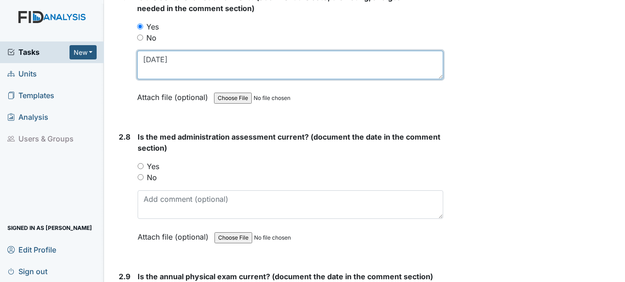
scroll to position [1794, 0]
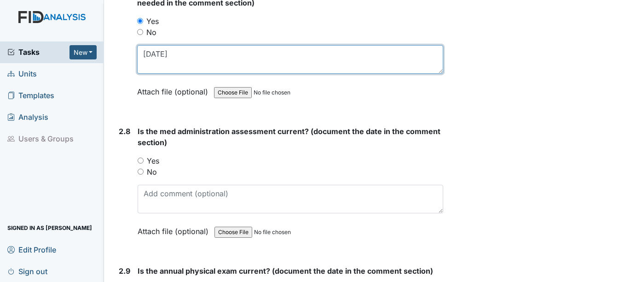
type textarea "04-7-2025"
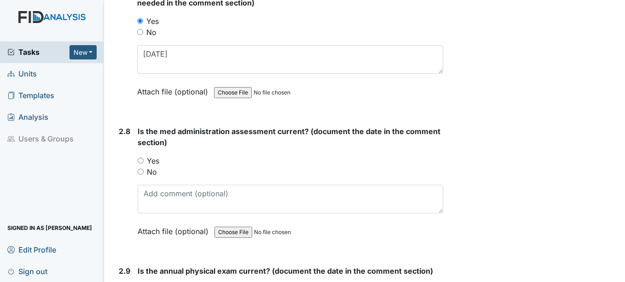
click at [139, 161] on input "Yes" at bounding box center [141, 160] width 6 height 6
radio input "true"
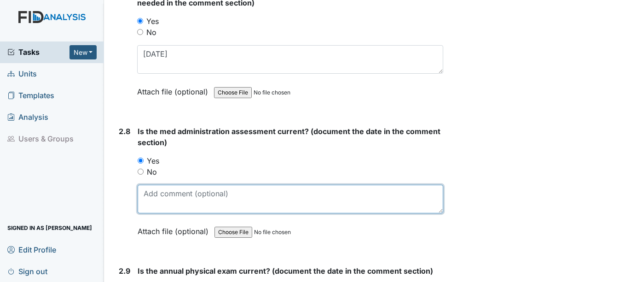
click at [150, 208] on textarea at bounding box center [290, 198] width 305 height 29
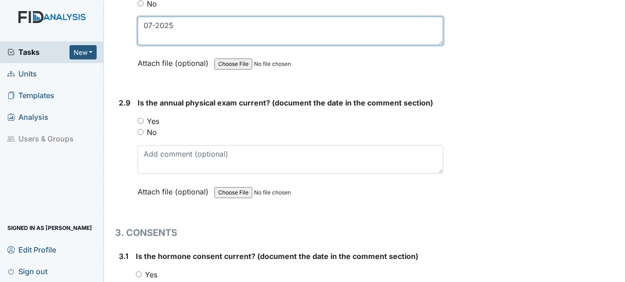
scroll to position [1978, 0]
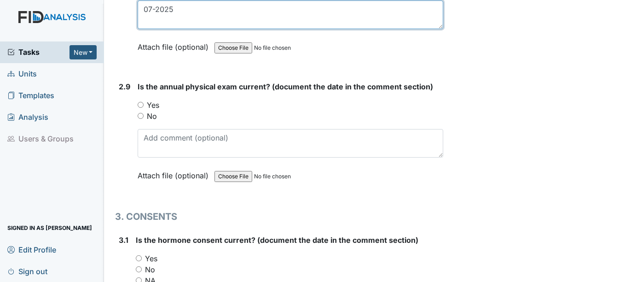
type textarea "07-2025"
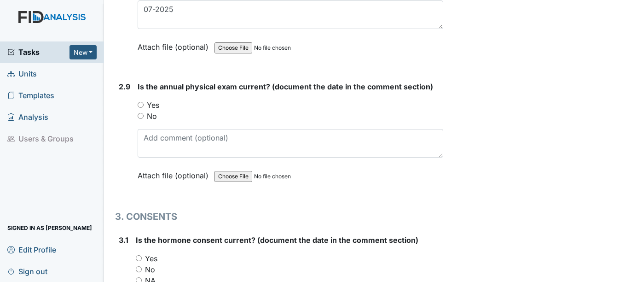
click at [142, 105] on input "Yes" at bounding box center [141, 105] width 6 height 6
radio input "true"
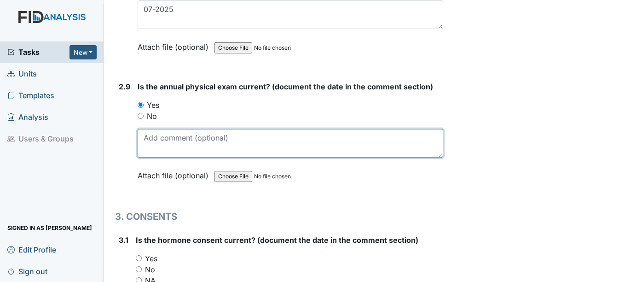
click at [153, 137] on textarea at bounding box center [290, 143] width 305 height 29
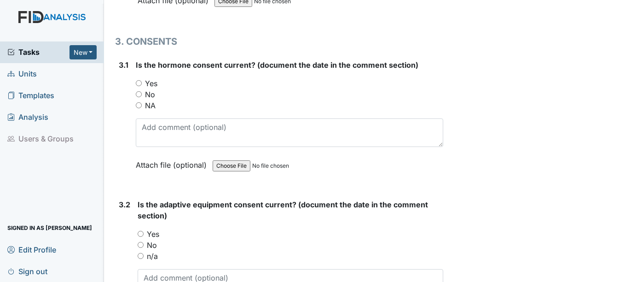
scroll to position [2162, 0]
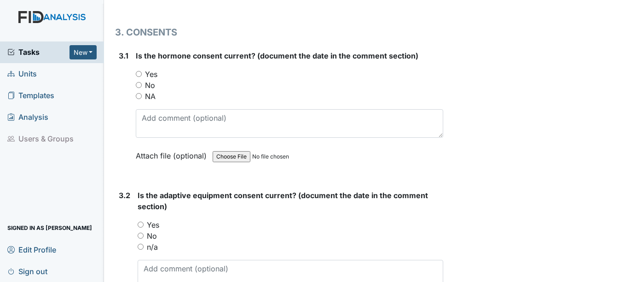
type textarea "01-3-2025"
click at [138, 96] on input "NA" at bounding box center [139, 96] width 6 height 6
radio input "true"
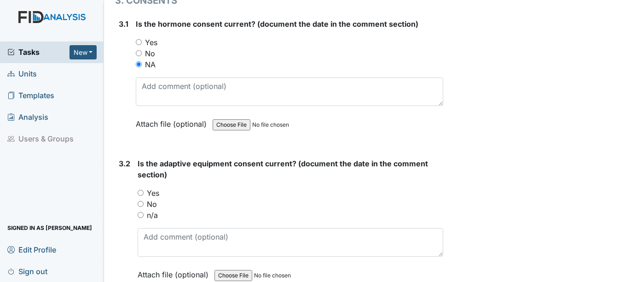
scroll to position [2254, 0]
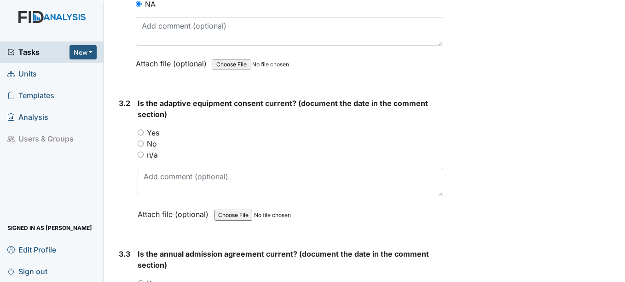
click at [140, 155] on input "n/a" at bounding box center [141, 154] width 6 height 6
radio input "true"
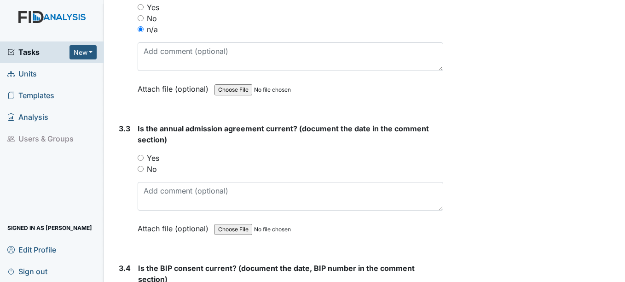
scroll to position [2392, 0]
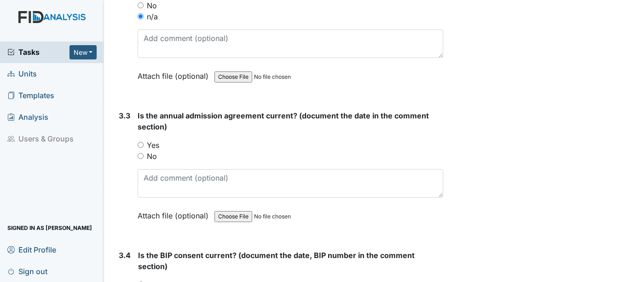
click at [141, 146] on input "Yes" at bounding box center [141, 145] width 6 height 6
radio input "true"
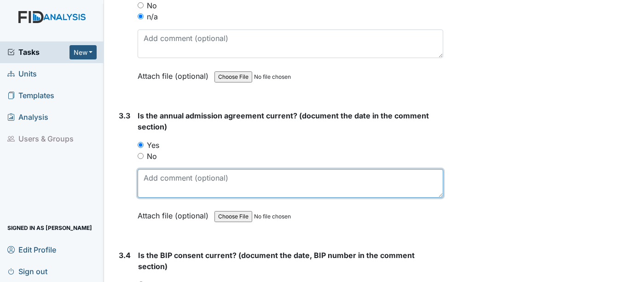
click at [167, 185] on textarea at bounding box center [290, 183] width 305 height 29
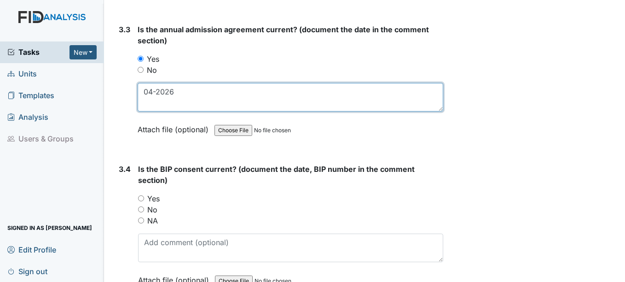
scroll to position [2484, 0]
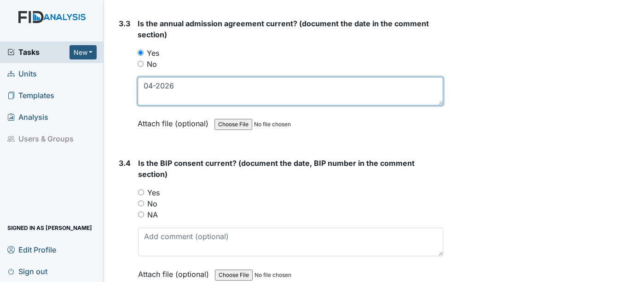
type textarea "04-2026"
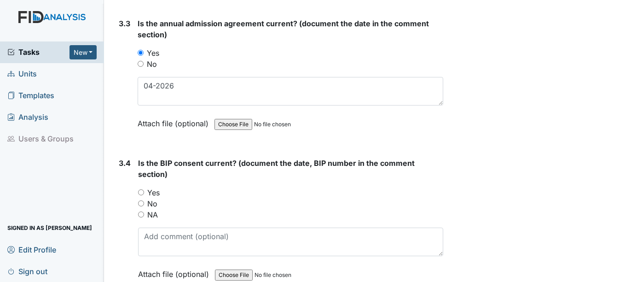
click at [141, 216] on input "NA" at bounding box center [141, 214] width 6 height 6
radio input "true"
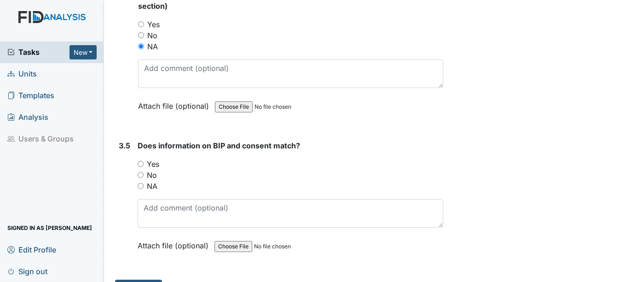
scroll to position [2668, 0]
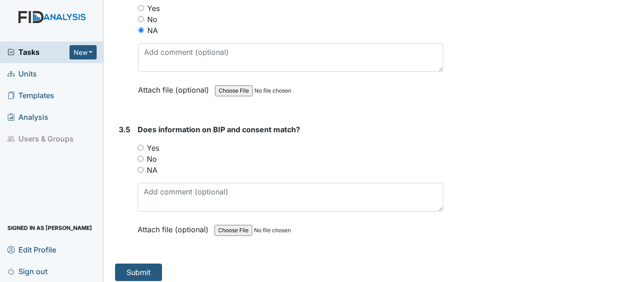
click at [141, 168] on input "NA" at bounding box center [141, 170] width 6 height 6
radio input "true"
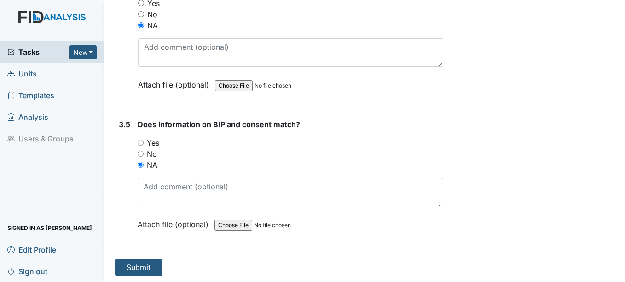
scroll to position [2675, 0]
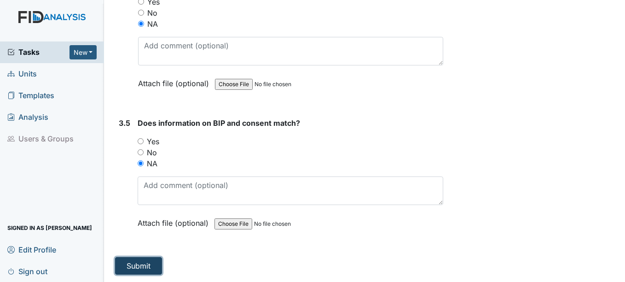
click at [146, 262] on button "Submit" at bounding box center [138, 265] width 47 height 17
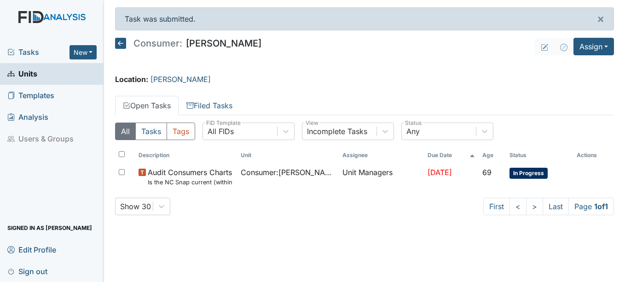
click at [31, 71] on span "Units" at bounding box center [22, 74] width 30 height 14
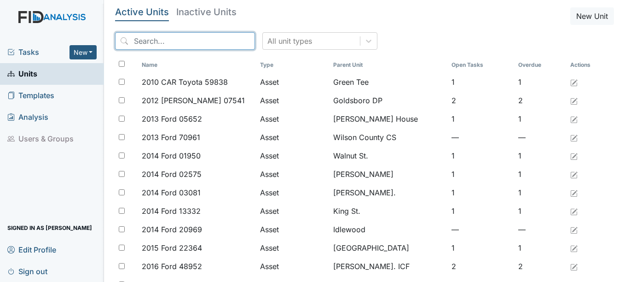
click at [172, 42] on input "search" at bounding box center [185, 40] width 140 height 17
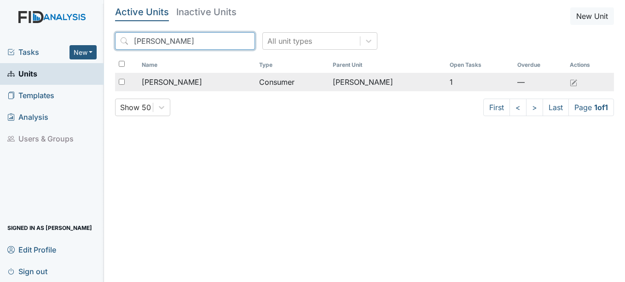
type input "[PERSON_NAME]"
click at [175, 81] on span "[PERSON_NAME]" at bounding box center [172, 81] width 60 height 11
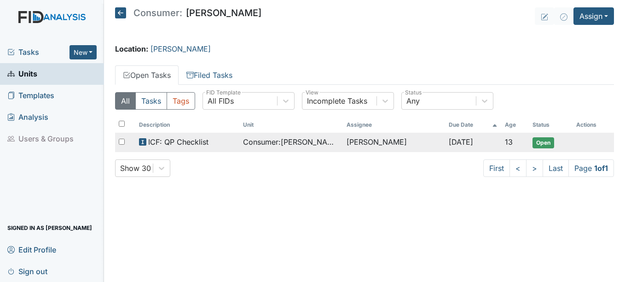
click at [195, 138] on span "ICF: QP Checklist" at bounding box center [178, 141] width 60 height 11
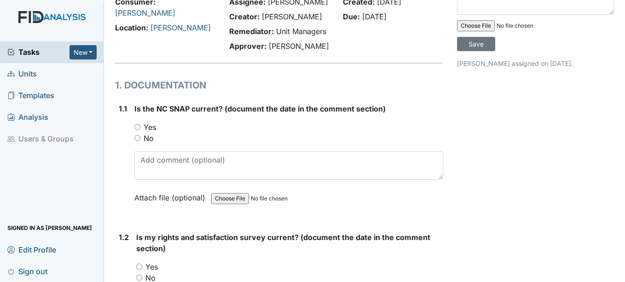
scroll to position [92, 0]
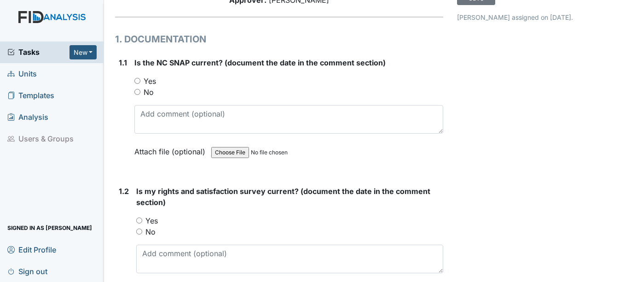
click at [137, 81] on input "Yes" at bounding box center [137, 81] width 6 height 6
radio input "true"
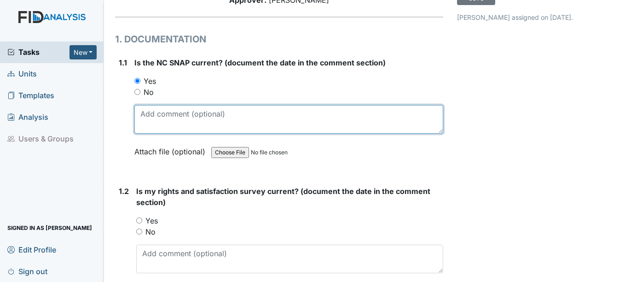
click at [150, 122] on textarea at bounding box center [288, 119] width 308 height 29
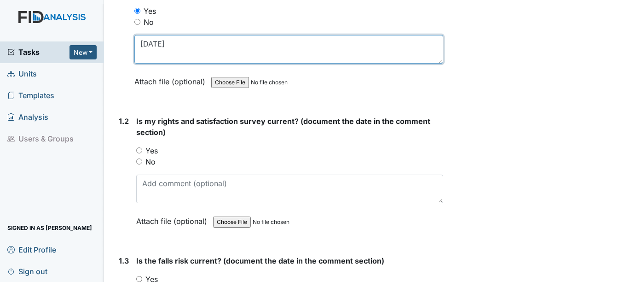
scroll to position [184, 0]
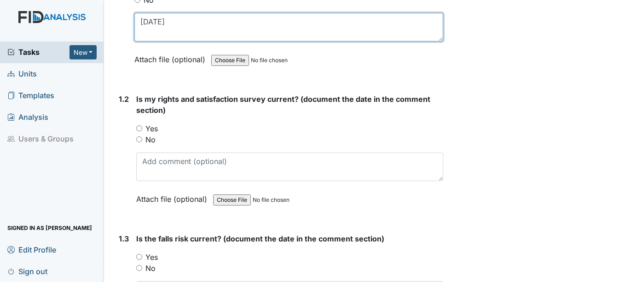
type textarea "[DATE]"
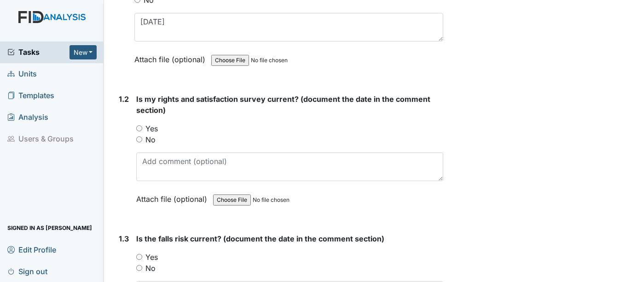
click at [141, 128] on input "Yes" at bounding box center [139, 128] width 6 height 6
radio input "true"
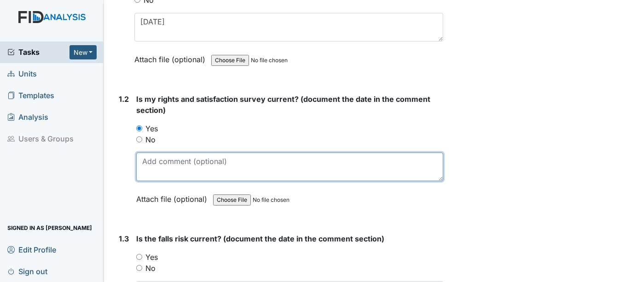
click at [144, 160] on textarea at bounding box center [289, 166] width 306 height 29
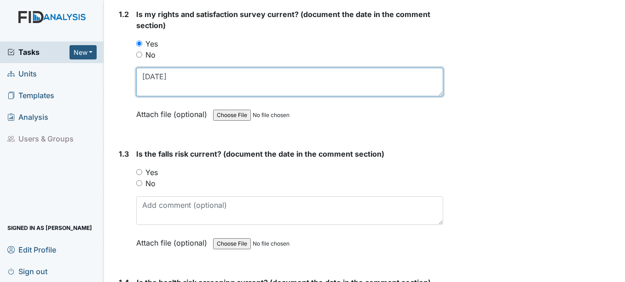
scroll to position [276, 0]
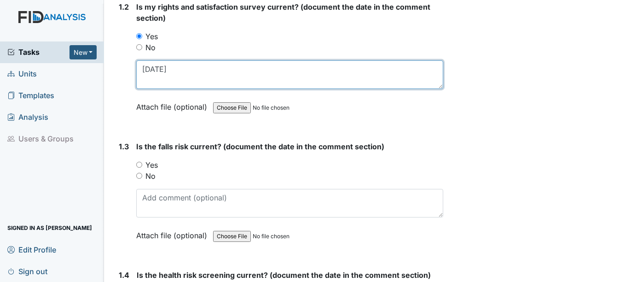
type textarea "[DATE]"
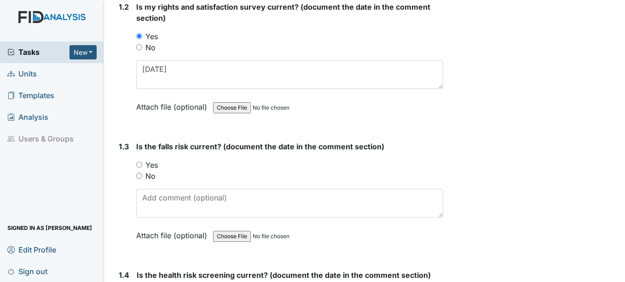
click at [142, 163] on input "Yes" at bounding box center [139, 164] width 6 height 6
radio input "true"
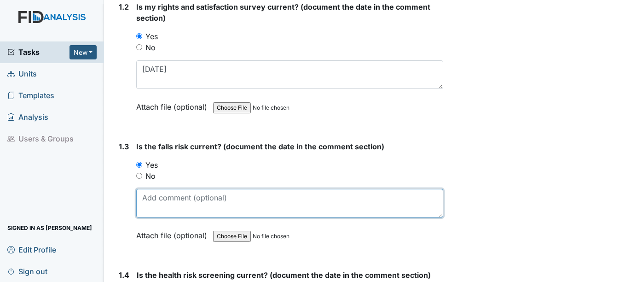
click at [155, 207] on textarea at bounding box center [289, 203] width 306 height 29
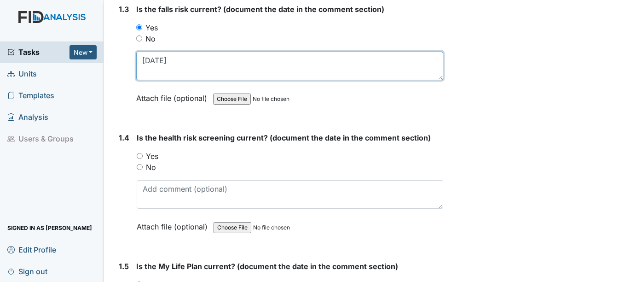
scroll to position [414, 0]
type textarea "[DATE]"
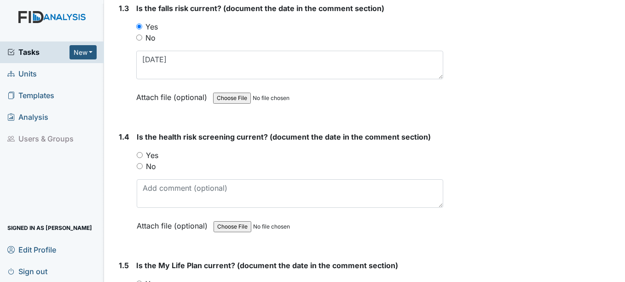
click at [138, 155] on input "Yes" at bounding box center [140, 155] width 6 height 6
radio input "true"
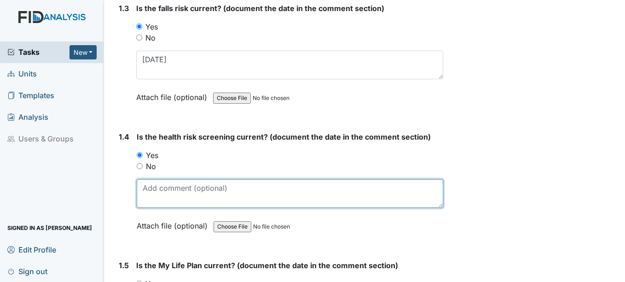
click at [157, 191] on textarea at bounding box center [290, 193] width 306 height 29
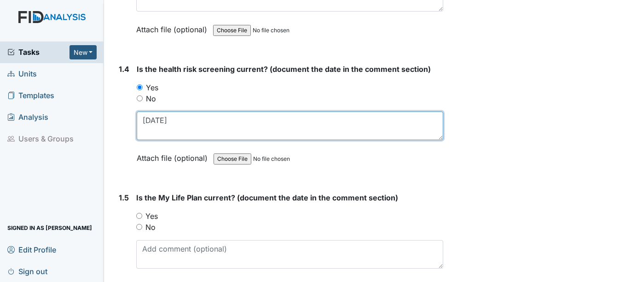
scroll to position [506, 0]
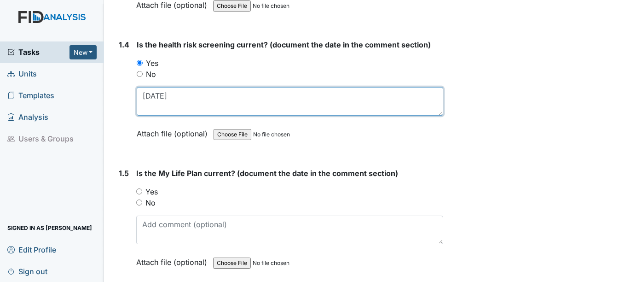
type textarea "[DATE]"
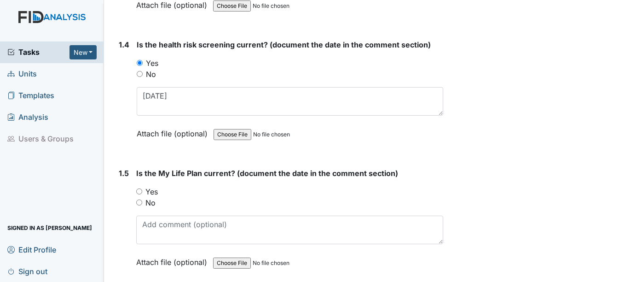
click at [138, 191] on input "Yes" at bounding box center [139, 191] width 6 height 6
radio input "true"
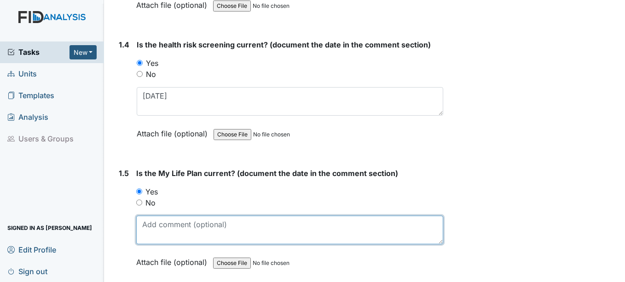
click at [161, 230] on textarea at bounding box center [289, 229] width 306 height 29
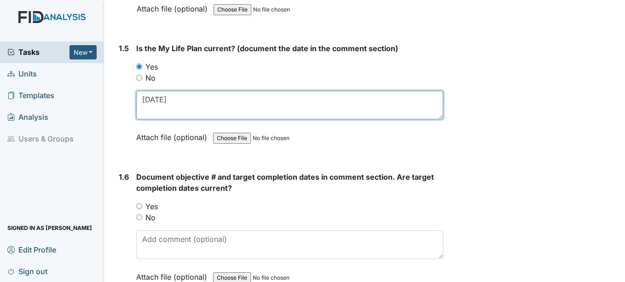
scroll to position [644, 0]
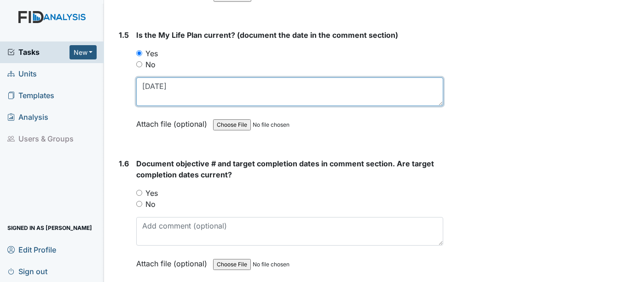
type textarea "[DATE]"
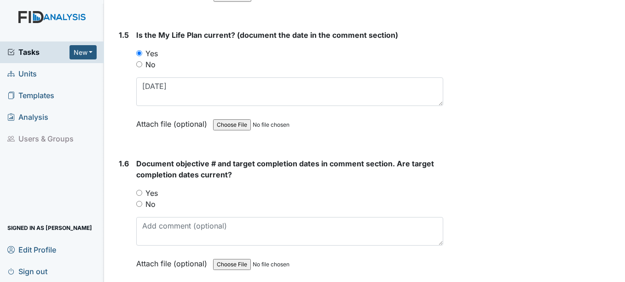
click at [138, 193] on input "Yes" at bounding box center [139, 193] width 6 height 6
radio input "true"
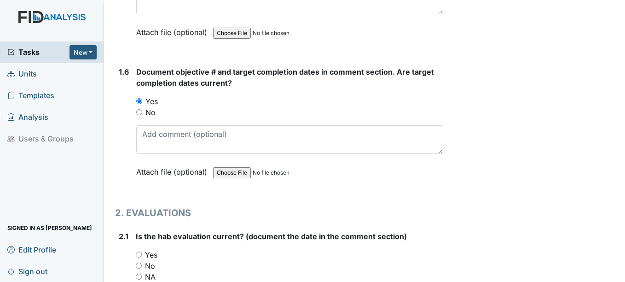
scroll to position [736, 0]
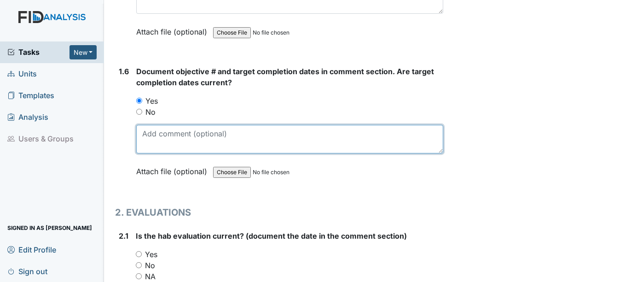
click at [147, 138] on textarea at bounding box center [289, 139] width 306 height 29
click at [147, 138] on textarea "SC084 [DATE], SC083" at bounding box center [289, 139] width 306 height 29
click at [352, 135] on textarea "S [DATE], HS023 10-15-20C084 [DATE], SC083" at bounding box center [289, 139] width 306 height 29
type textarea "S"
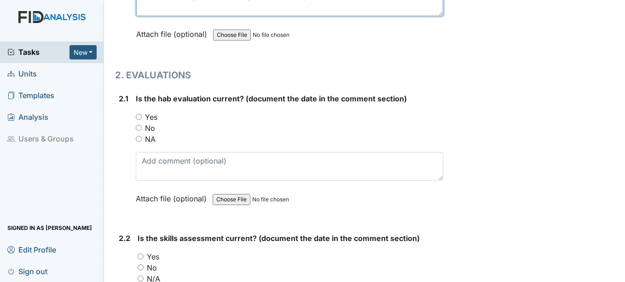
scroll to position [874, 0]
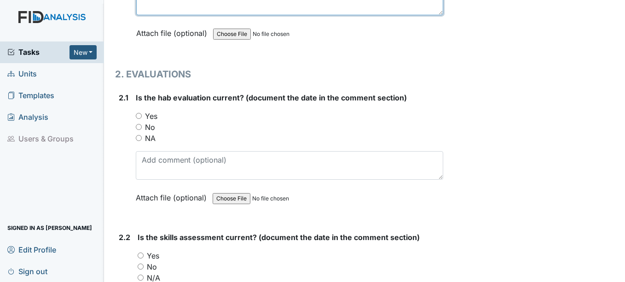
type textarea "SC084 [DATE], SC083 [DATE], HS023 [DATE], DIL042 [DATE]"
click at [140, 115] on input "Yes" at bounding box center [139, 116] width 6 height 6
radio input "true"
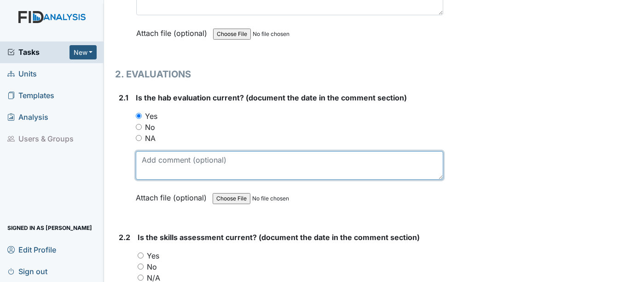
click at [147, 161] on textarea at bounding box center [289, 165] width 307 height 29
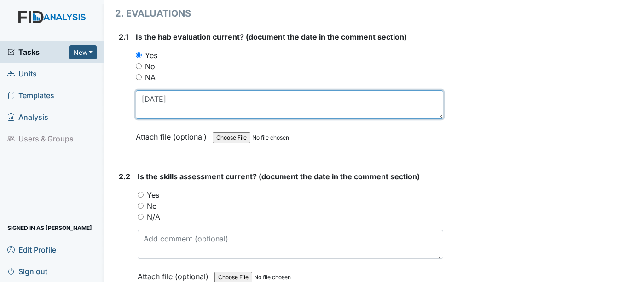
scroll to position [966, 0]
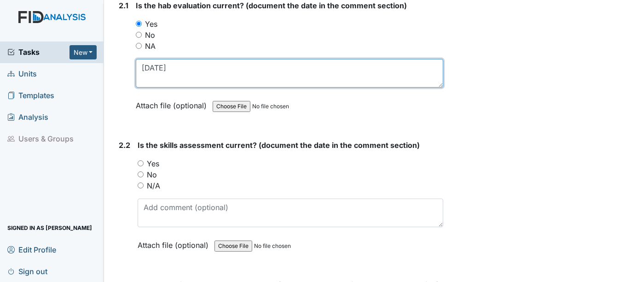
type textarea "[DATE]"
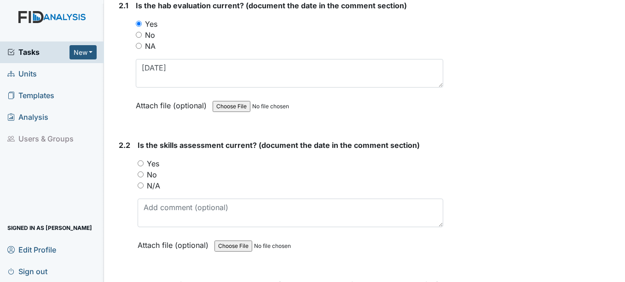
click at [140, 163] on input "Yes" at bounding box center [141, 163] width 6 height 6
radio input "true"
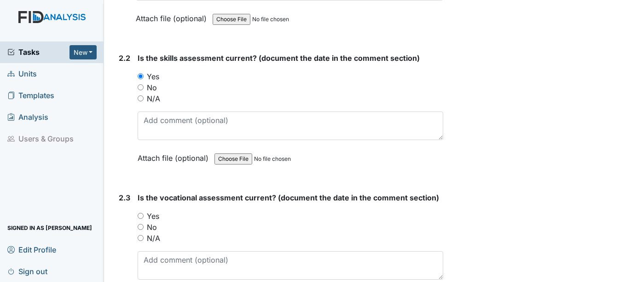
scroll to position [1058, 0]
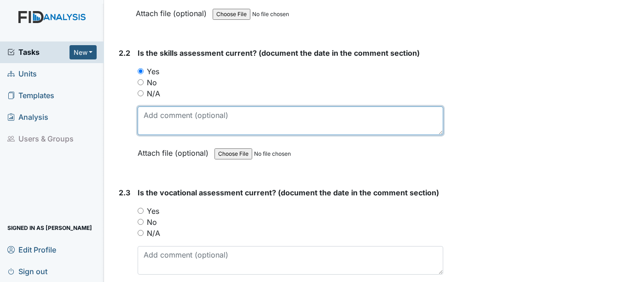
click at [155, 126] on textarea at bounding box center [290, 120] width 305 height 29
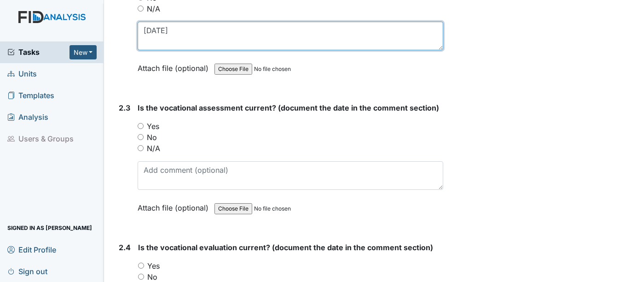
scroll to position [1150, 0]
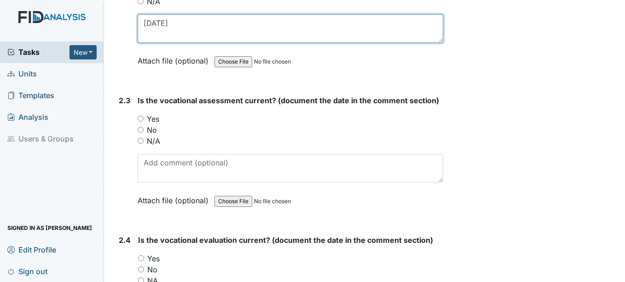
type textarea "[DATE]"
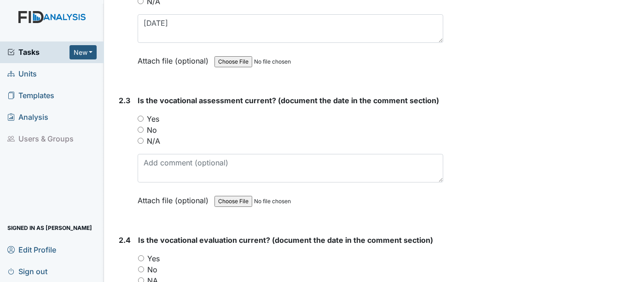
click at [141, 121] on input "Yes" at bounding box center [141, 118] width 6 height 6
radio input "true"
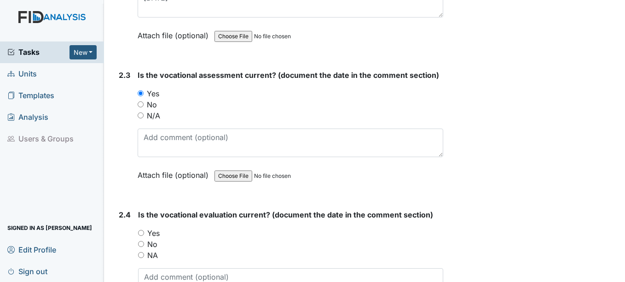
scroll to position [1196, 0]
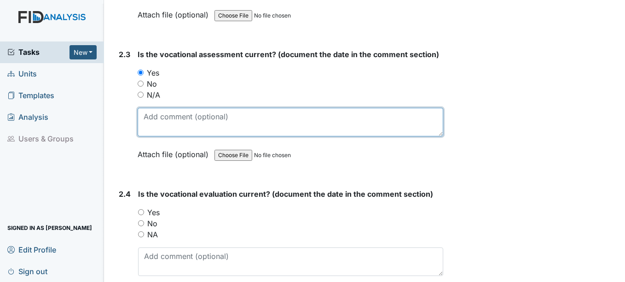
click at [154, 126] on textarea at bounding box center [290, 122] width 305 height 29
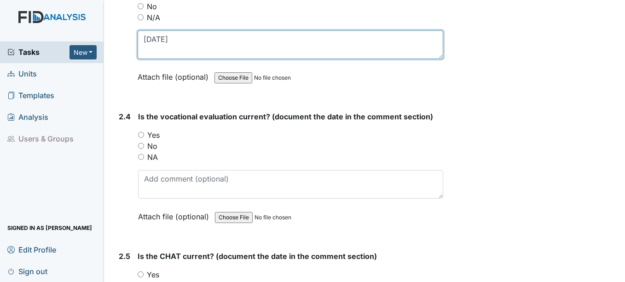
scroll to position [1288, 0]
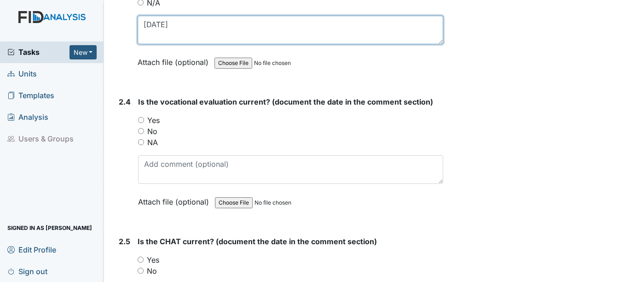
type textarea "[DATE]"
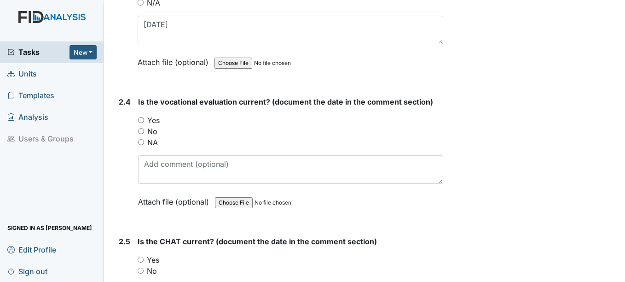
click at [140, 119] on input "Yes" at bounding box center [141, 120] width 6 height 6
radio input "true"
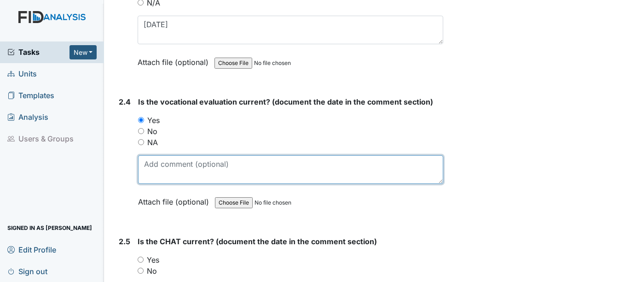
click at [158, 167] on textarea at bounding box center [290, 169] width 305 height 29
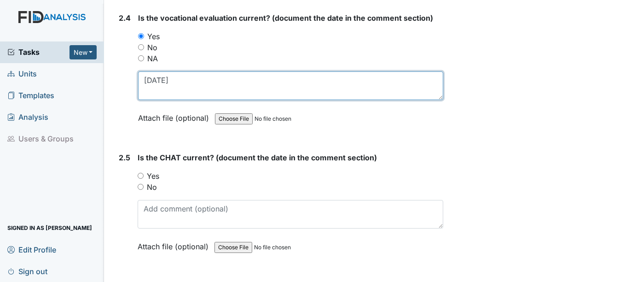
scroll to position [1380, 0]
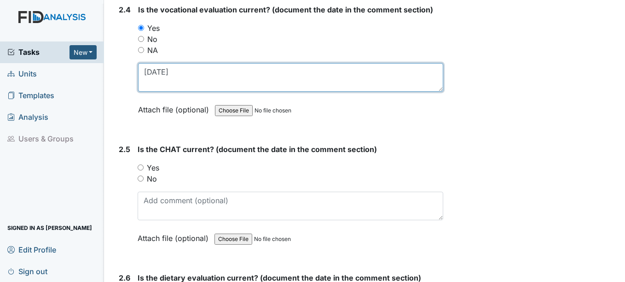
type textarea "[DATE]"
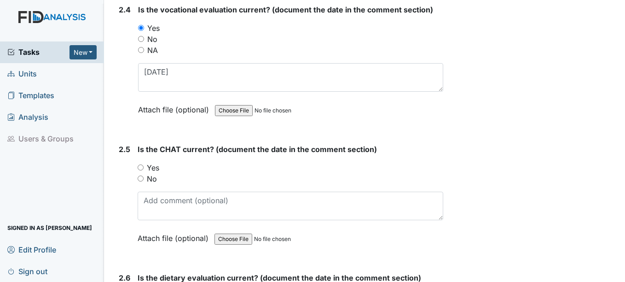
click at [141, 166] on input "Yes" at bounding box center [141, 167] width 6 height 6
radio input "true"
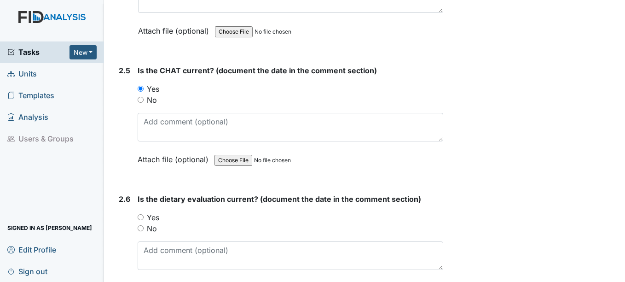
scroll to position [1472, 0]
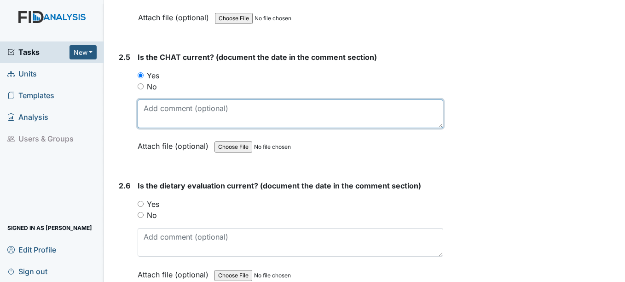
click at [162, 120] on textarea at bounding box center [290, 113] width 305 height 29
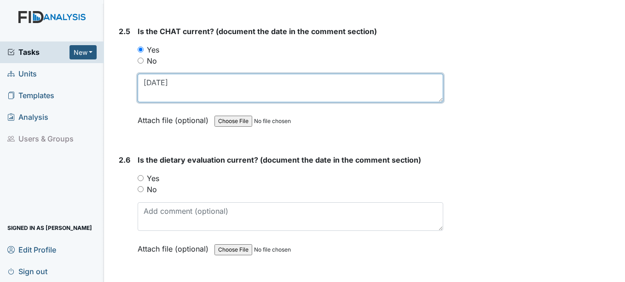
scroll to position [1518, 0]
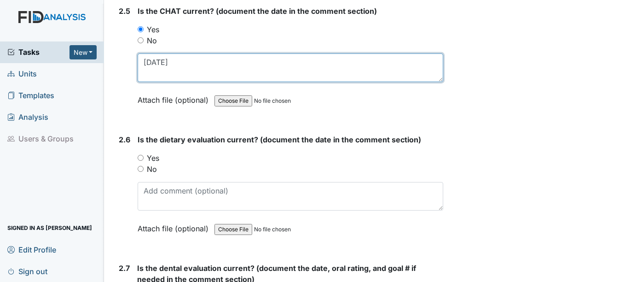
type textarea "[DATE]"
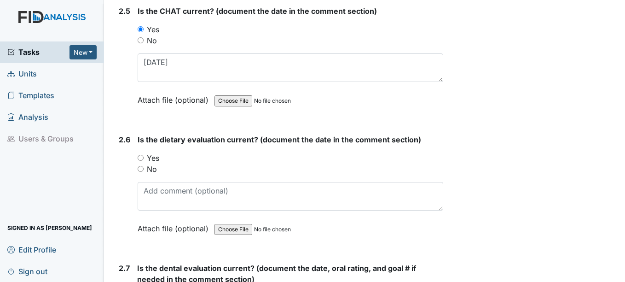
click at [142, 157] on input "Yes" at bounding box center [141, 158] width 6 height 6
radio input "true"
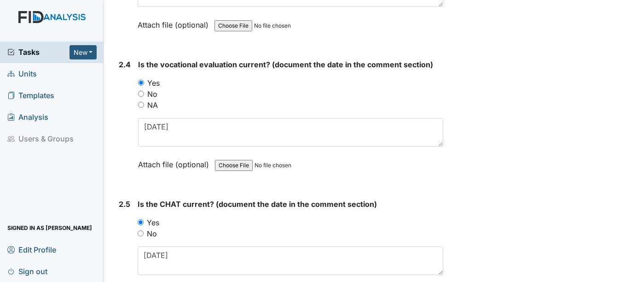
scroll to position [1196, 0]
